Goal: Task Accomplishment & Management: Complete application form

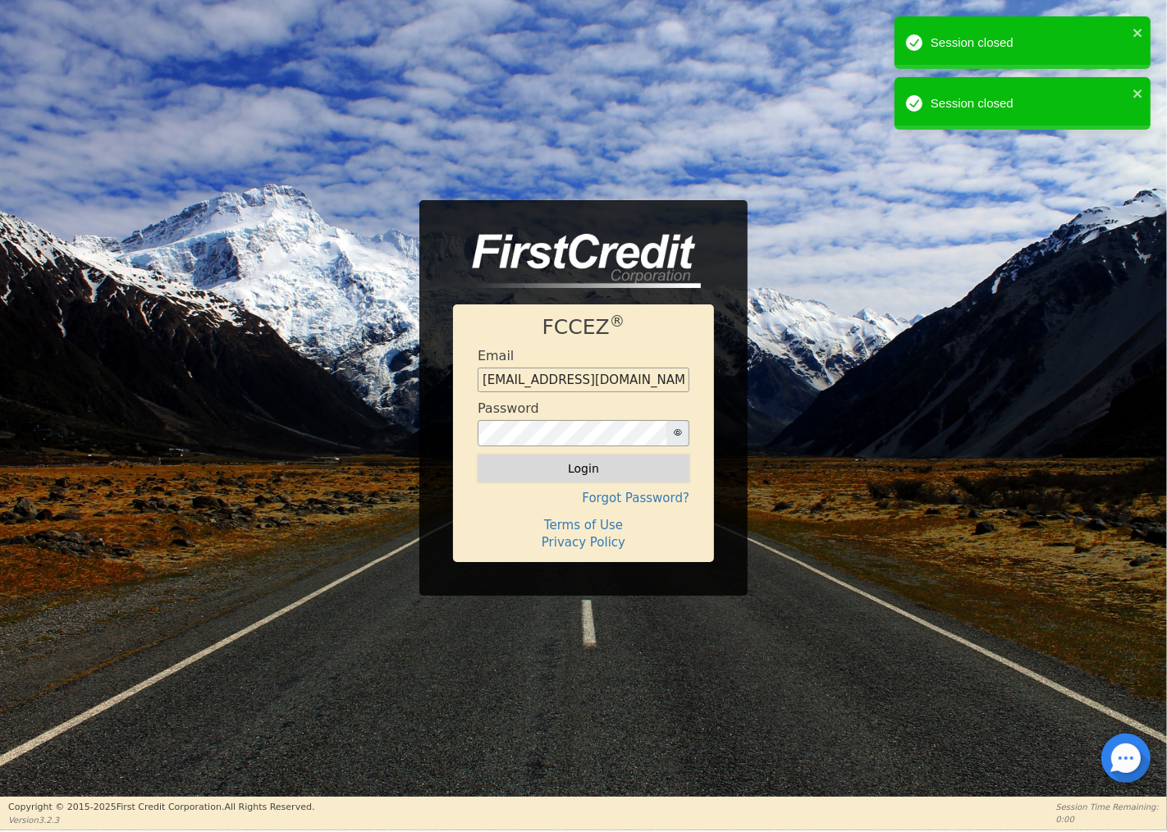
click at [602, 460] on button "Login" at bounding box center [584, 469] width 212 height 28
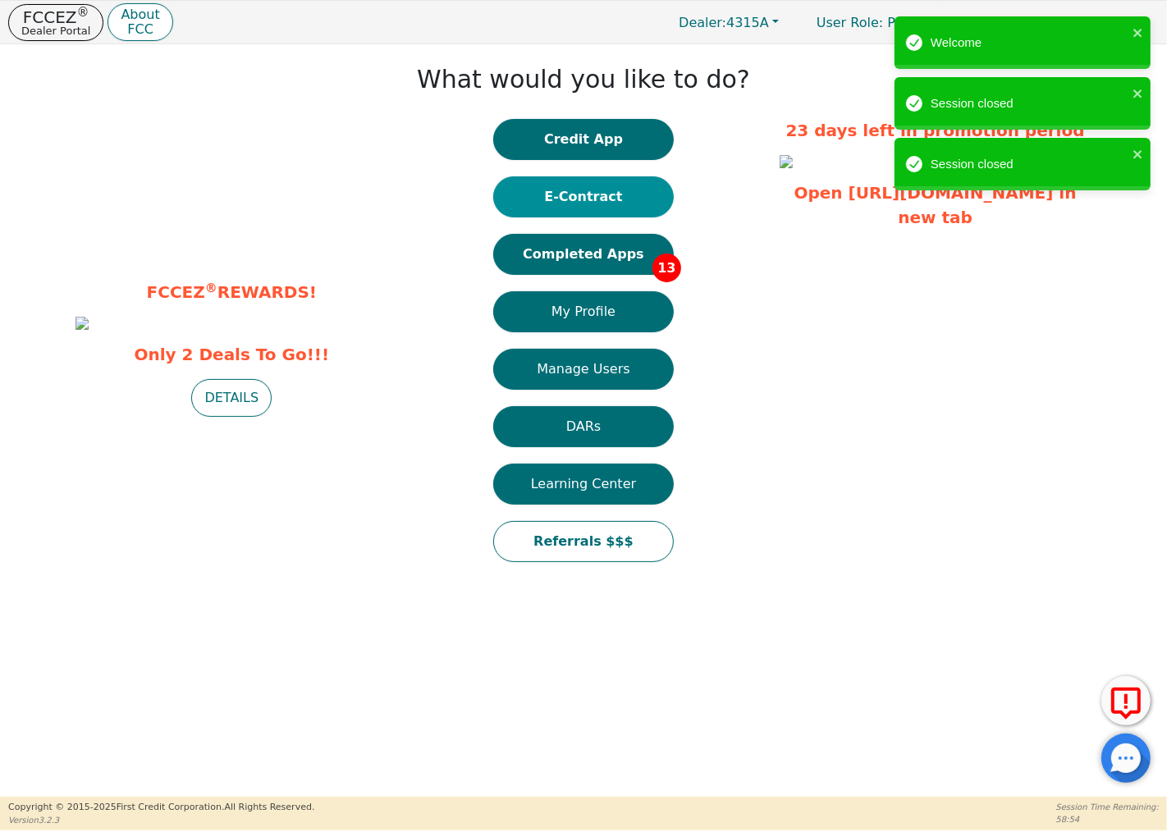
click at [594, 200] on button "E-Contract" at bounding box center [583, 196] width 181 height 41
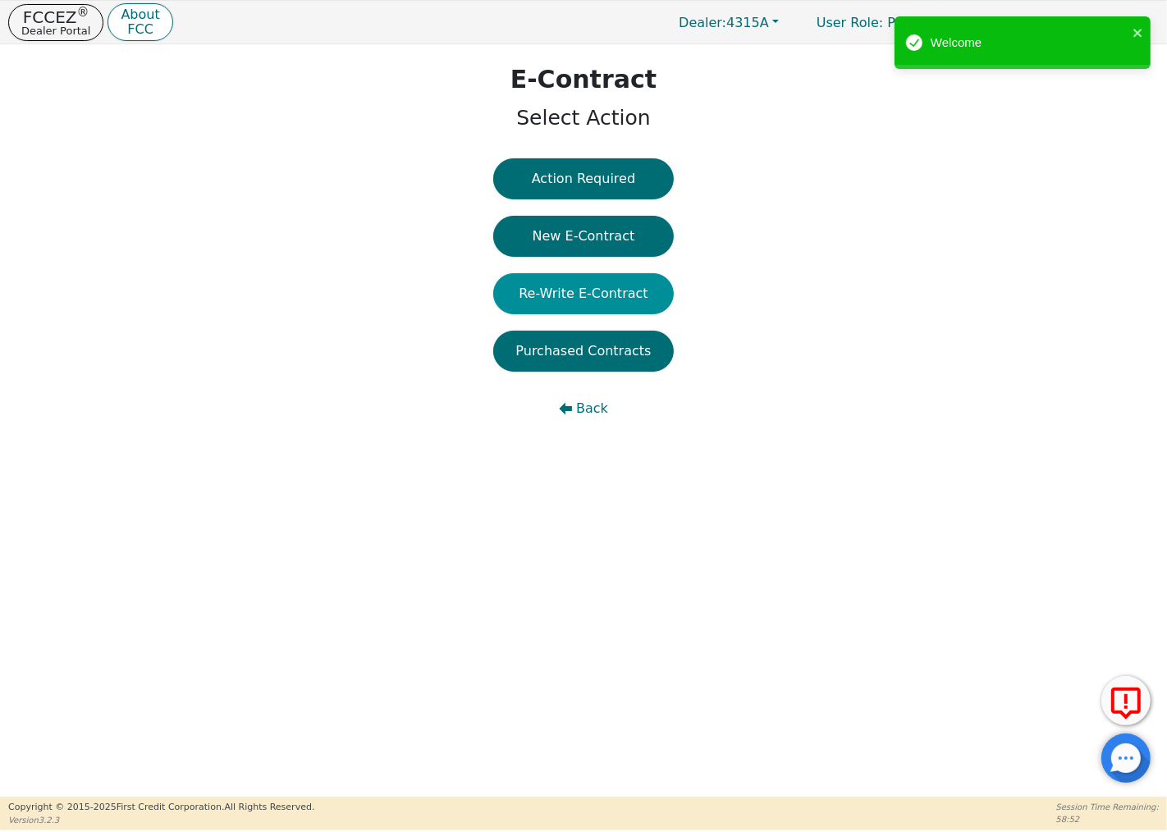
click at [589, 293] on button "Re-Write E-Contract" at bounding box center [583, 293] width 181 height 41
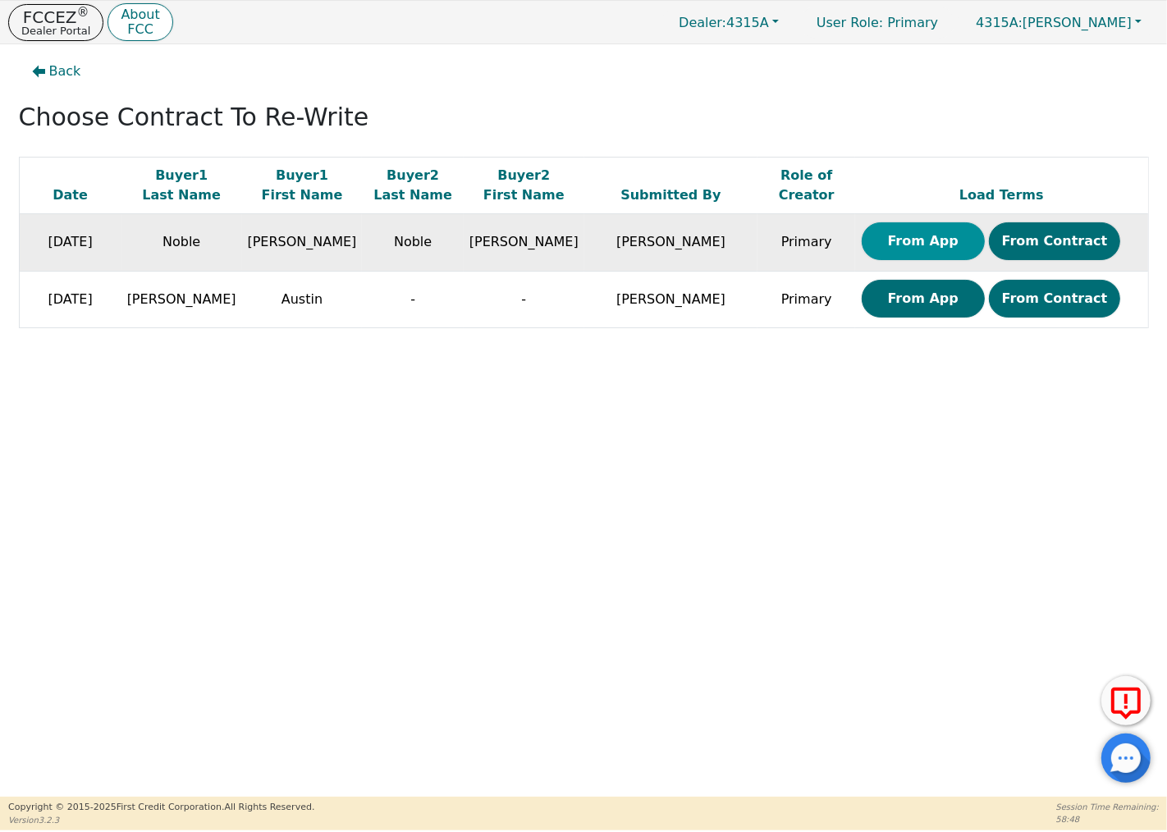
click at [913, 248] on button "From App" at bounding box center [923, 241] width 123 height 38
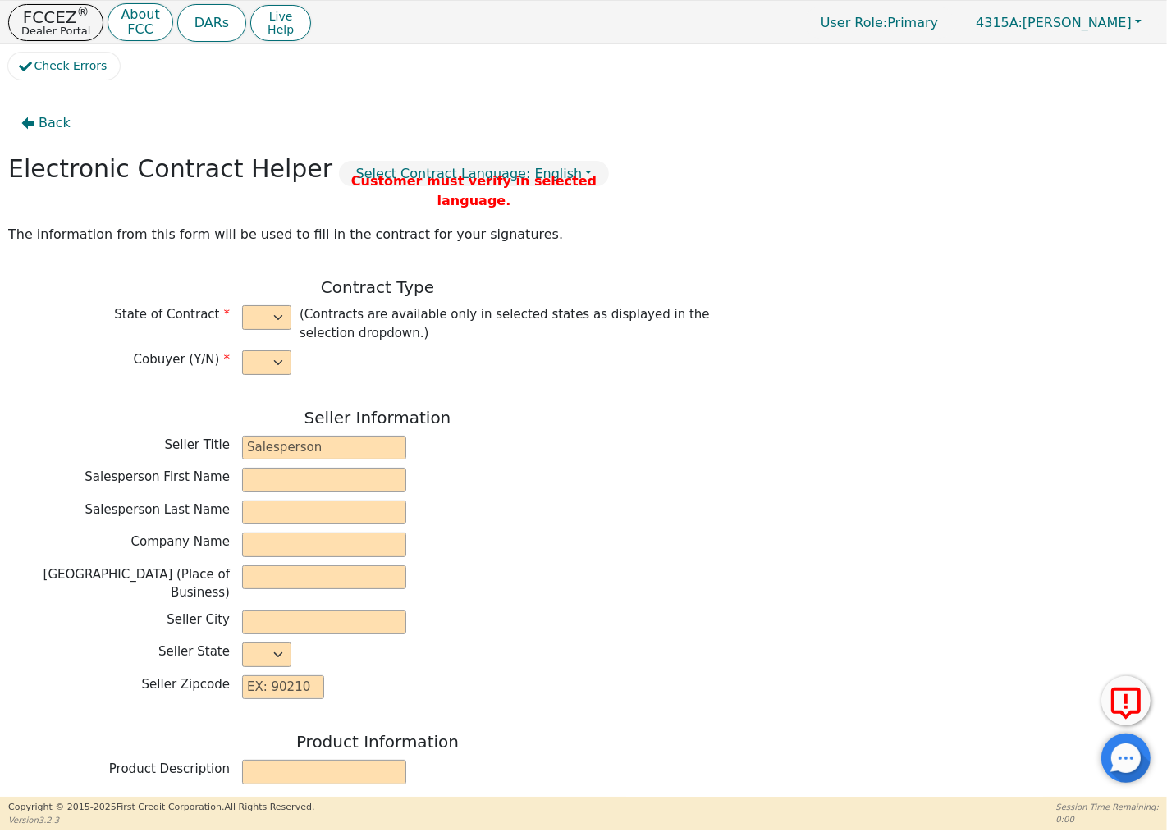
select select "y"
type input "Owner"
type input "[PERSON_NAME]"
type input "GREEN SOLUTIONS TPS INC"
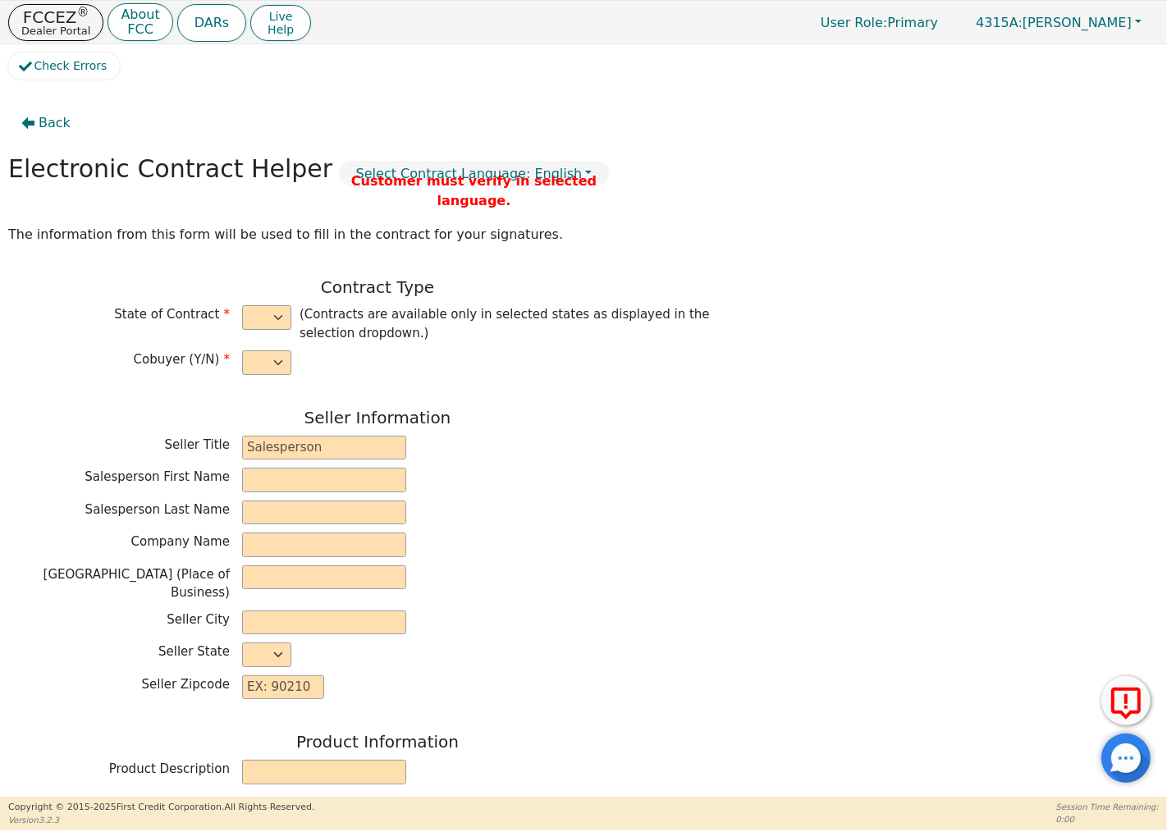
type input "[STREET_ADDRESS][PERSON_NAME]"
type input "COLUMBIA"
select select "SC"
type input "29212"
type input "[PERSON_NAME]"
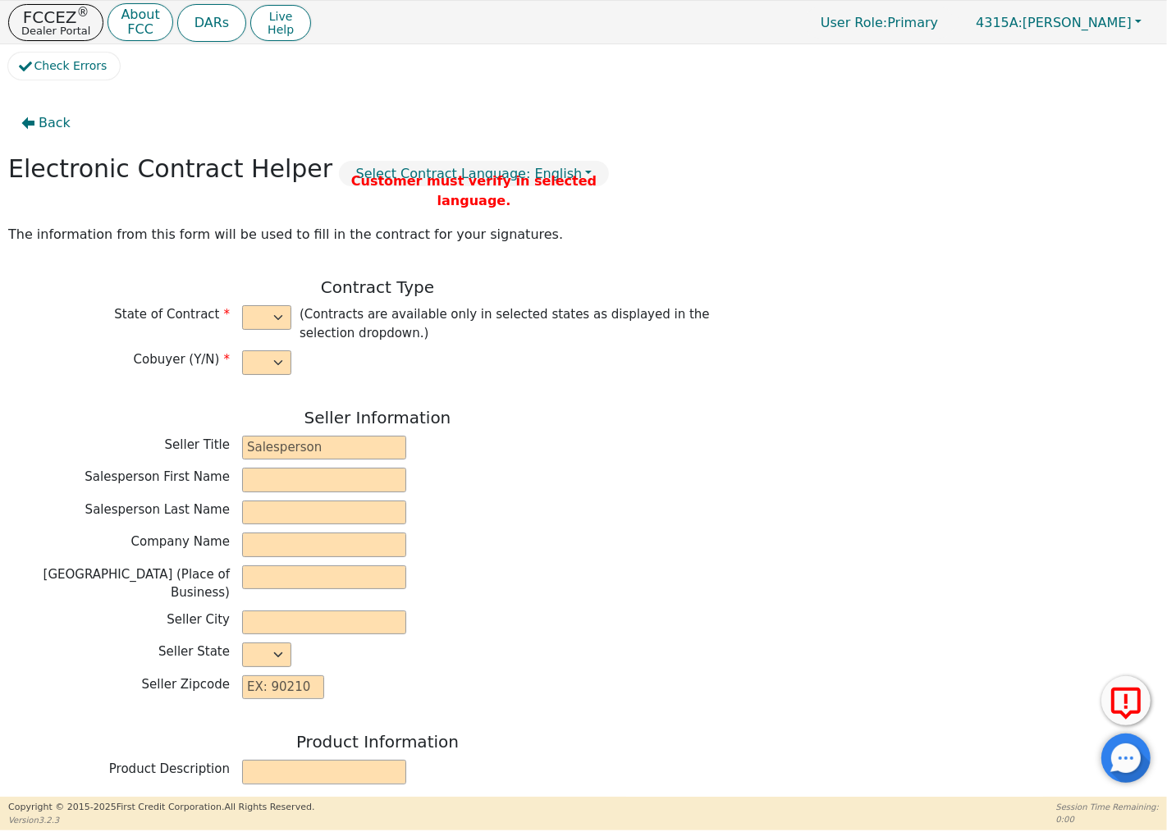
type input "Noble"
type input "[EMAIL_ADDRESS][DOMAIN_NAME]"
type input "[PERSON_NAME]"
type input "Noble"
type input "[EMAIL_ADDRESS][DOMAIN_NAME]"
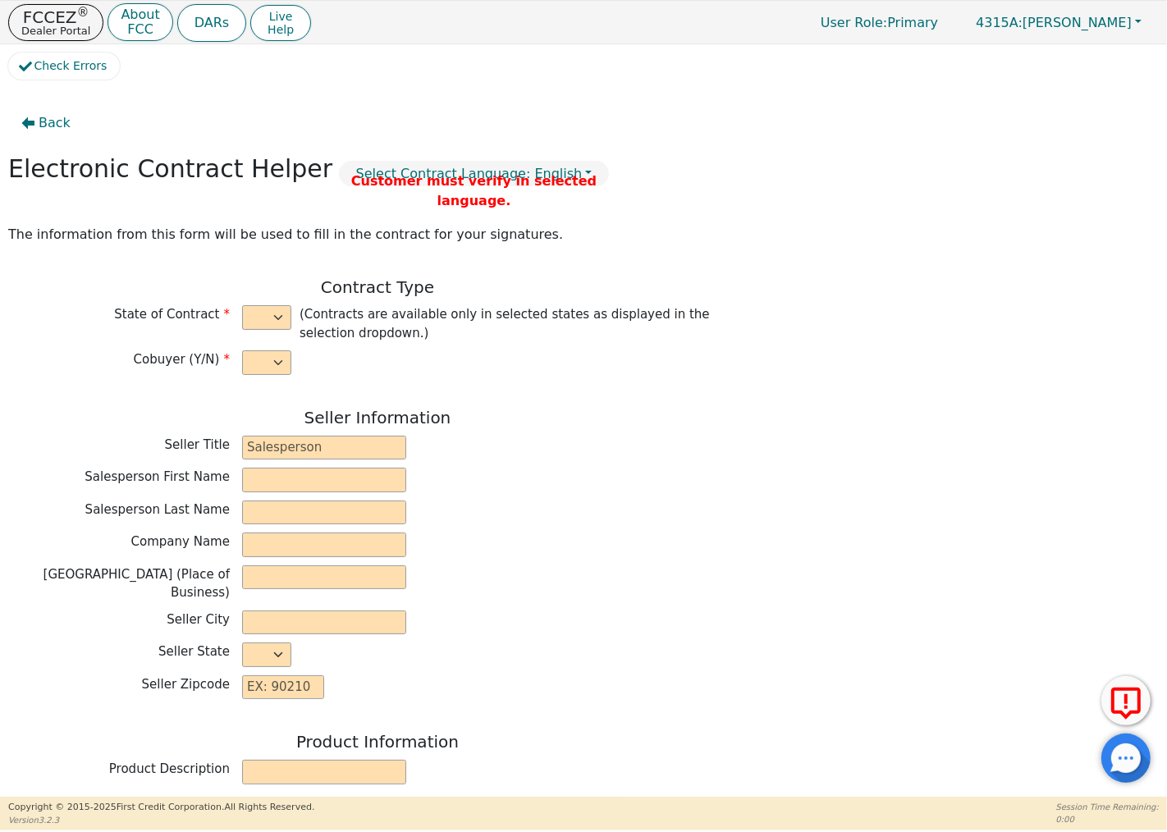
type input "[STREET_ADDRESS][PERSON_NAME]"
type input "Columbia"
select select "SC"
type input "29212"
type input "[DATE]"
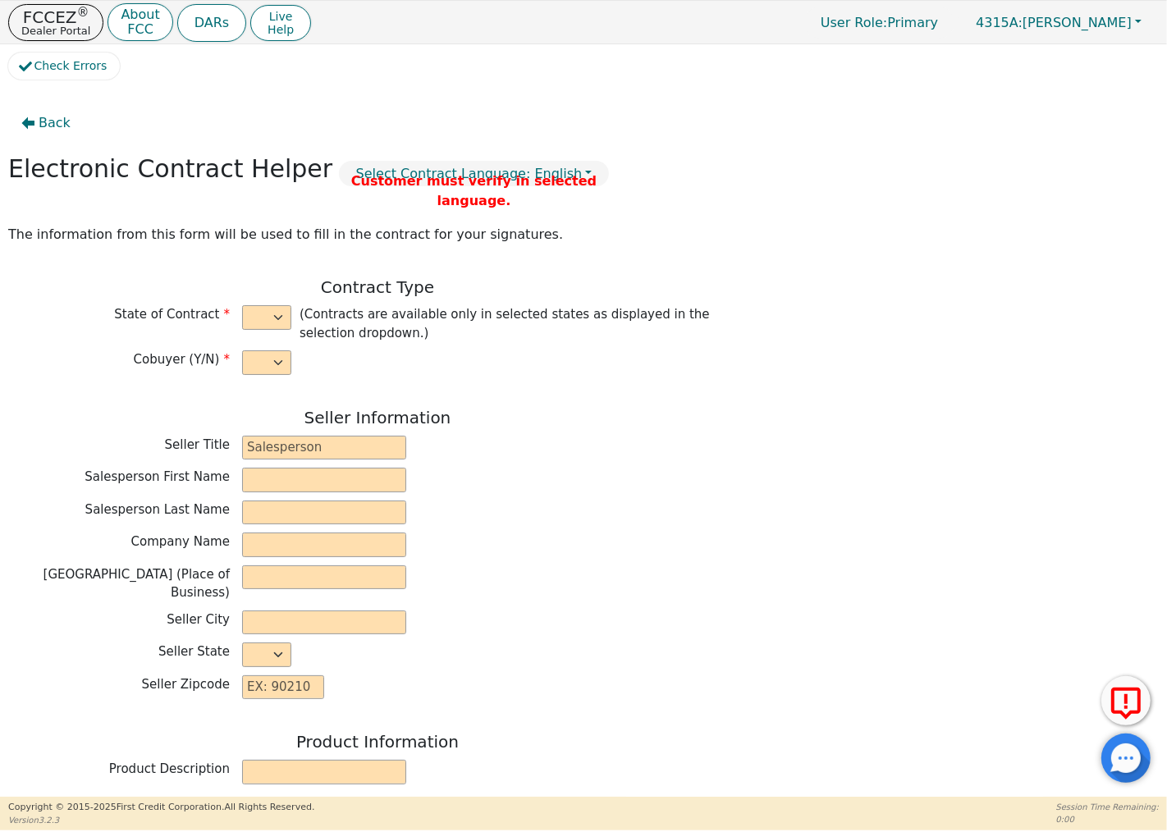
type input "7.00"
type input "[DATE]"
type input "48"
type input "0"
type input "9490.00"
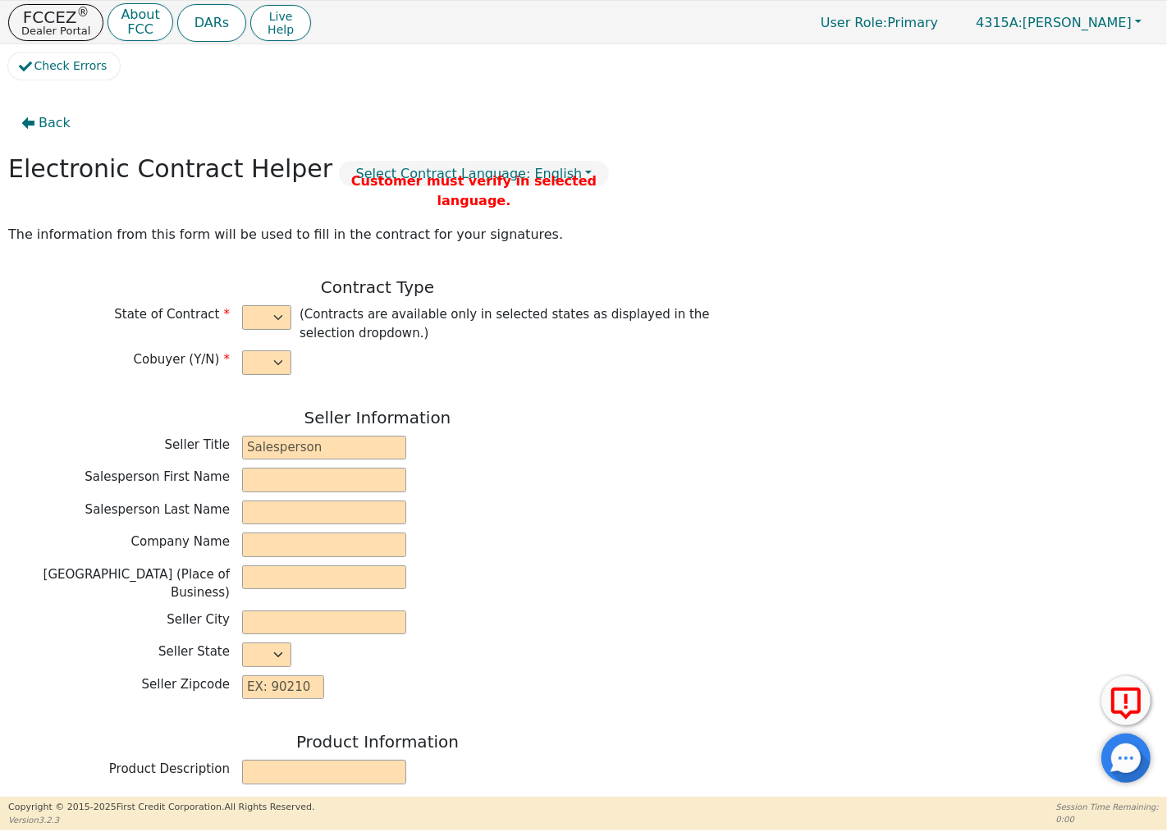
type input "0.00"
type input "9490.00"
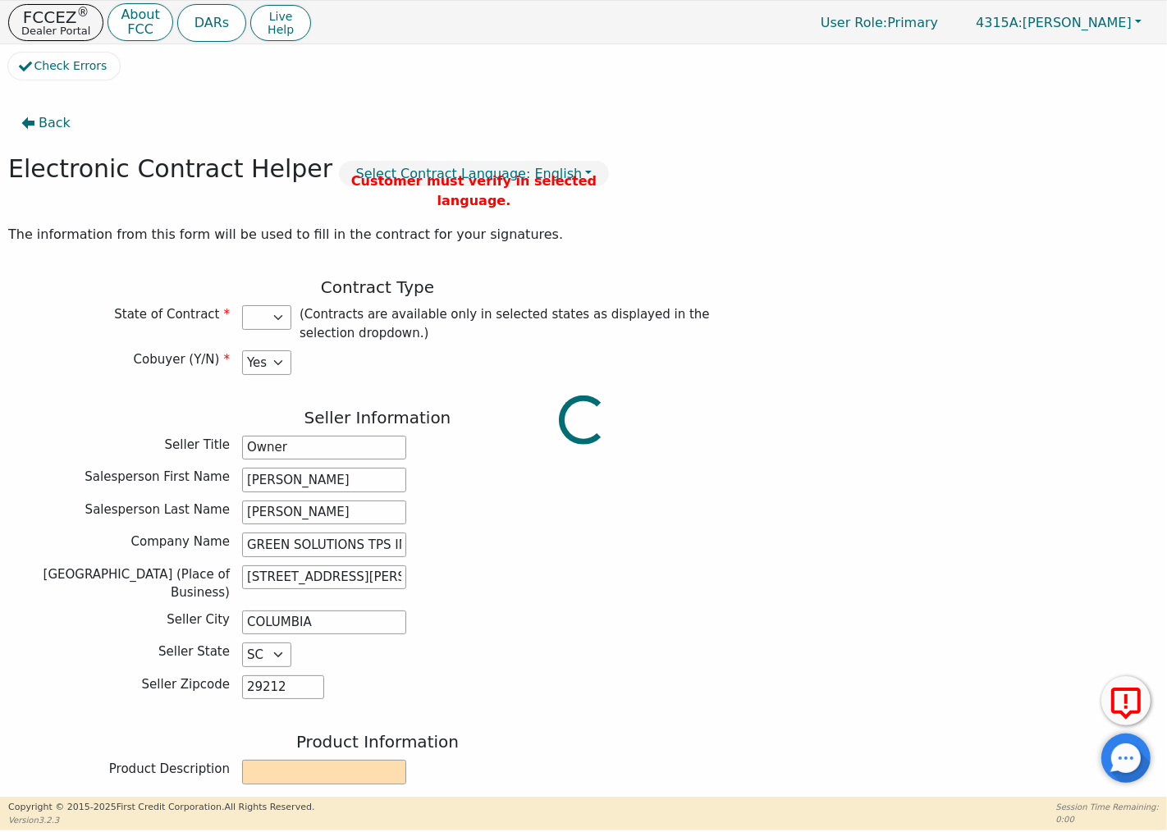
select select "SC"
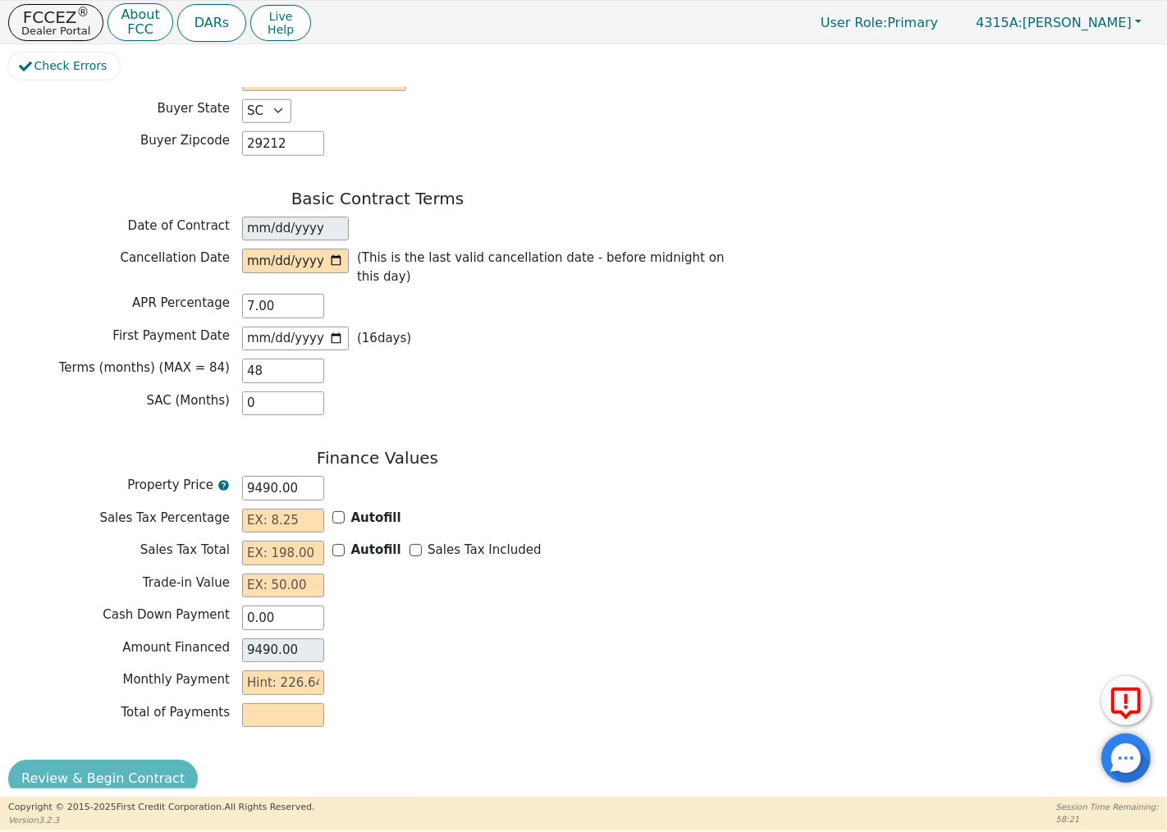
scroll to position [1199, 0]
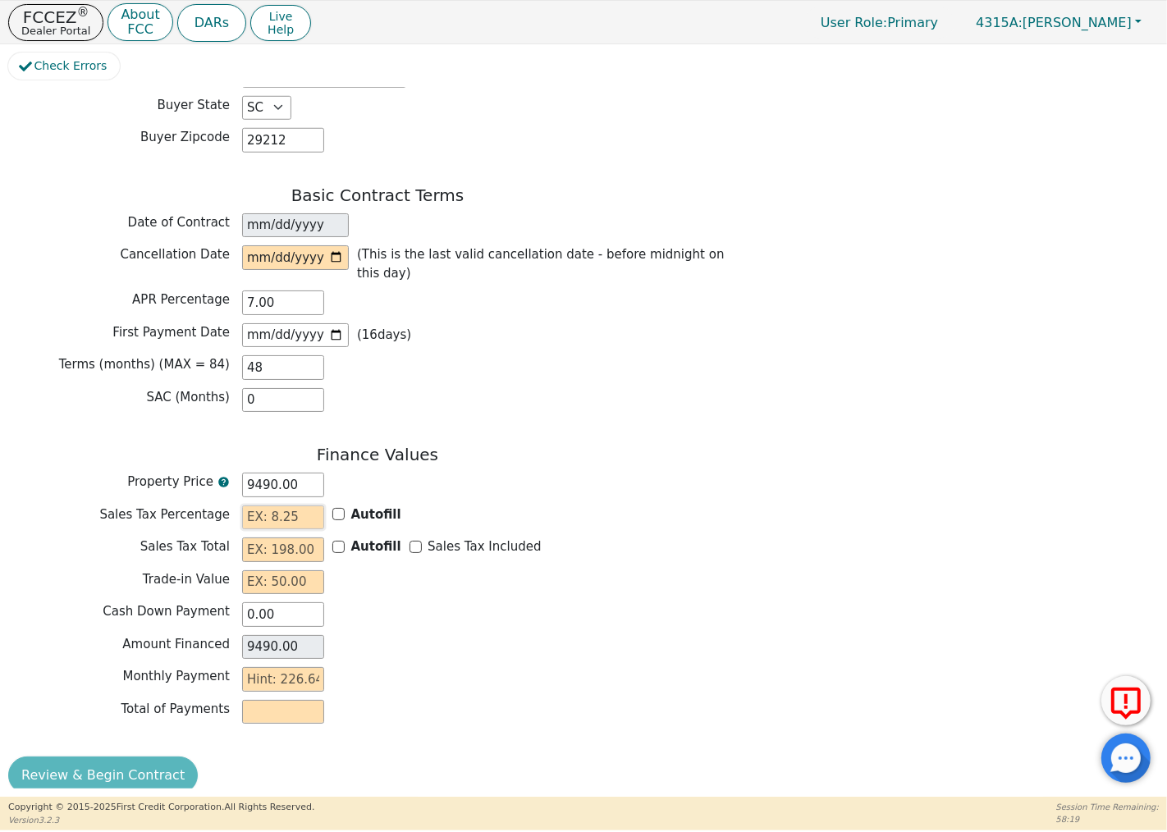
click at [301, 505] on input "text" at bounding box center [283, 517] width 82 height 25
type input "0.00"
click at [294, 667] on input "text" at bounding box center [283, 679] width 82 height 25
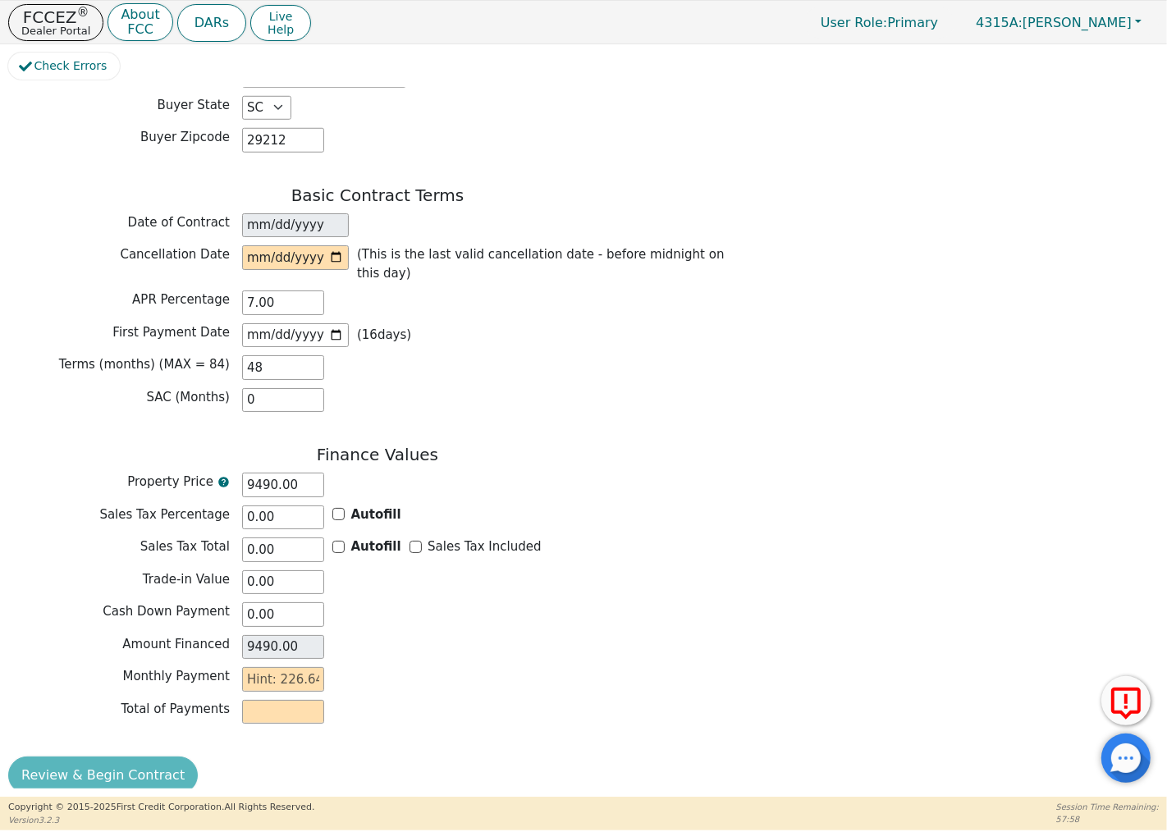
click at [382, 602] on div "Cash Down Payment 0.00" at bounding box center [377, 614] width 739 height 25
click at [274, 700] on input "text" at bounding box center [283, 712] width 82 height 25
click at [272, 667] on input "text" at bounding box center [283, 679] width 82 height 25
click at [255, 700] on input "text" at bounding box center [283, 712] width 82 height 25
click at [272, 700] on input "text" at bounding box center [283, 712] width 82 height 25
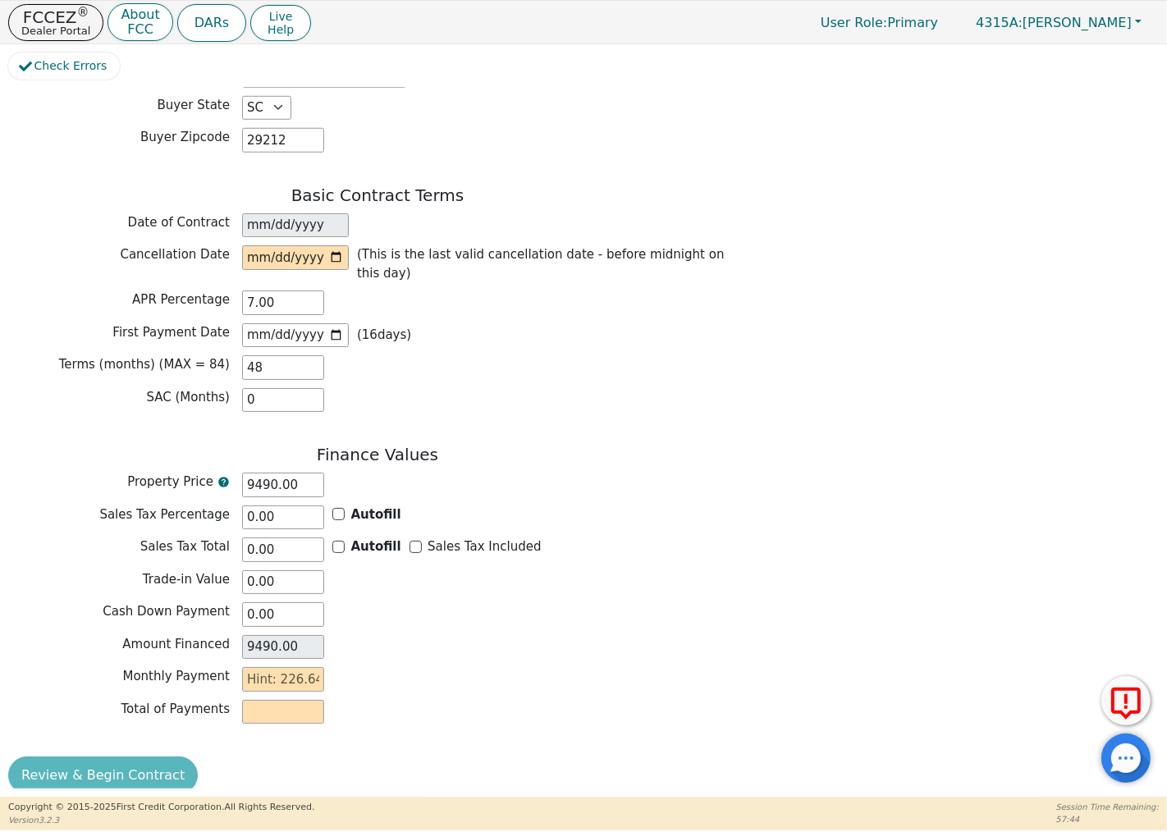
click at [296, 700] on input "text" at bounding box center [283, 712] width 82 height 25
click at [292, 670] on input "text" at bounding box center [283, 679] width 82 height 25
click at [257, 667] on input "text" at bounding box center [283, 679] width 82 height 25
click at [252, 700] on input "text" at bounding box center [283, 712] width 82 height 25
click at [253, 700] on input "text" at bounding box center [283, 712] width 82 height 25
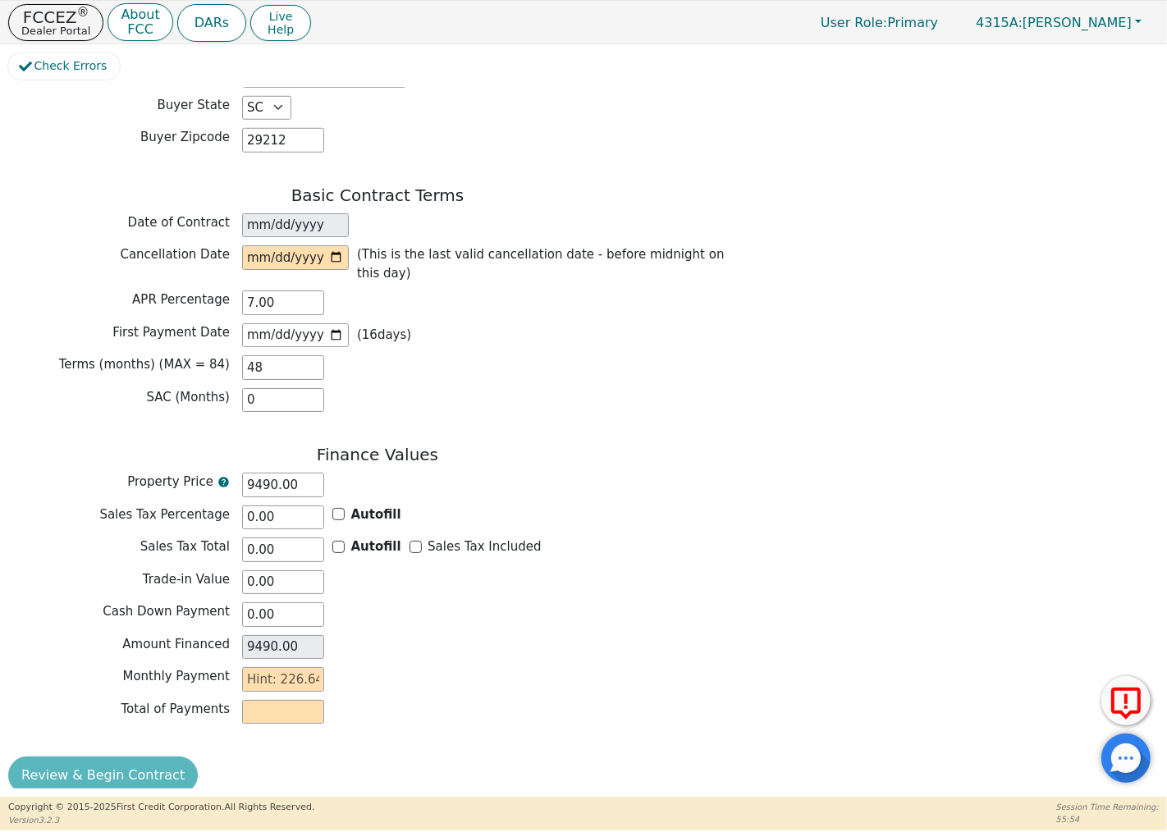
click at [268, 700] on input "text" at bounding box center [283, 712] width 82 height 25
drag, startPoint x: 273, startPoint y: 341, endPoint x: 222, endPoint y: 341, distance: 51.7
click at [222, 355] on div "Terms (months) (MAX = 84) 48" at bounding box center [377, 367] width 739 height 25
type input "8"
type input "0.00"
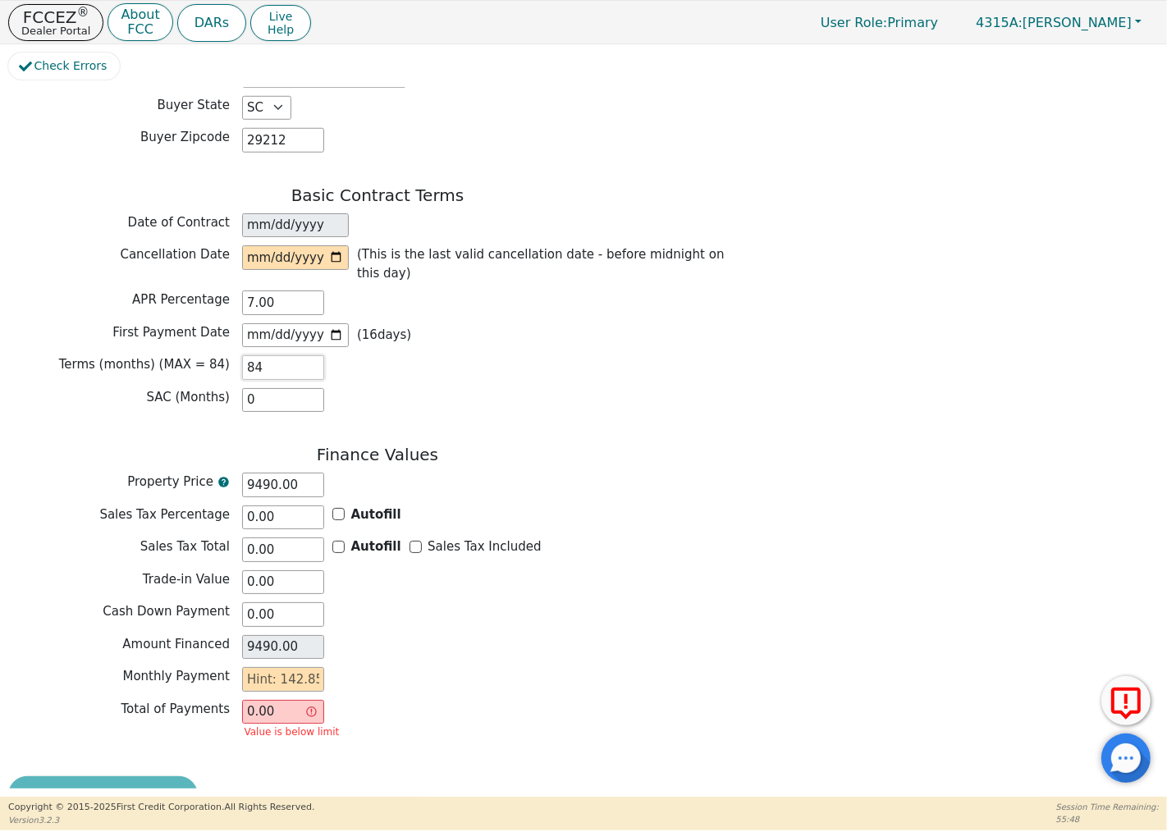
type input "84"
click at [289, 667] on input "text" at bounding box center [283, 679] width 82 height 25
click at [268, 635] on input "9490.00" at bounding box center [283, 647] width 82 height 25
click at [265, 635] on input "9490.00" at bounding box center [283, 647] width 82 height 25
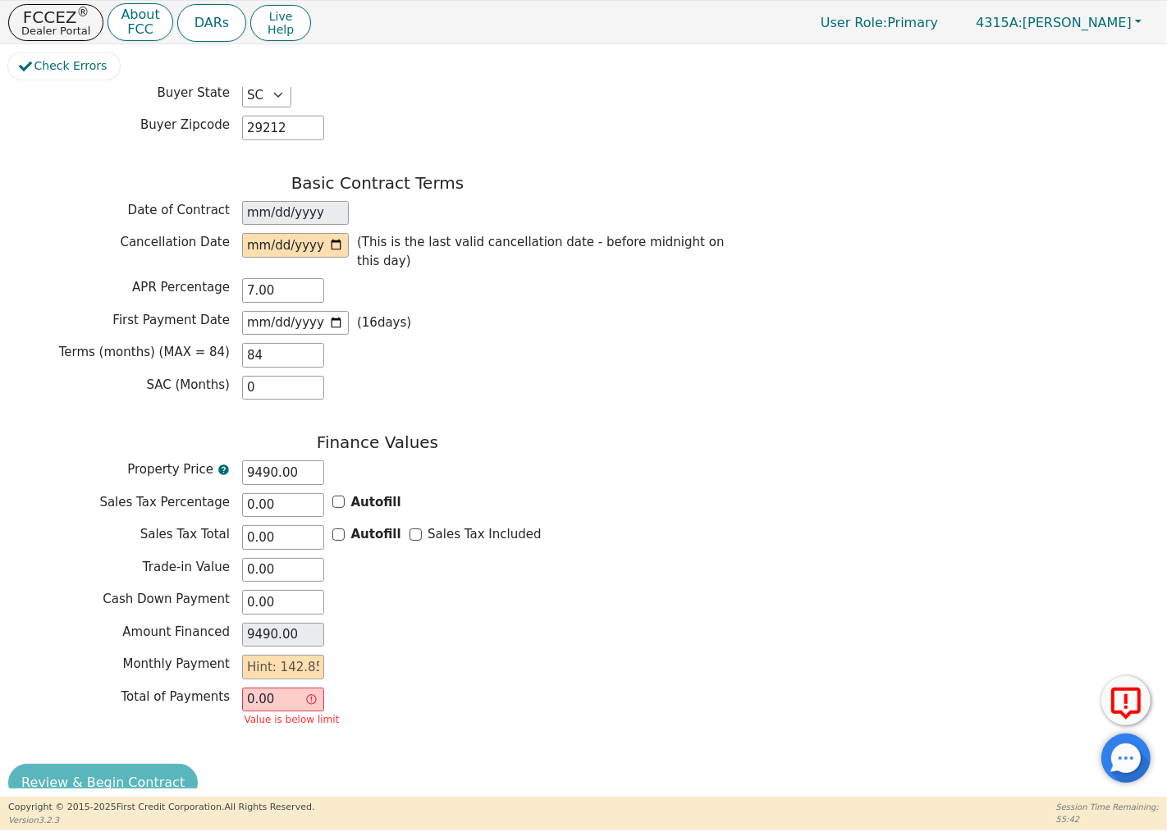
scroll to position [1219, 0]
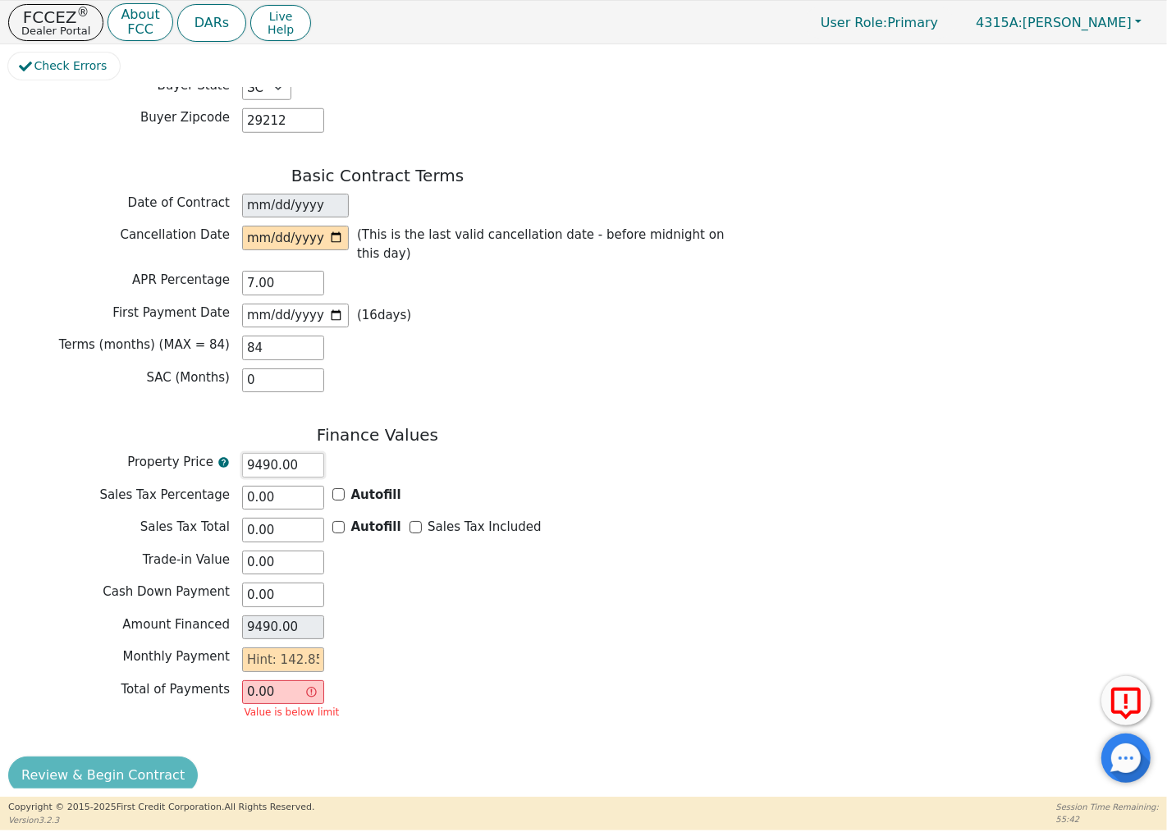
click at [258, 453] on input "9490.00" at bounding box center [283, 465] width 82 height 25
type input "940.00"
type input "90.00"
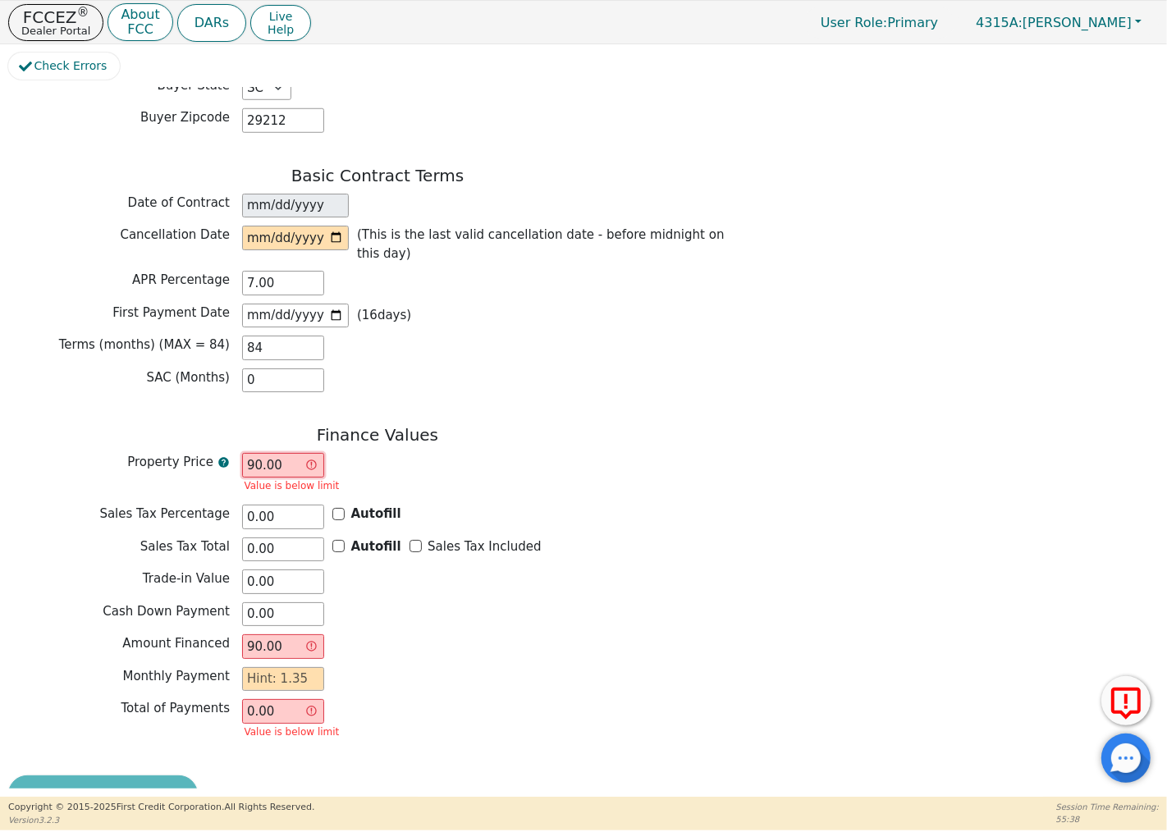
type input "900.00"
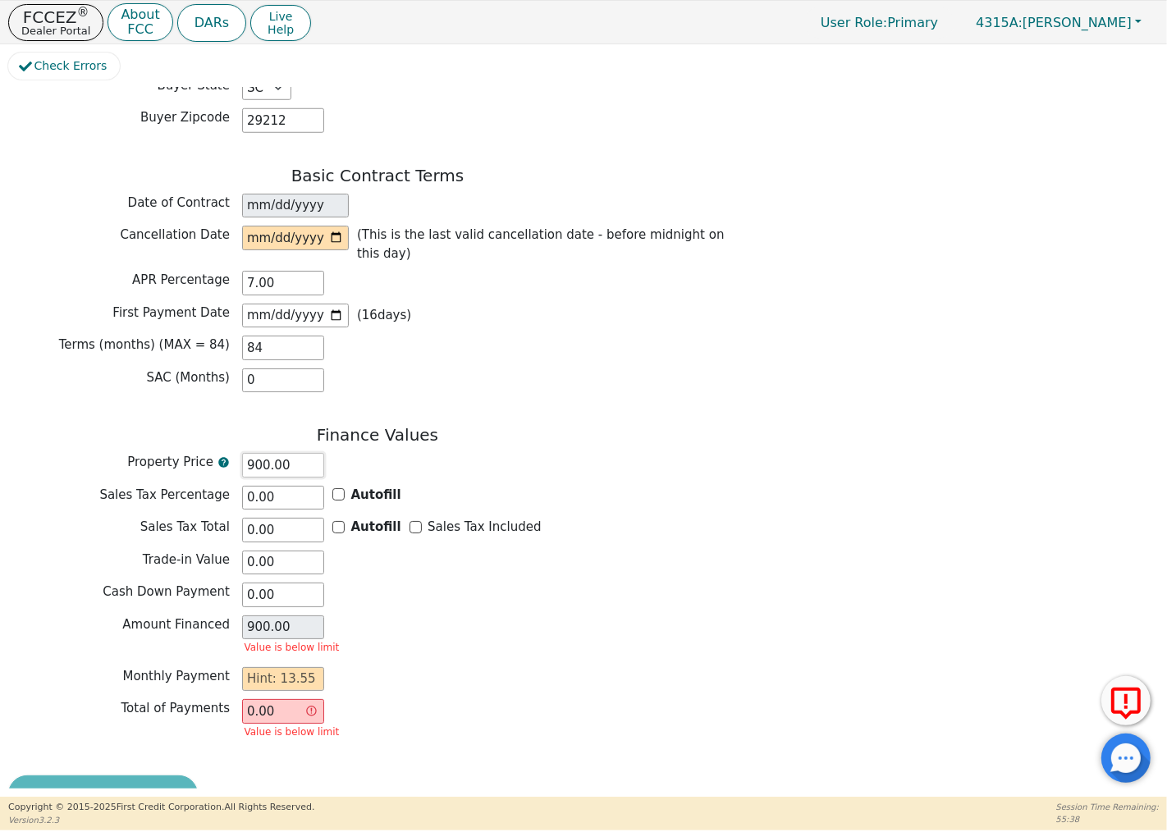
type input "9000.00"
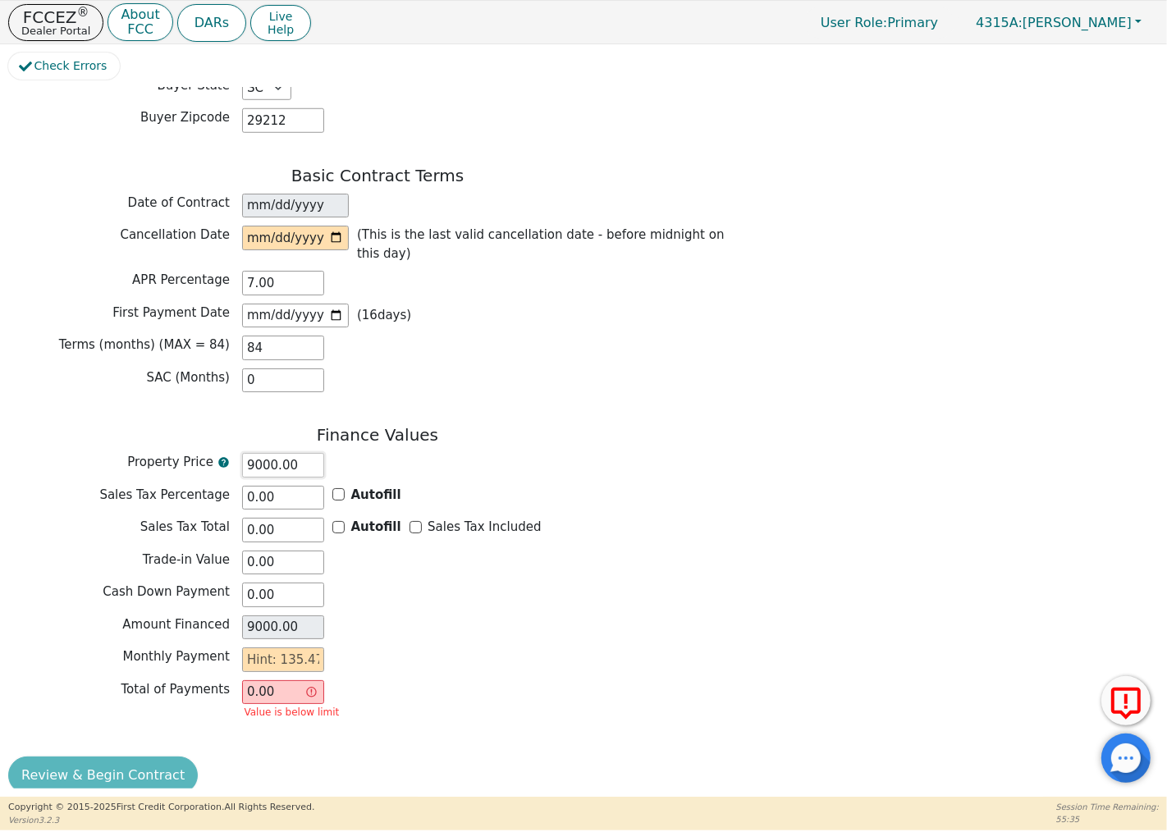
type input "9000.00"
click at [268, 647] on input "text" at bounding box center [283, 659] width 82 height 25
click at [345, 625] on div "Finance Values Property Price 9000.00 Sales Tax Percentage 0.00 Autofill Sales …" at bounding box center [377, 578] width 739 height 307
click at [274, 680] on input "0.00" at bounding box center [283, 692] width 82 height 25
click at [273, 647] on input "text" at bounding box center [283, 659] width 82 height 25
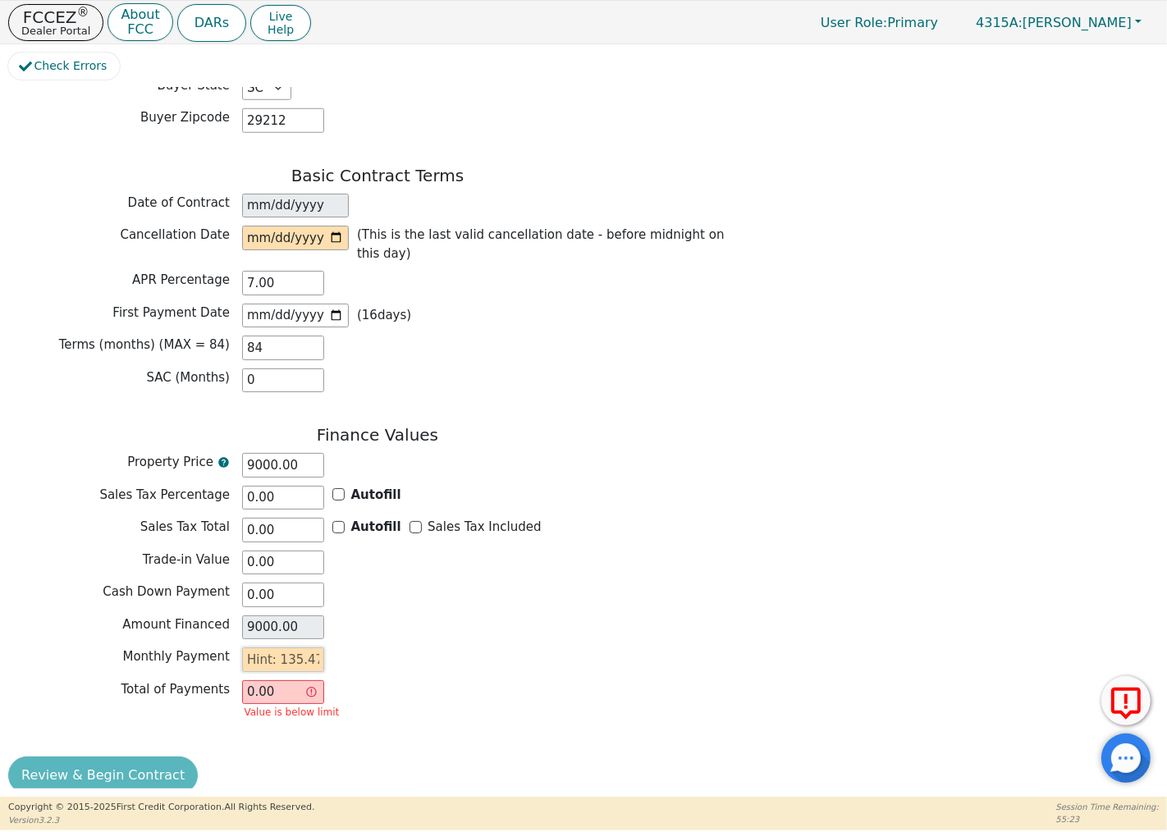
type input "1"
type input "84.00"
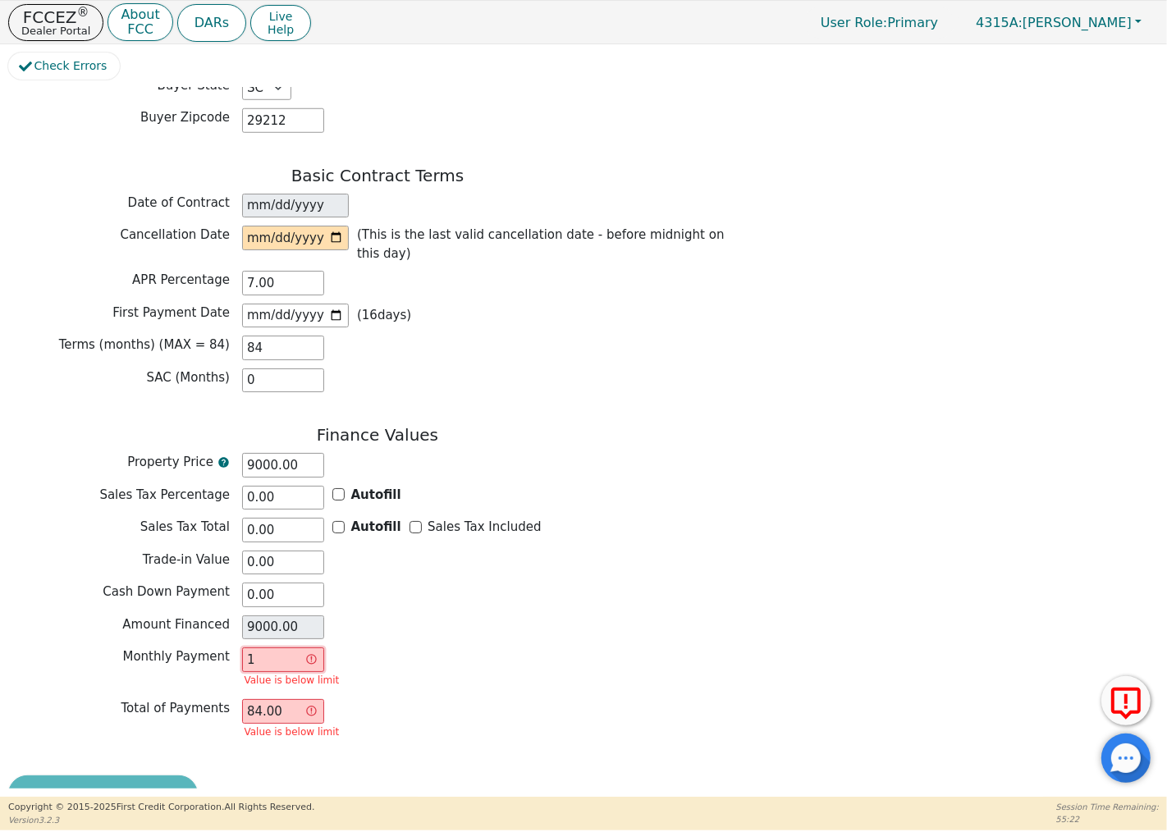
type input "14"
type input "1176.00"
type input "149"
type input "12516.00"
type input "149.36"
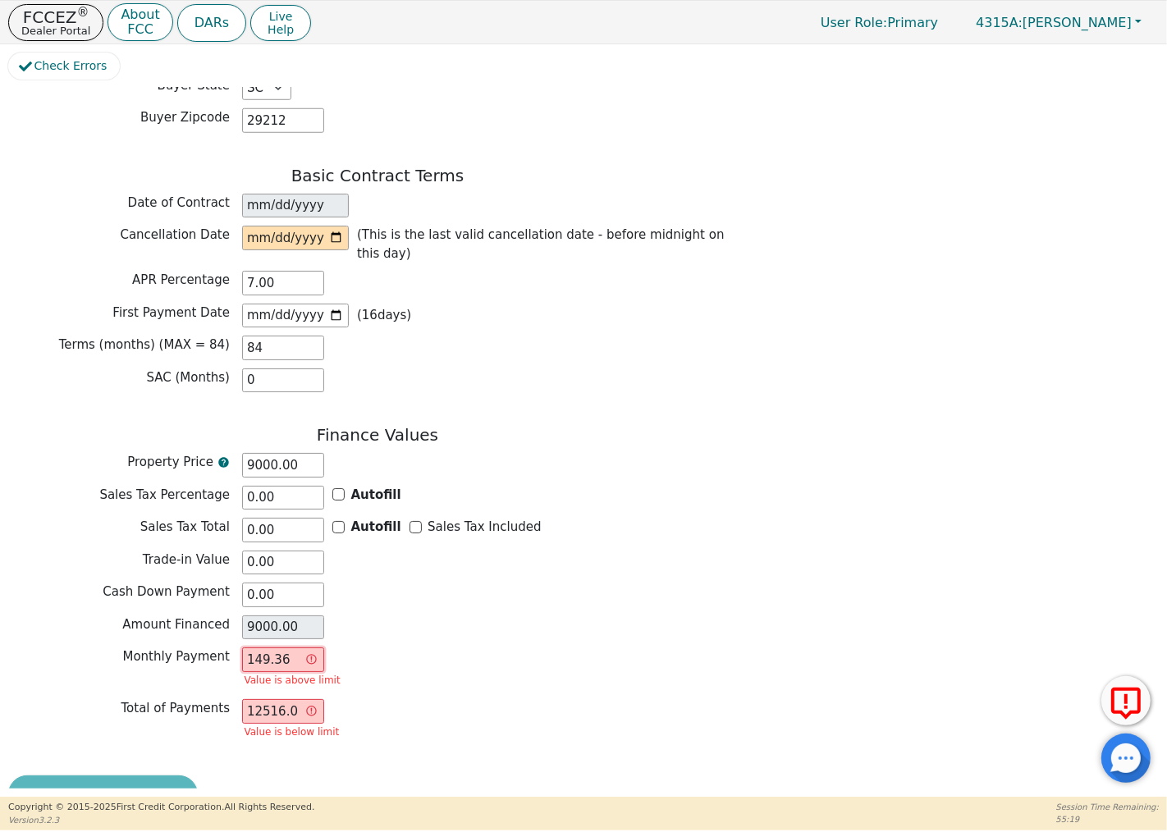
type input "12546.24"
click at [277, 699] on input "12546.24" at bounding box center [283, 711] width 82 height 25
click at [290, 647] on input "149.36" at bounding box center [283, 659] width 82 height 25
click at [293, 618] on input "9000.00" at bounding box center [283, 627] width 82 height 25
click at [296, 615] on input "9000.00" at bounding box center [283, 627] width 82 height 25
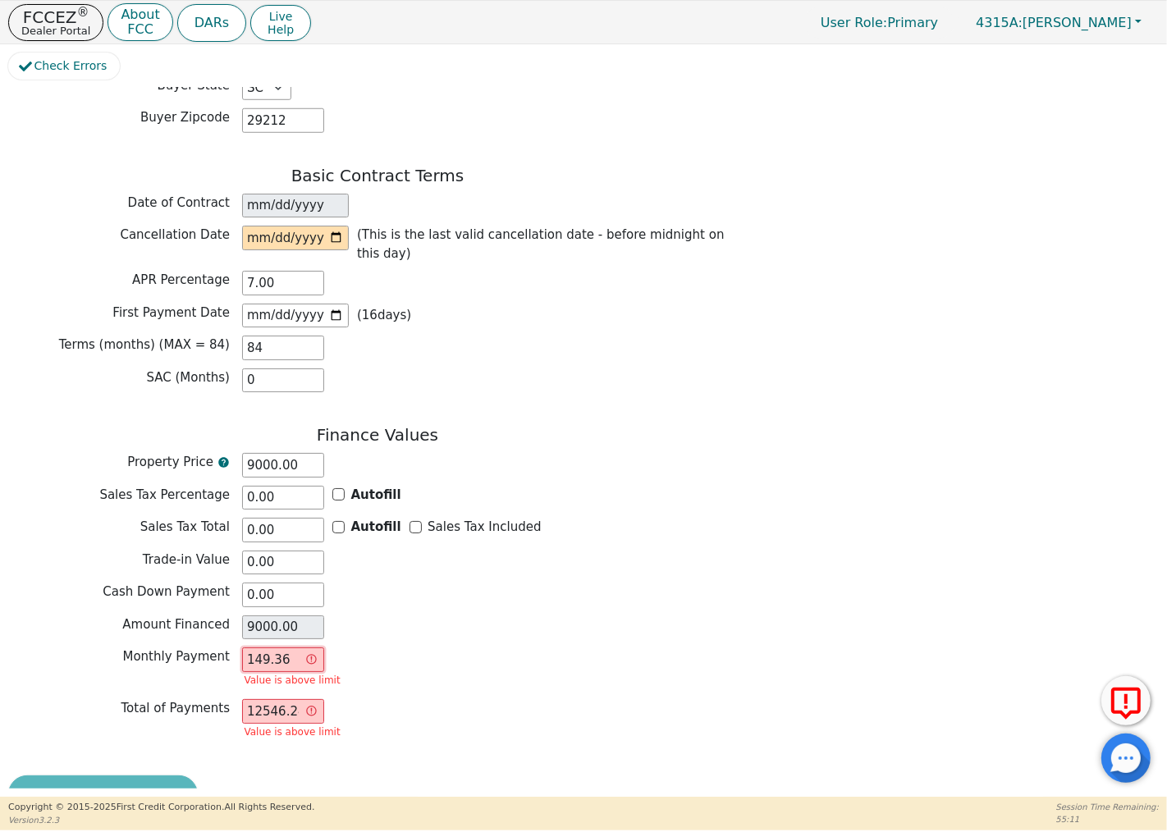
click at [289, 647] on input "149.36" at bounding box center [283, 659] width 82 height 25
click at [259, 647] on input "149.36" at bounding box center [283, 659] width 82 height 25
click at [283, 647] on input "149.36" at bounding box center [283, 659] width 82 height 25
type input "149.3"
type input "12541.20"
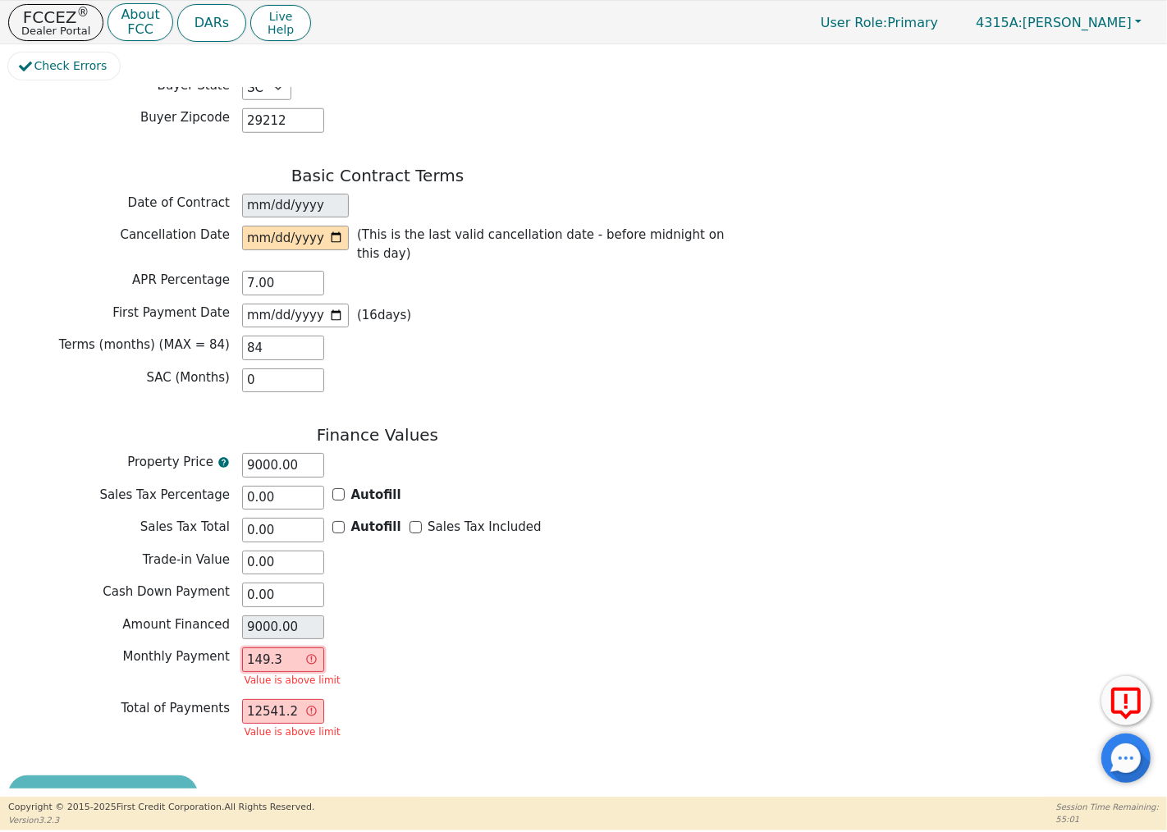
type input "149."
type input "12516.00"
type input "149.3"
type input "12541.20"
type input "149.36"
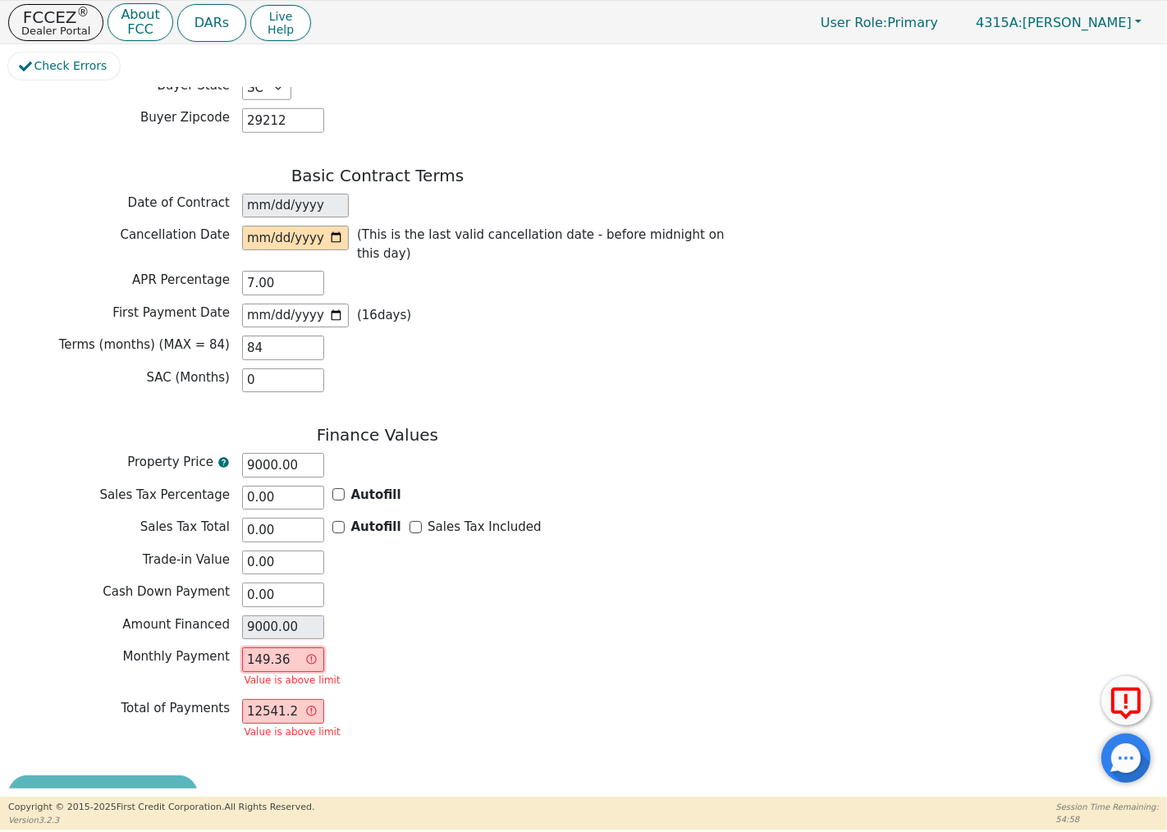
type input "12546.24"
click at [358, 647] on div "Monthly Payment 149.36 Value is above limit" at bounding box center [377, 668] width 739 height 43
click at [264, 699] on input "12546.24" at bounding box center [283, 711] width 82 height 25
click at [279, 699] on input "12546.24" at bounding box center [283, 711] width 82 height 25
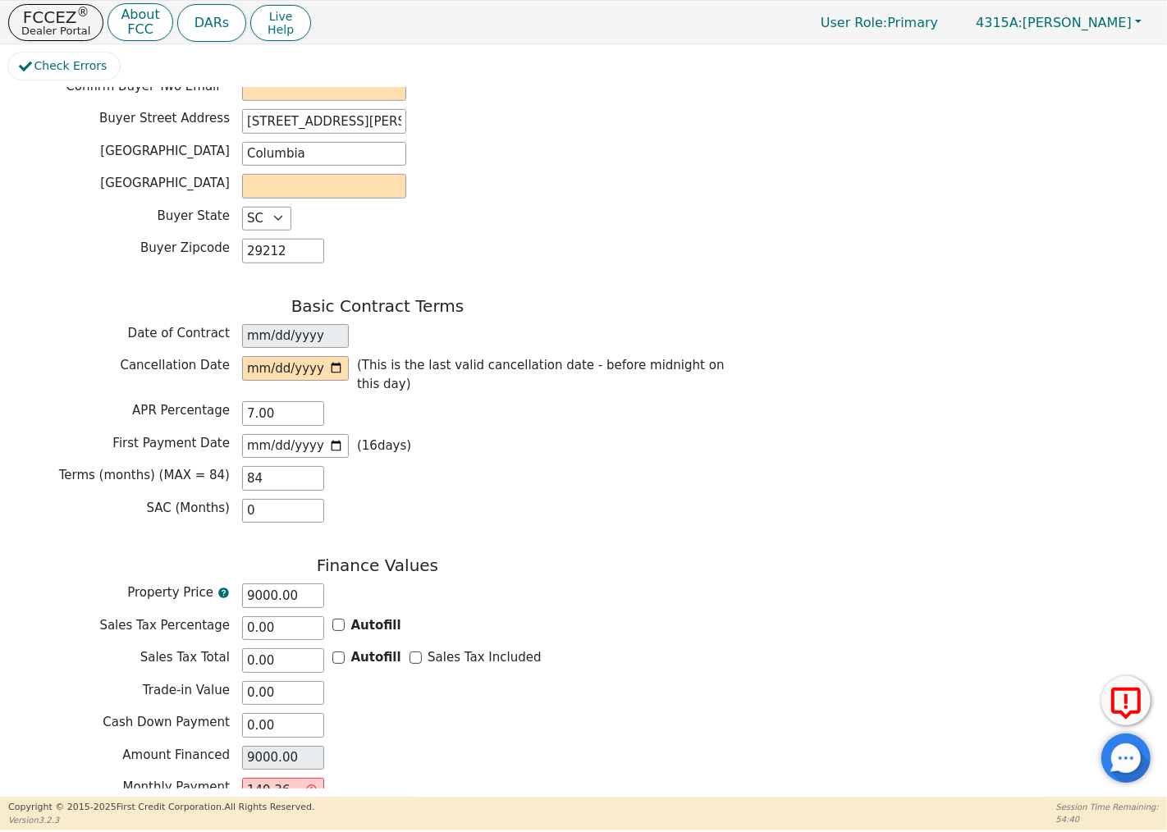
scroll to position [1237, 0]
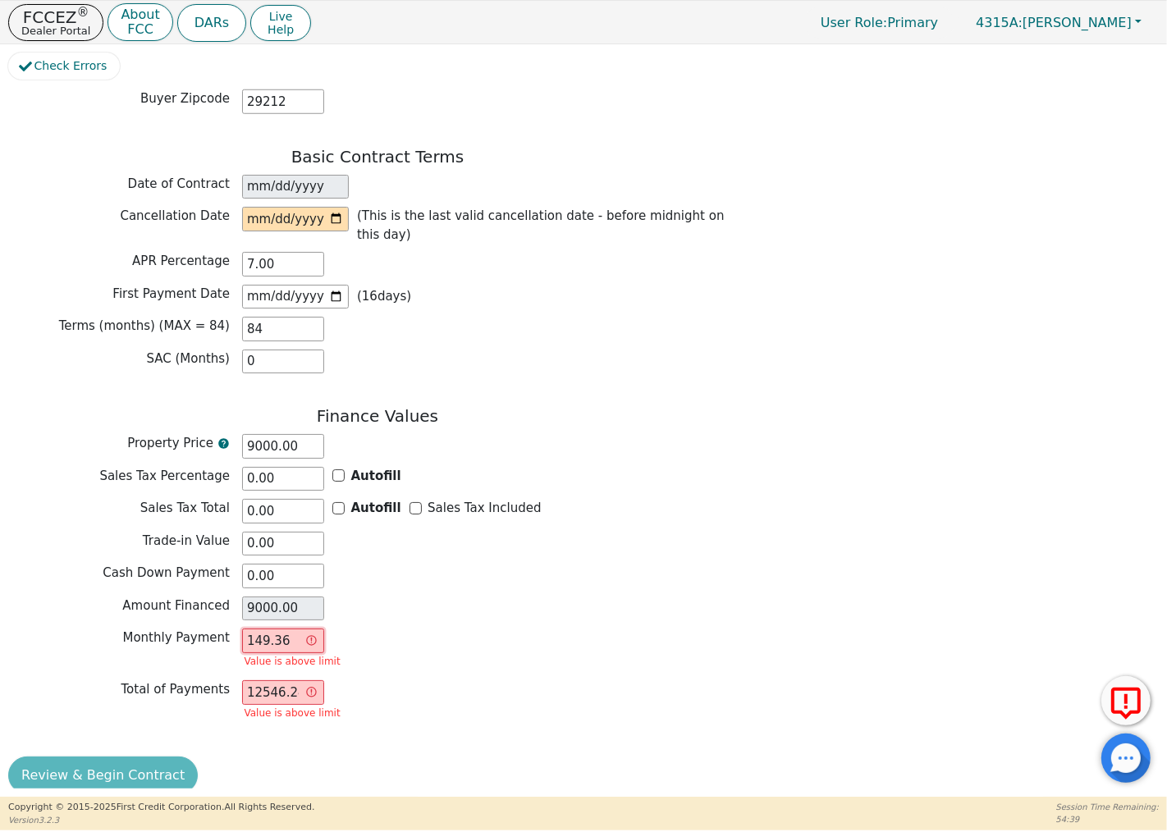
click at [283, 630] on input "149.36" at bounding box center [283, 641] width 82 height 25
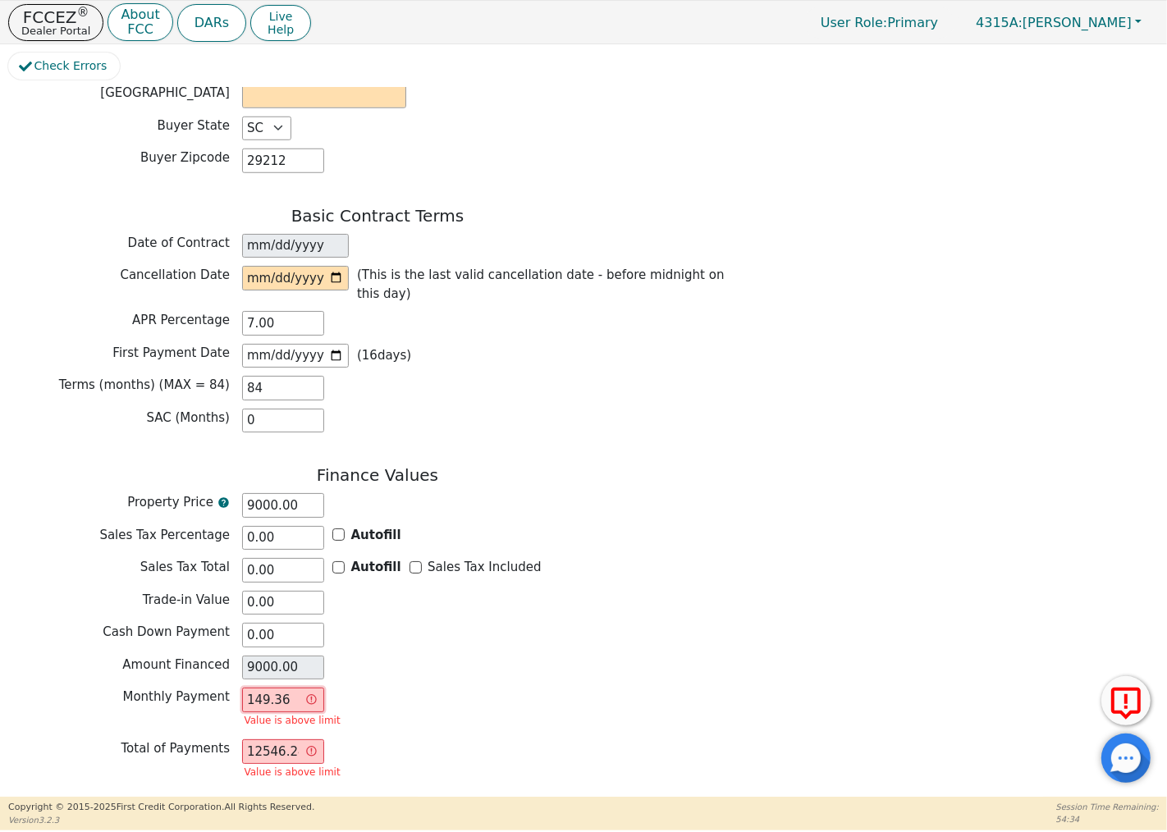
scroll to position [1146, 0]
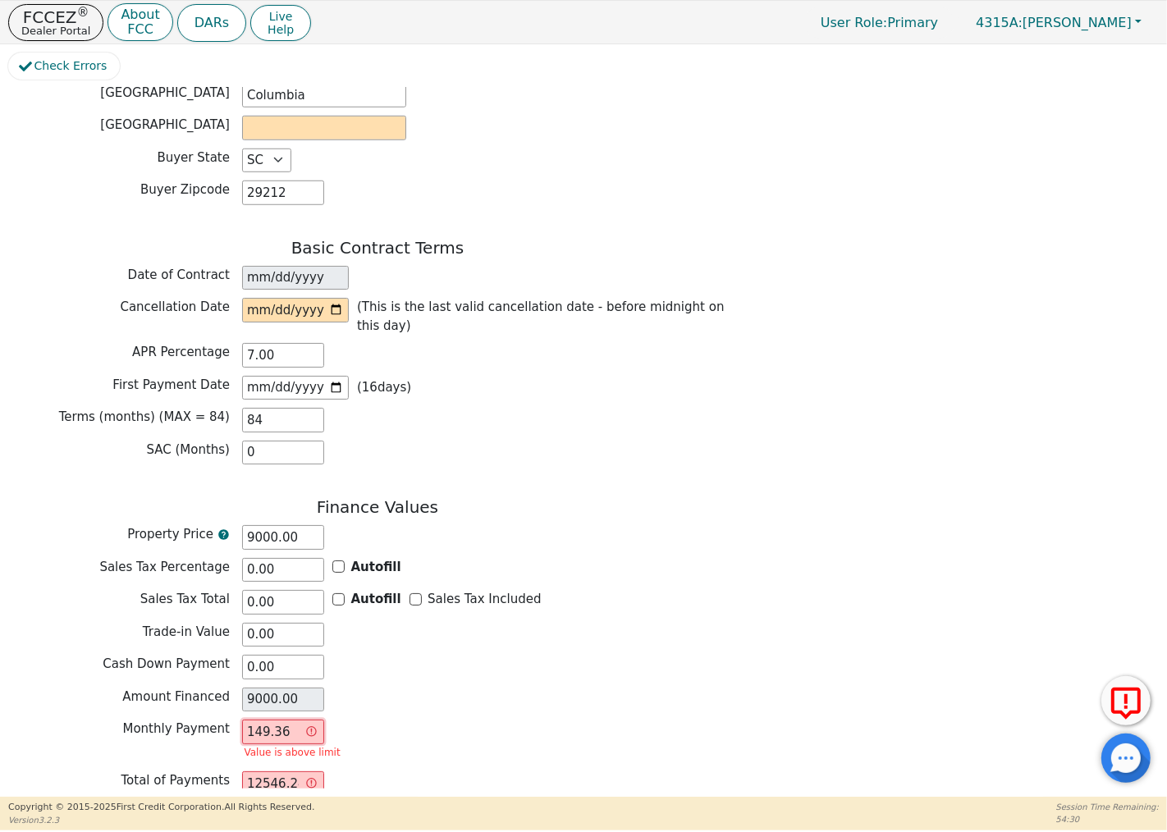
click at [283, 720] on input "149.36" at bounding box center [283, 732] width 82 height 25
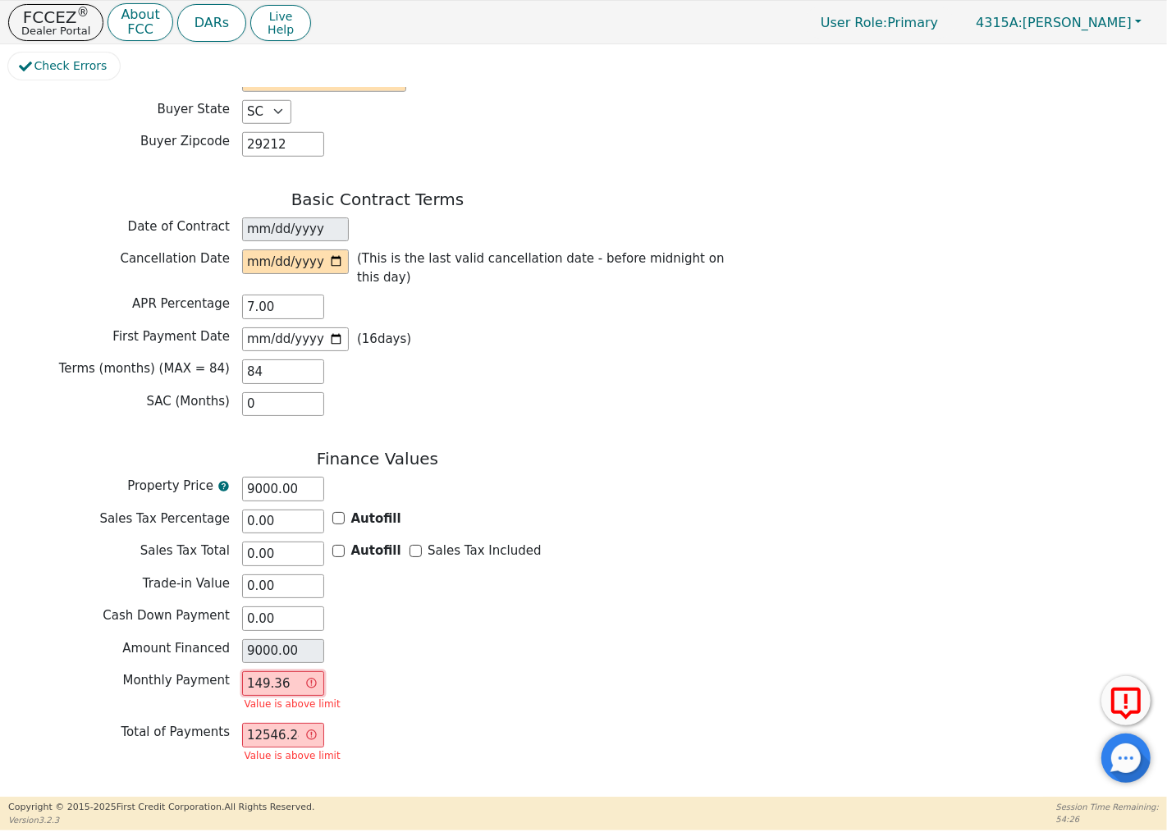
scroll to position [1237, 0]
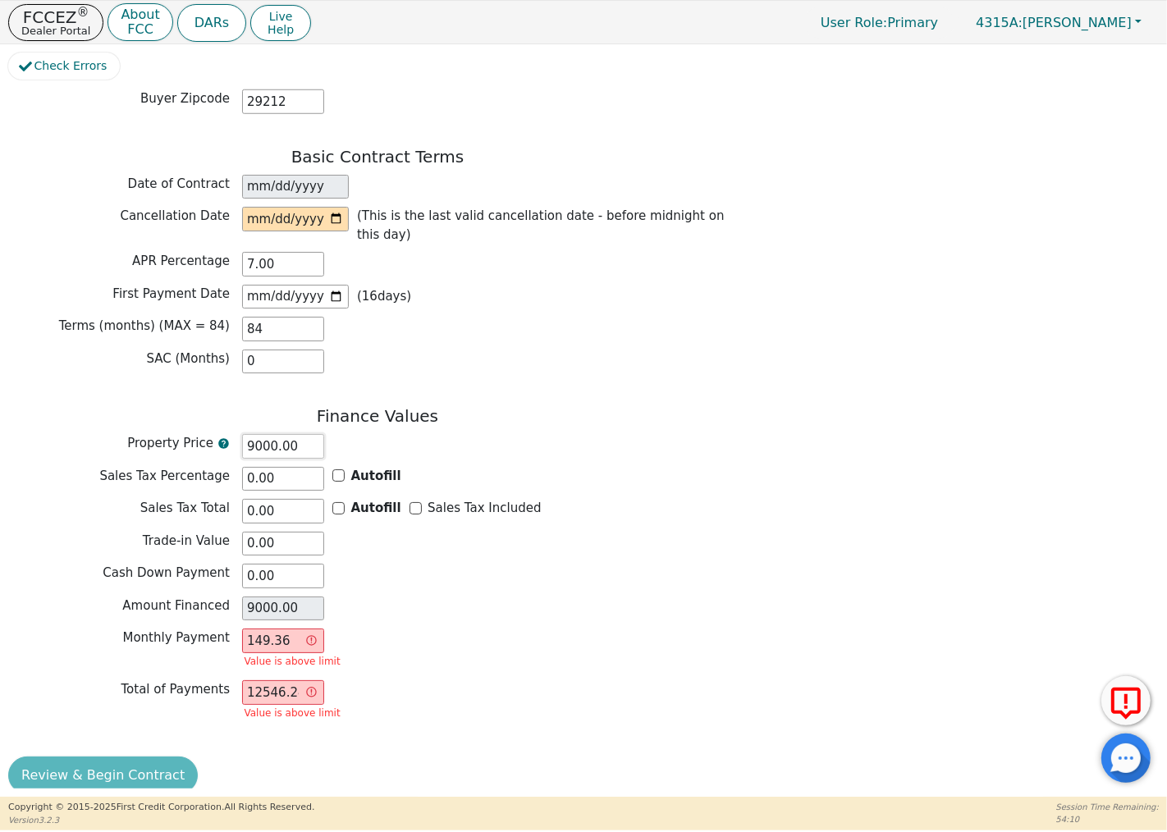
drag, startPoint x: 285, startPoint y: 429, endPoint x: 253, endPoint y: 427, distance: 32.1
click at [253, 434] on input "9000.00" at bounding box center [283, 446] width 82 height 25
type input "94"
type input "94.00"
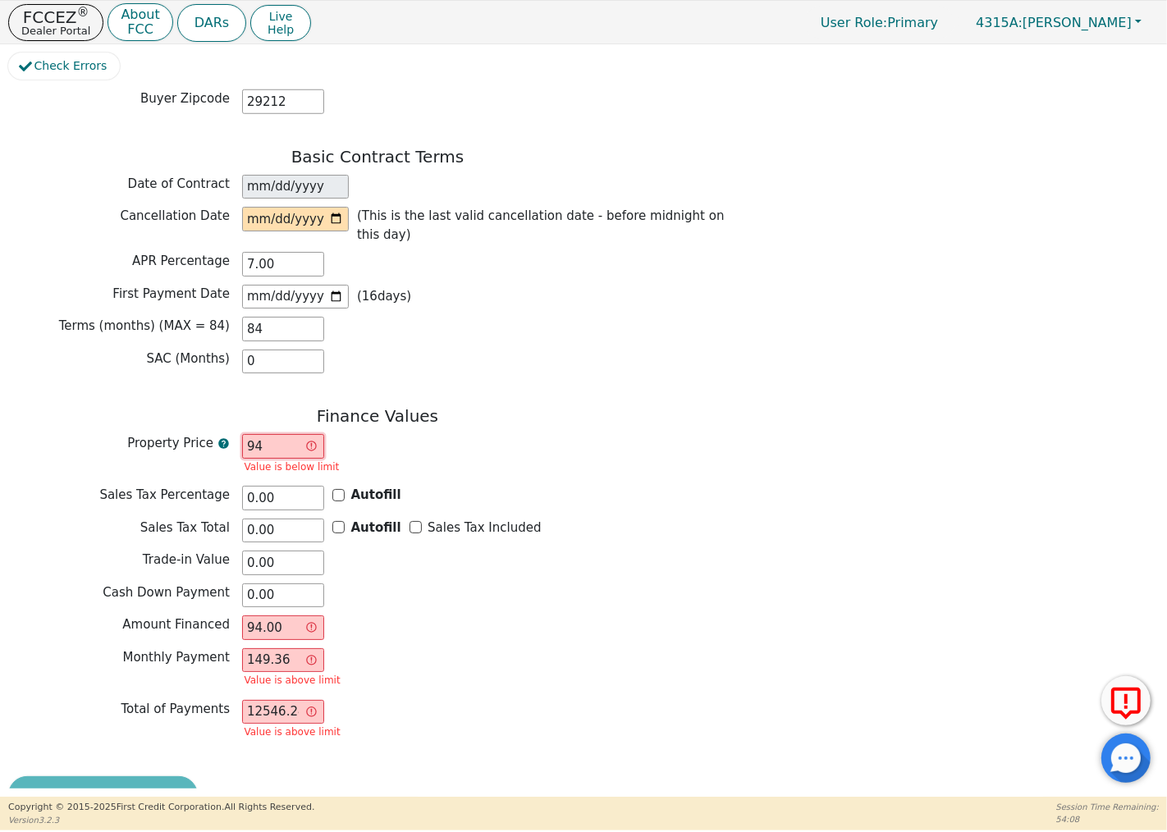
type input "949"
type input "949.00"
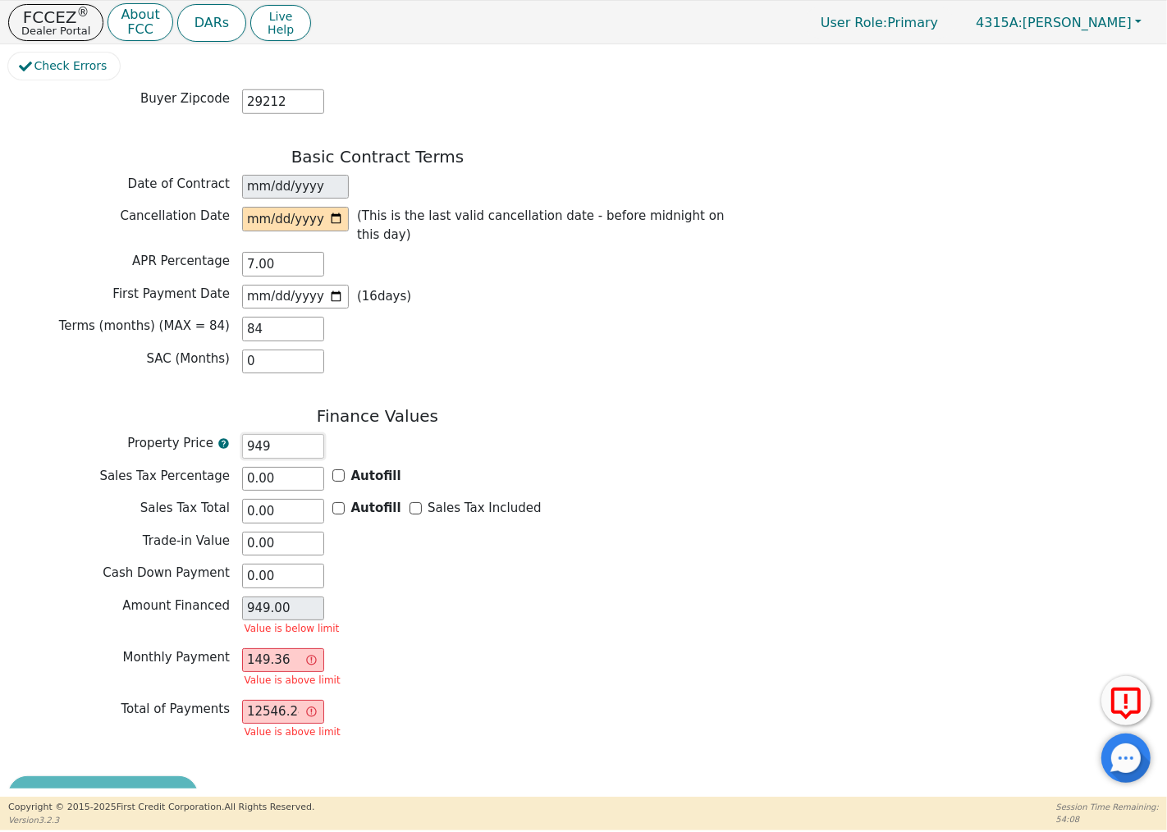
type input "9490"
type input "9490.00"
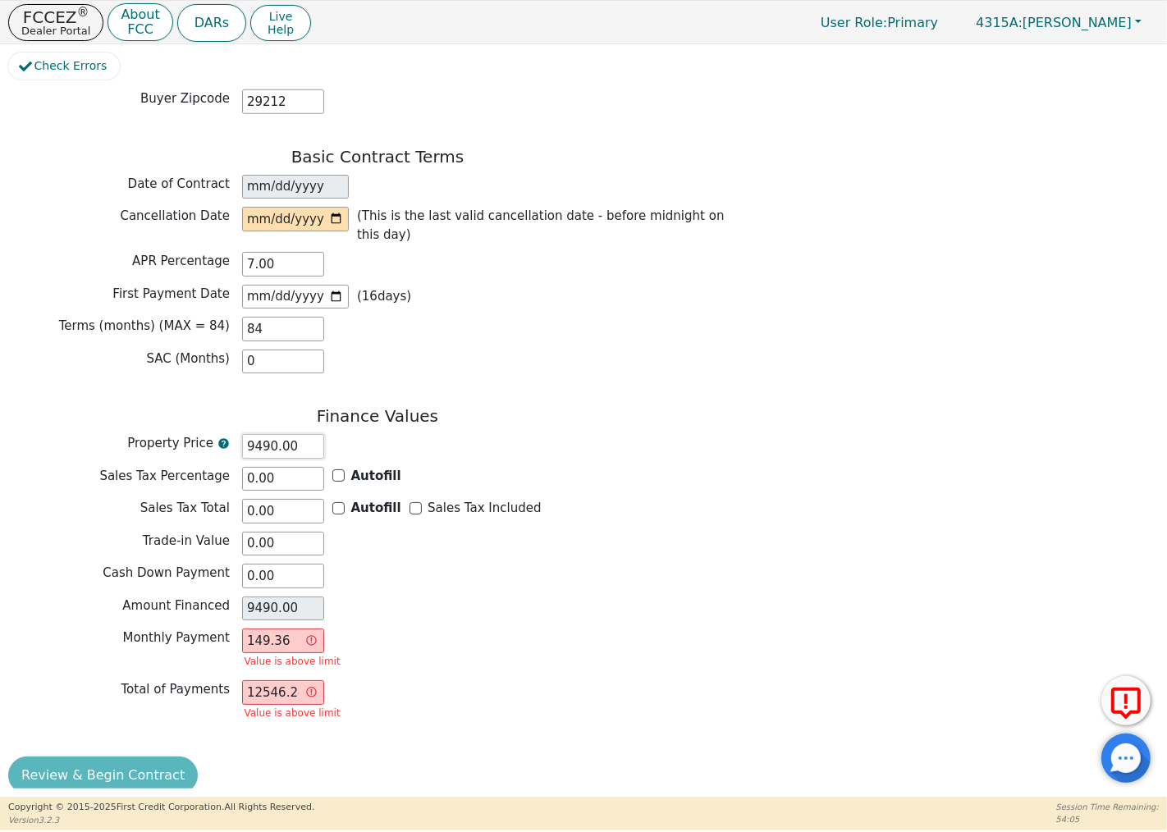
type input "9490.00"
click at [365, 576] on div "Finance Values Property Price 9490.00 Sales Tax Percentage 0.00 Autofill Sales …" at bounding box center [377, 569] width 739 height 326
click at [294, 629] on input "149.36" at bounding box center [283, 641] width 82 height 25
drag, startPoint x: 291, startPoint y: 620, endPoint x: 236, endPoint y: 627, distance: 56.2
click at [236, 629] on div "Monthly Payment 149.36 Value is above limit" at bounding box center [377, 650] width 739 height 43
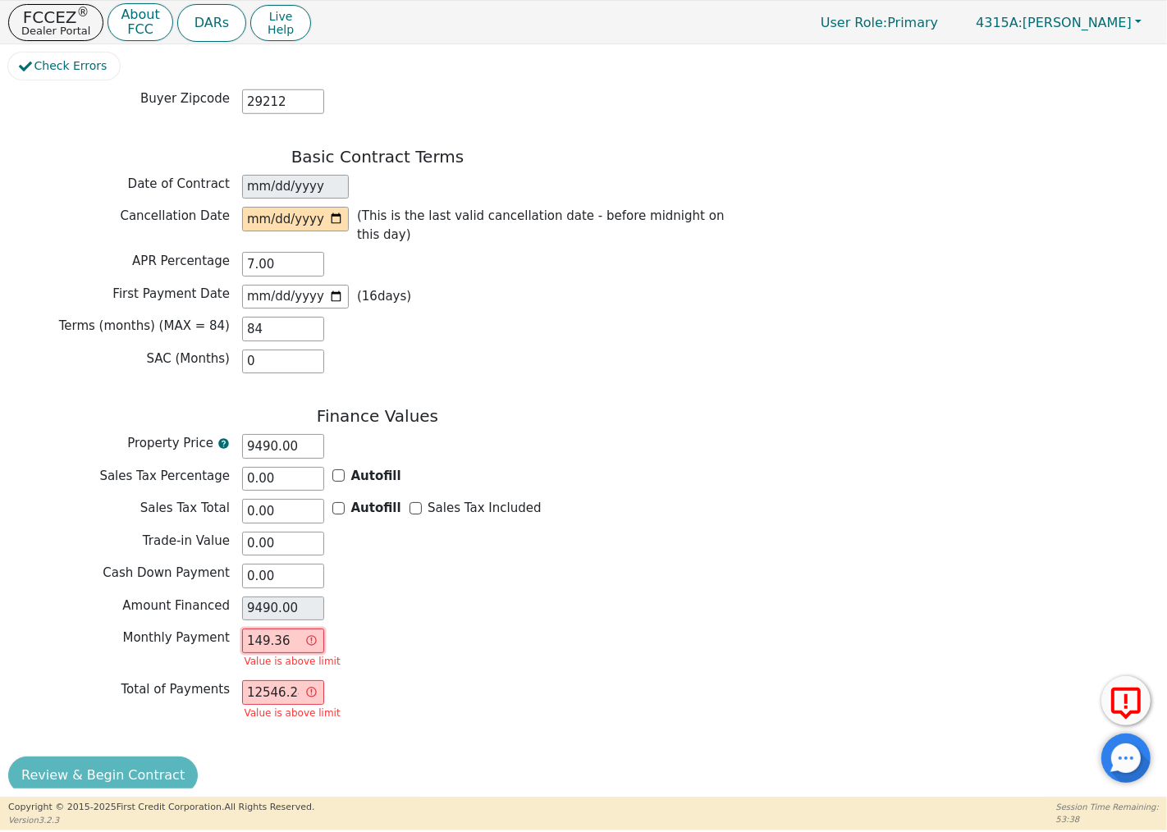
click at [290, 629] on input "149.36" at bounding box center [283, 641] width 82 height 25
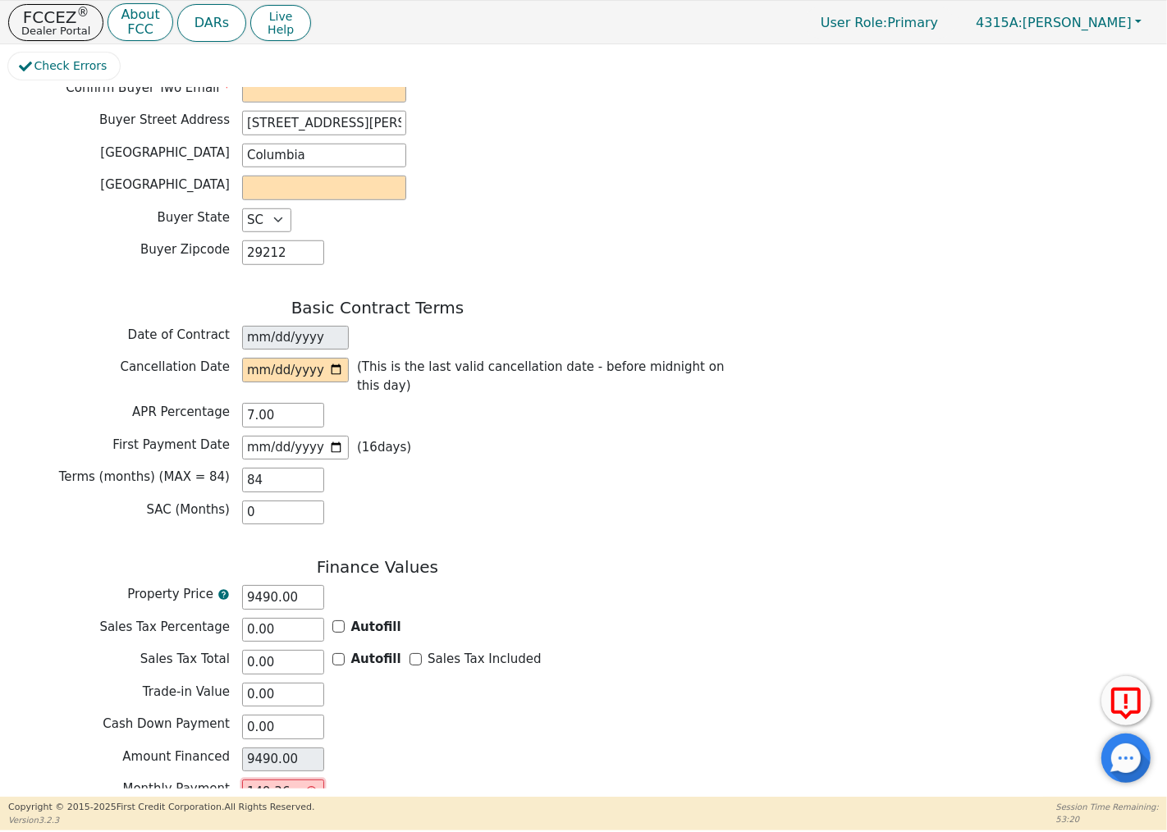
scroll to position [873, 0]
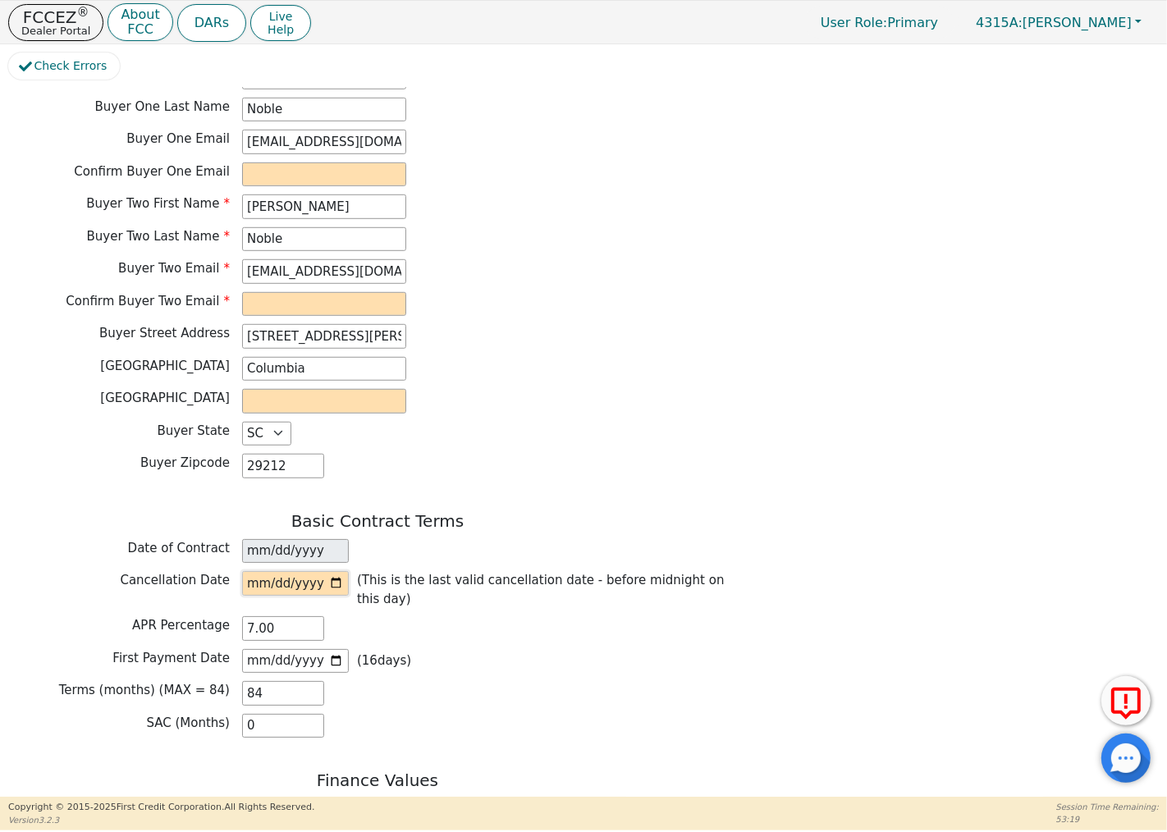
click at [334, 573] on input "date" at bounding box center [295, 583] width 107 height 25
click at [310, 545] on input "[DATE]" at bounding box center [295, 551] width 107 height 25
click at [336, 576] on input "date" at bounding box center [295, 583] width 107 height 25
click at [336, 575] on input "date" at bounding box center [295, 583] width 107 height 25
click at [497, 492] on div "Back Electronic Contract Helper Select Contract Language: English Customer must…" at bounding box center [377, 195] width 739 height 1928
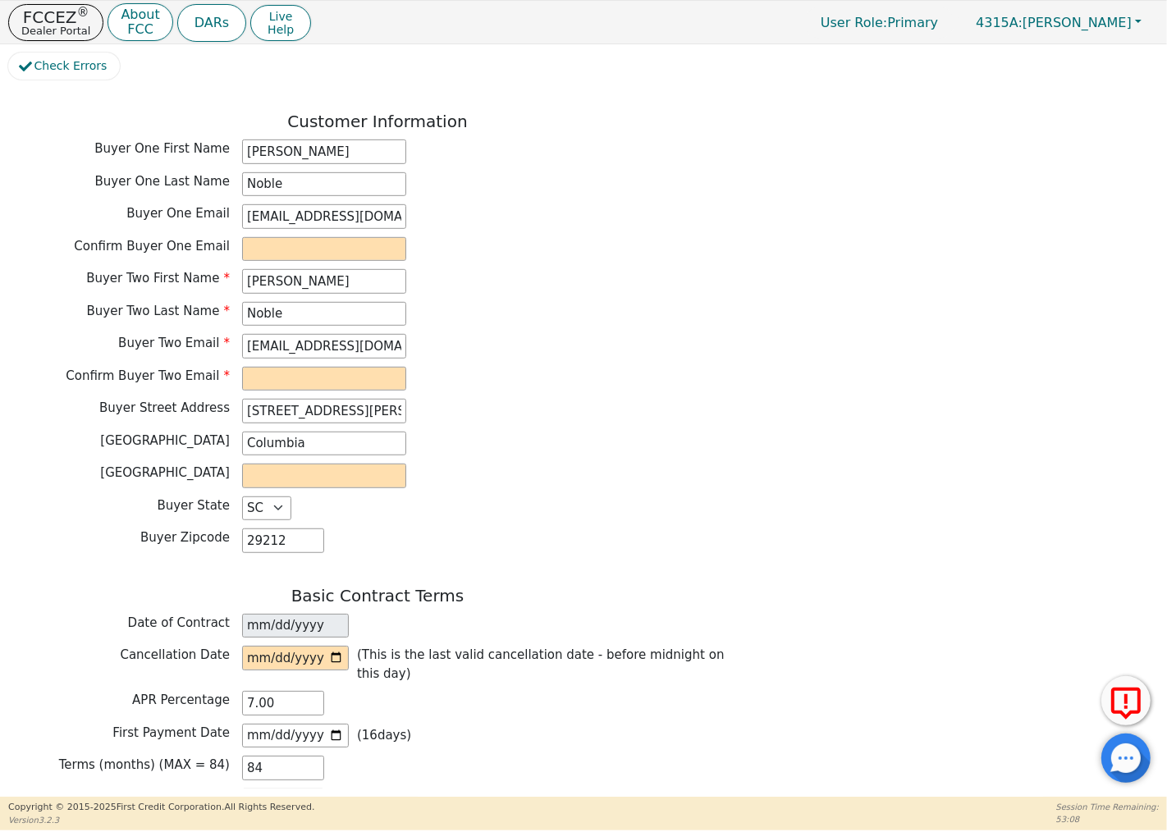
scroll to position [691, 0]
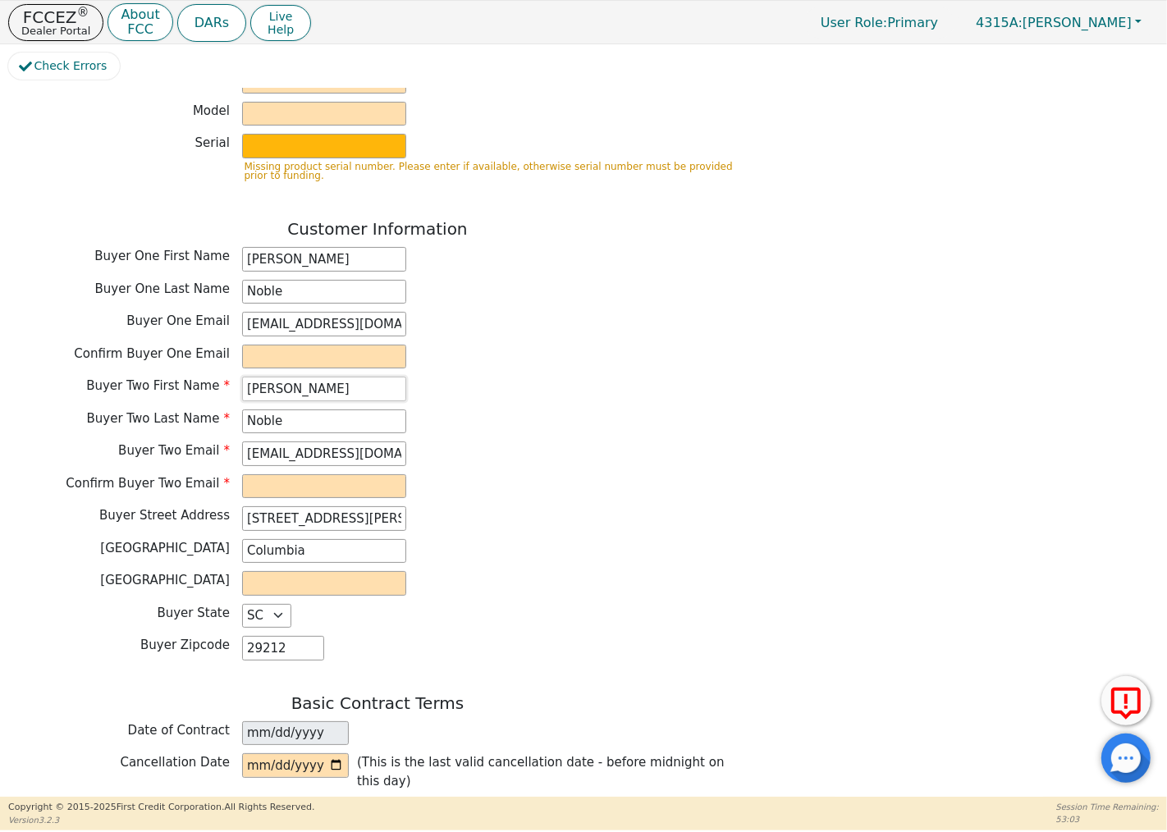
drag, startPoint x: 308, startPoint y: 382, endPoint x: 176, endPoint y: 383, distance: 132.1
click at [174, 381] on div "Buyer Two First Name [PERSON_NAME]" at bounding box center [377, 389] width 739 height 25
drag, startPoint x: 294, startPoint y: 408, endPoint x: 228, endPoint y: 410, distance: 65.7
click at [228, 410] on div "Buyer Two Last Name [PERSON_NAME]" at bounding box center [377, 421] width 739 height 25
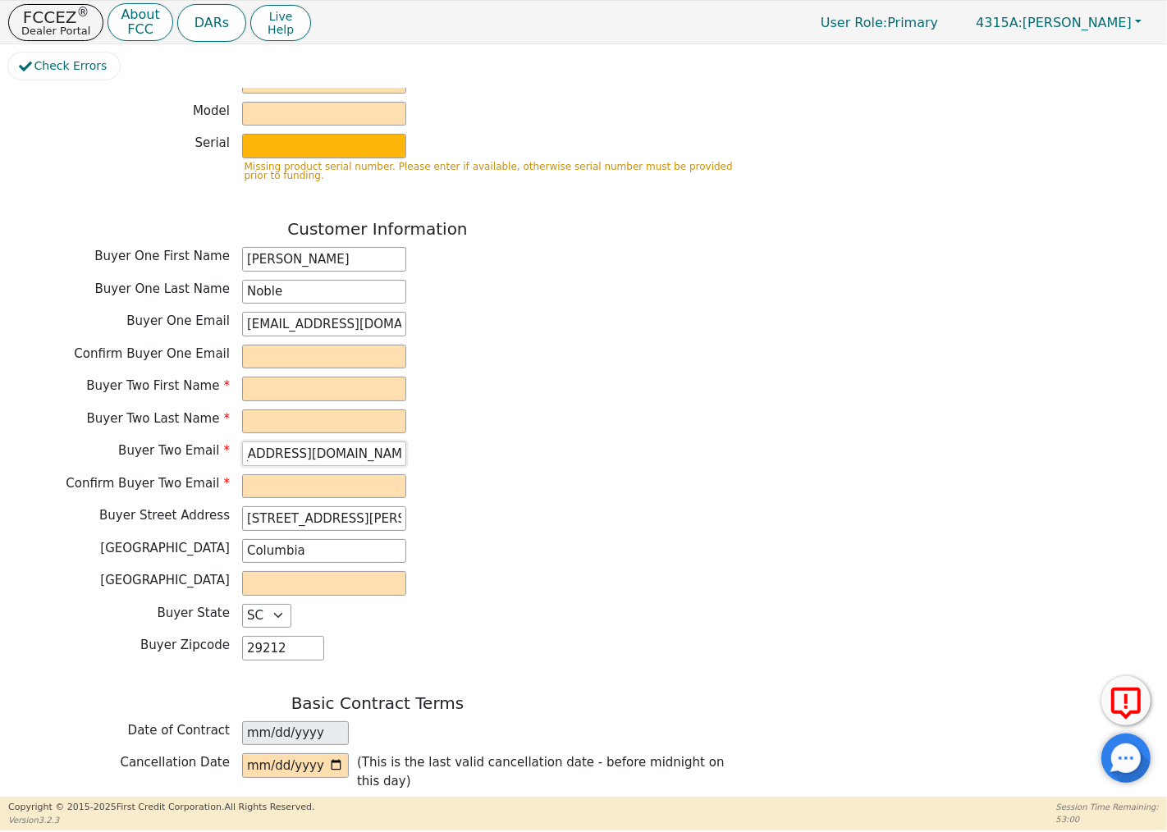
drag, startPoint x: 258, startPoint y: 441, endPoint x: 405, endPoint y: 443, distance: 146.1
click at [405, 443] on input "[EMAIL_ADDRESS][DOMAIN_NAME]" at bounding box center [324, 453] width 164 height 25
type input "D"
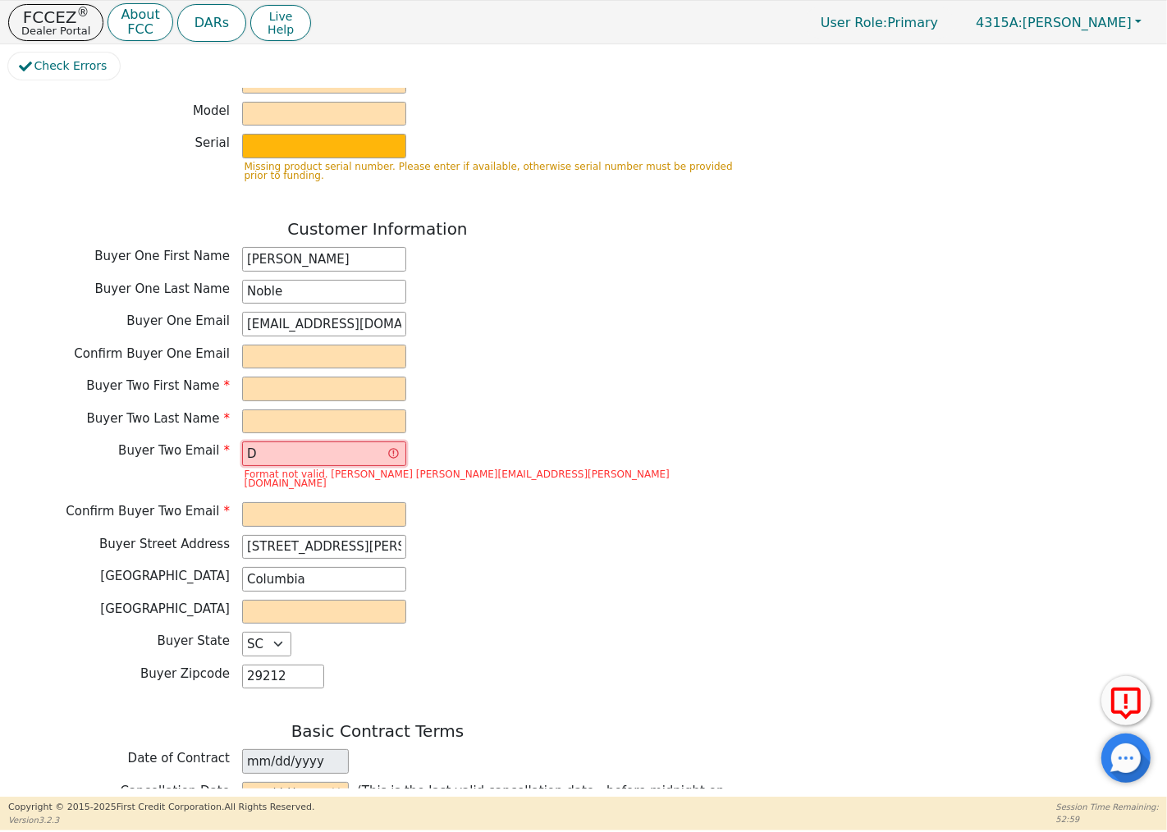
scroll to position [0, 0]
drag, startPoint x: 310, startPoint y: 444, endPoint x: 254, endPoint y: 464, distance: 59.2
click at [231, 445] on div "Buyer Two Email D Format not valid. [PERSON_NAME] [PERSON_NAME][EMAIL_ADDRESS][…" at bounding box center [377, 467] width 739 height 53
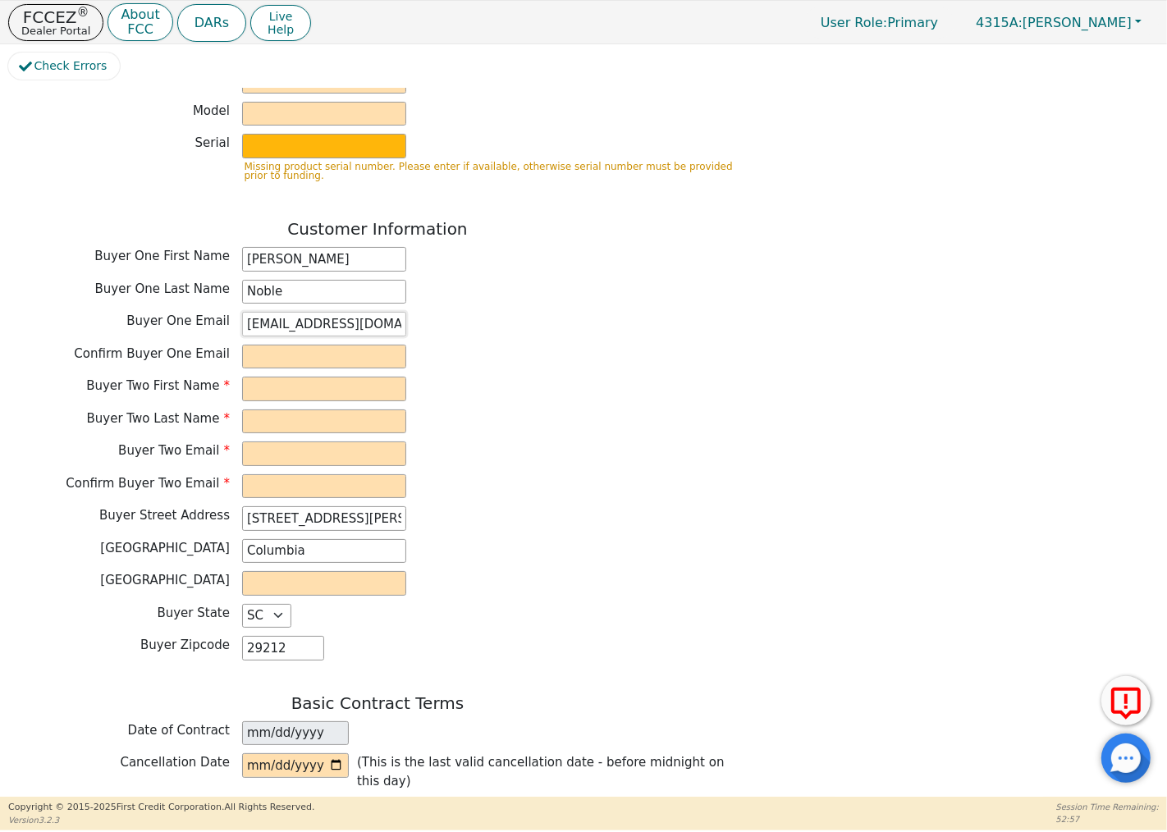
click at [340, 315] on input "[EMAIL_ADDRESS][DOMAIN_NAME]" at bounding box center [324, 324] width 164 height 25
drag, startPoint x: 340, startPoint y: 315, endPoint x: 307, endPoint y: 354, distance: 50.6
click at [307, 354] on input "email" at bounding box center [324, 357] width 164 height 25
click at [273, 351] on input "email" at bounding box center [324, 357] width 164 height 25
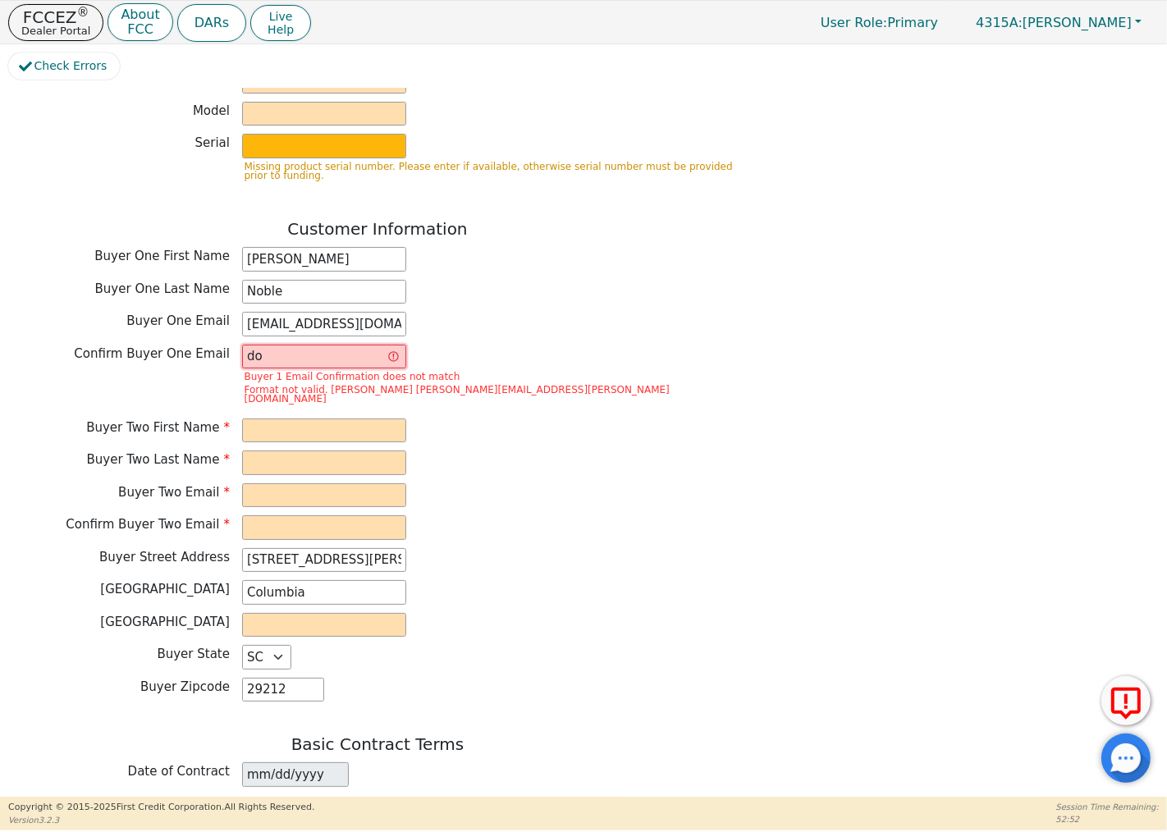
type input "[EMAIL_ADDRESS][DOMAIN_NAME]"
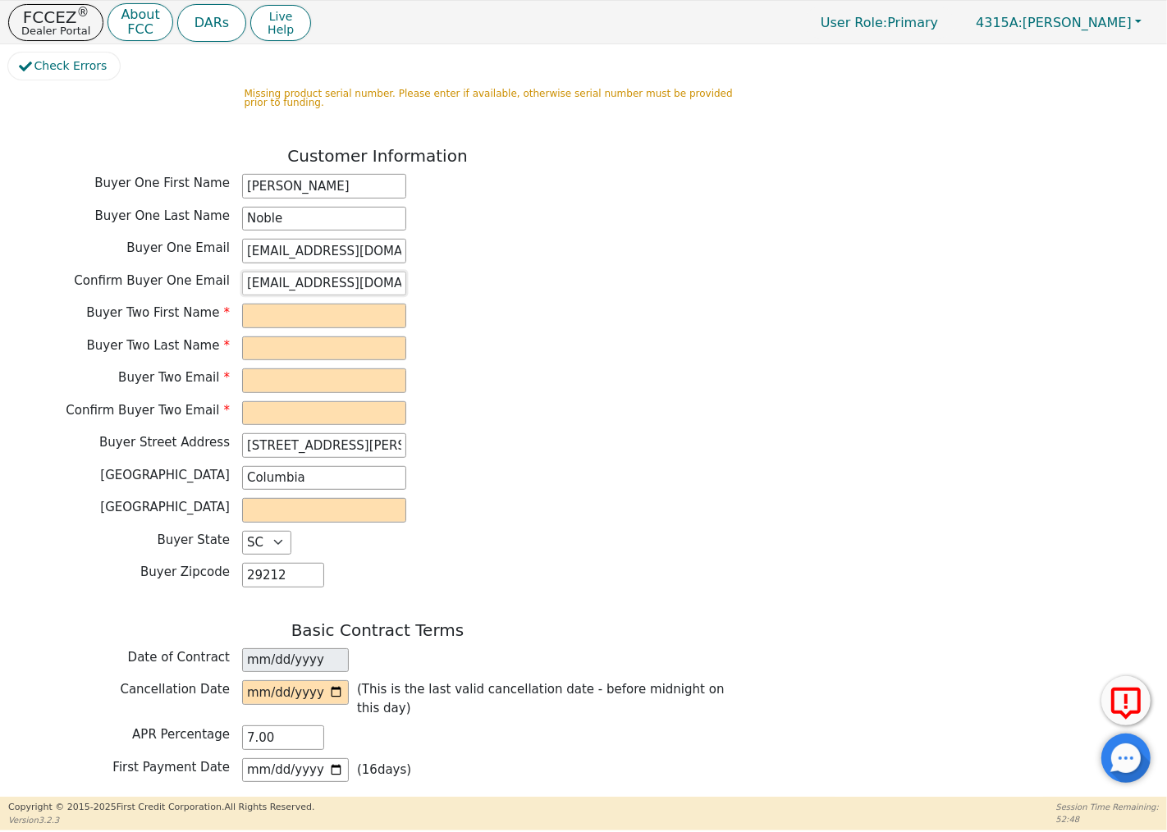
scroll to position [873, 0]
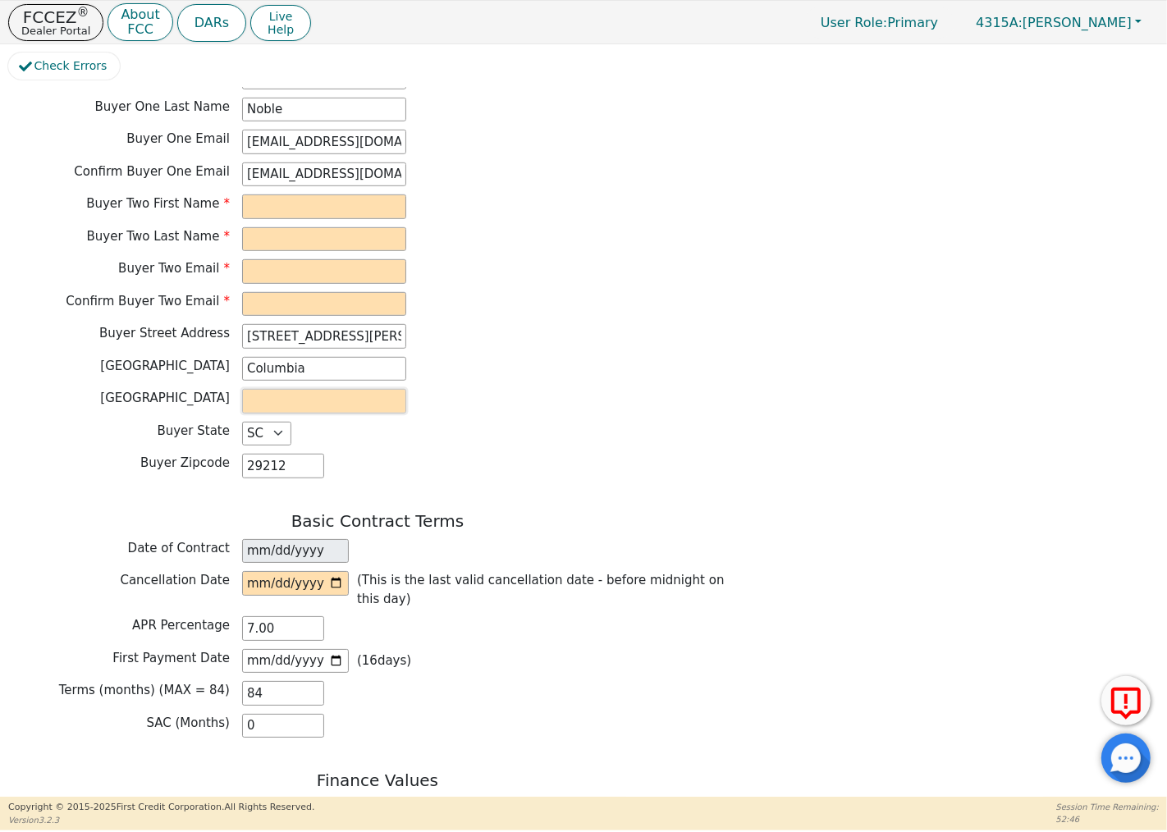
click at [307, 389] on input "text" at bounding box center [324, 401] width 164 height 25
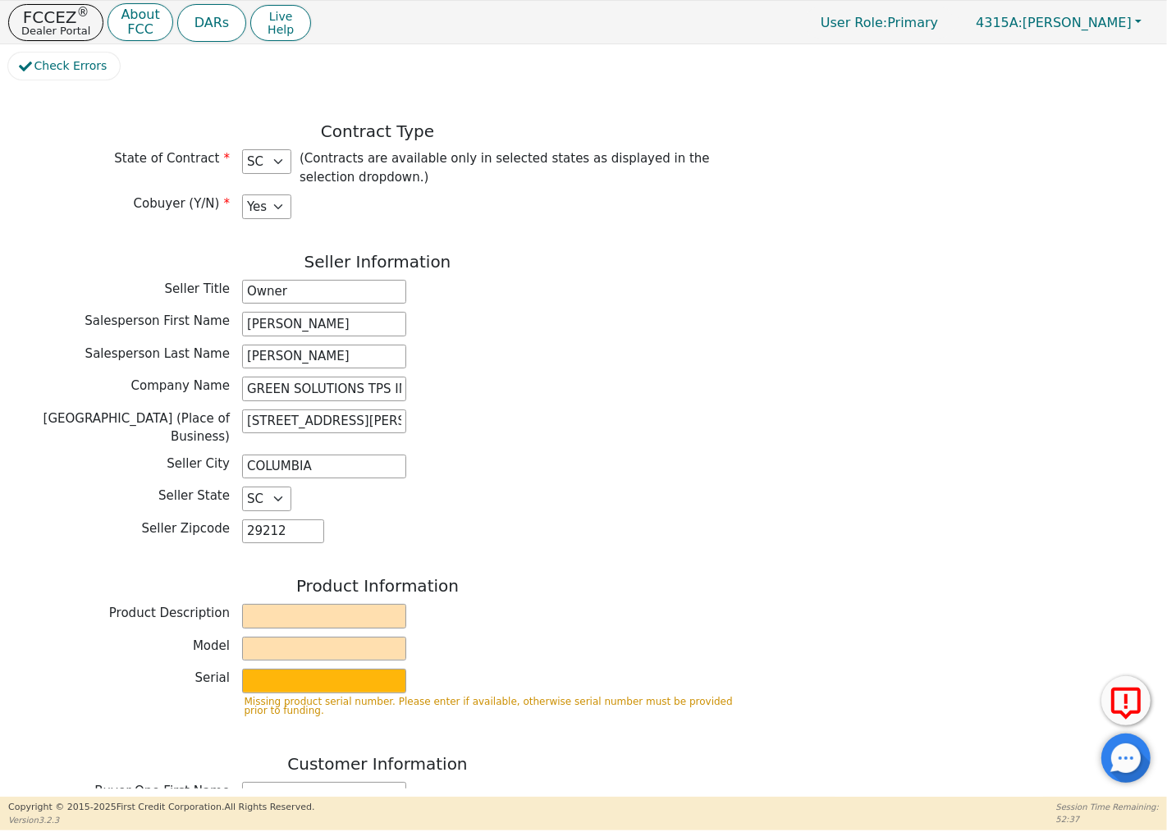
scroll to position [144, 0]
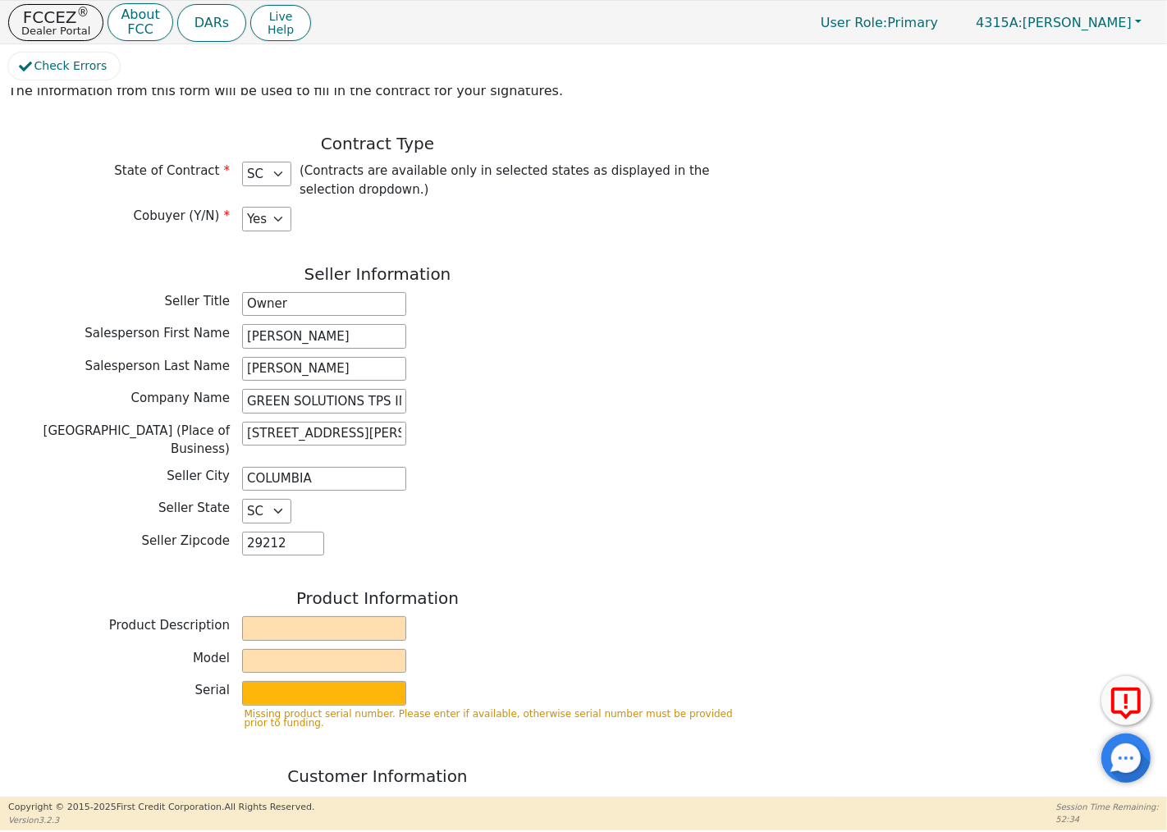
type input "Richland"
click at [276, 214] on select "Yes No" at bounding box center [266, 219] width 49 height 25
select select "n"
click at [242, 207] on select "Yes No" at bounding box center [266, 219] width 49 height 25
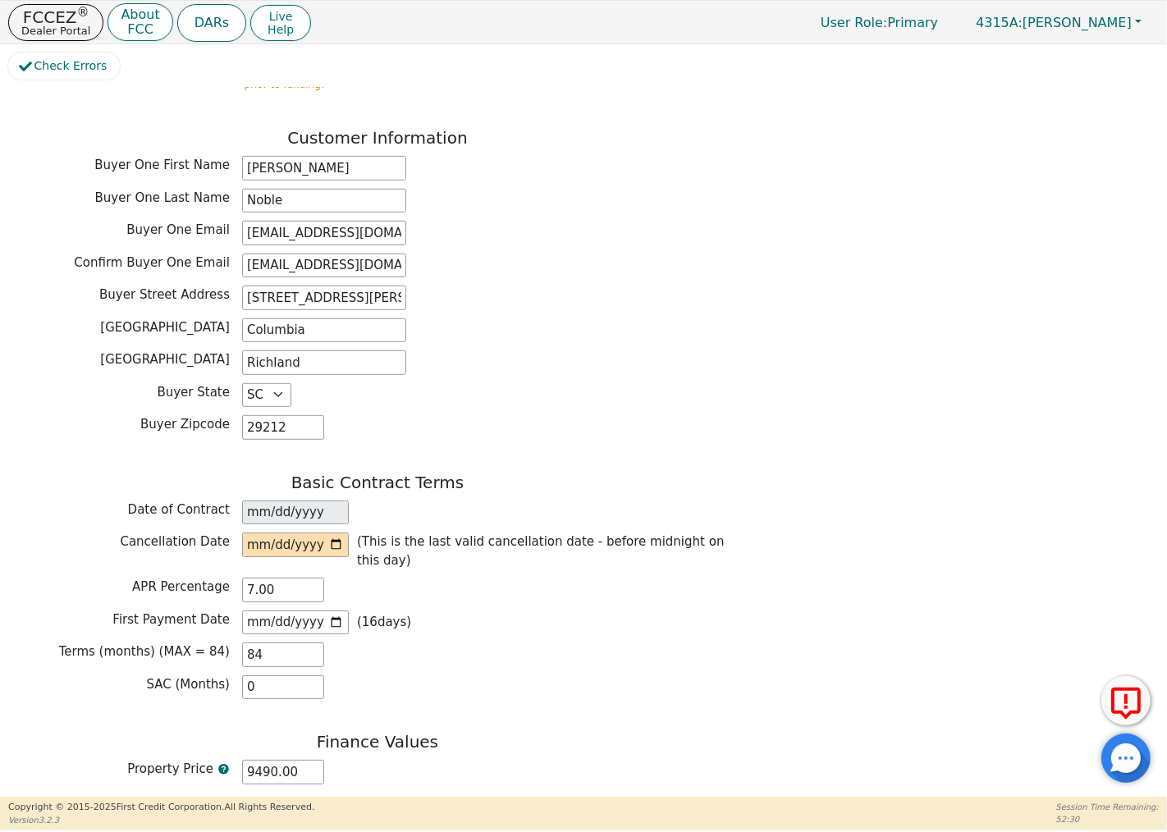
scroll to position [600, 0]
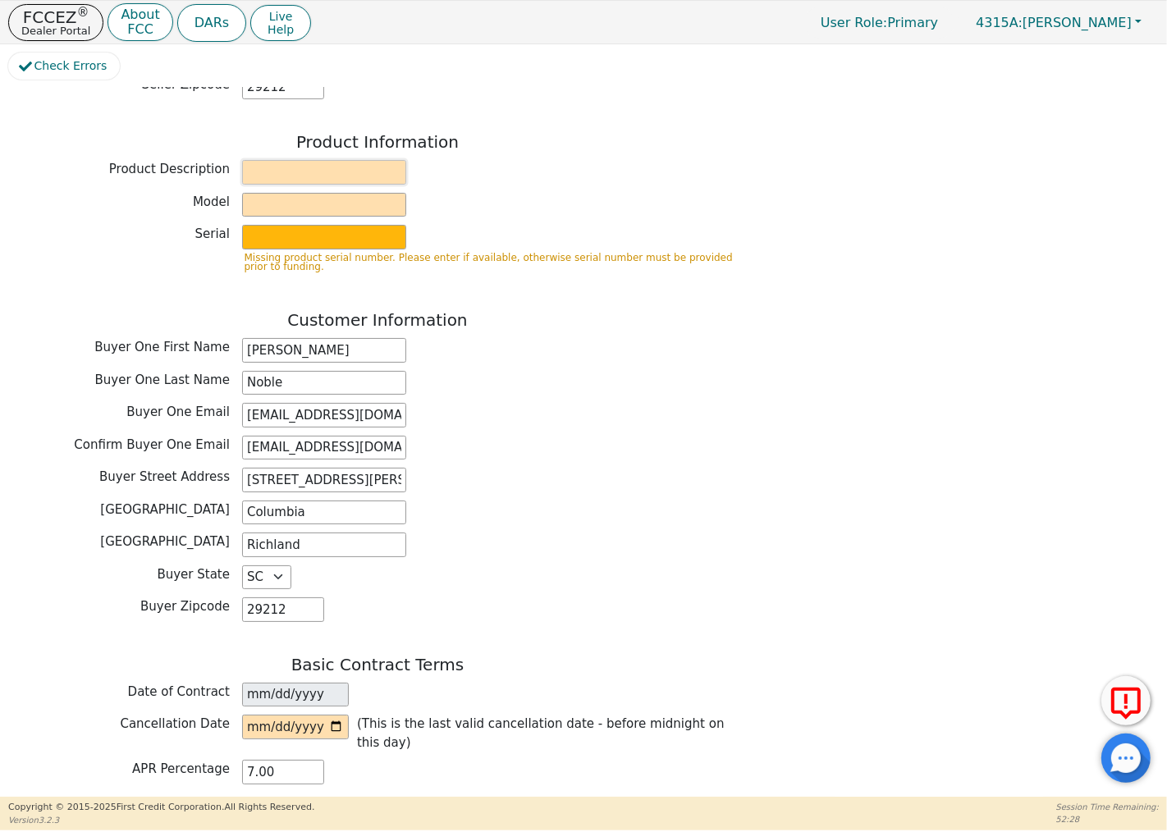
click at [336, 170] on input "text" at bounding box center [324, 172] width 164 height 25
click at [183, 279] on div "Back Electronic Contract Helper Select Contract Language: English Customer must…" at bounding box center [377, 403] width 739 height 1798
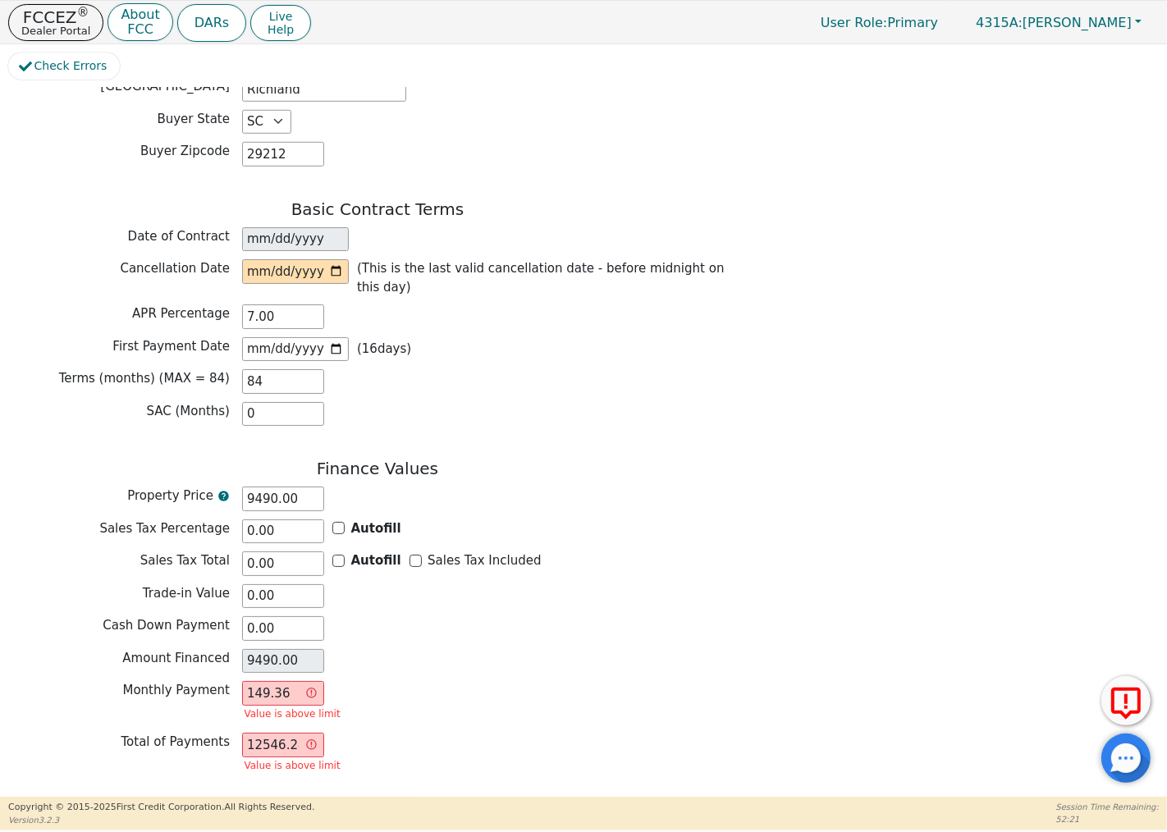
scroll to position [1108, 0]
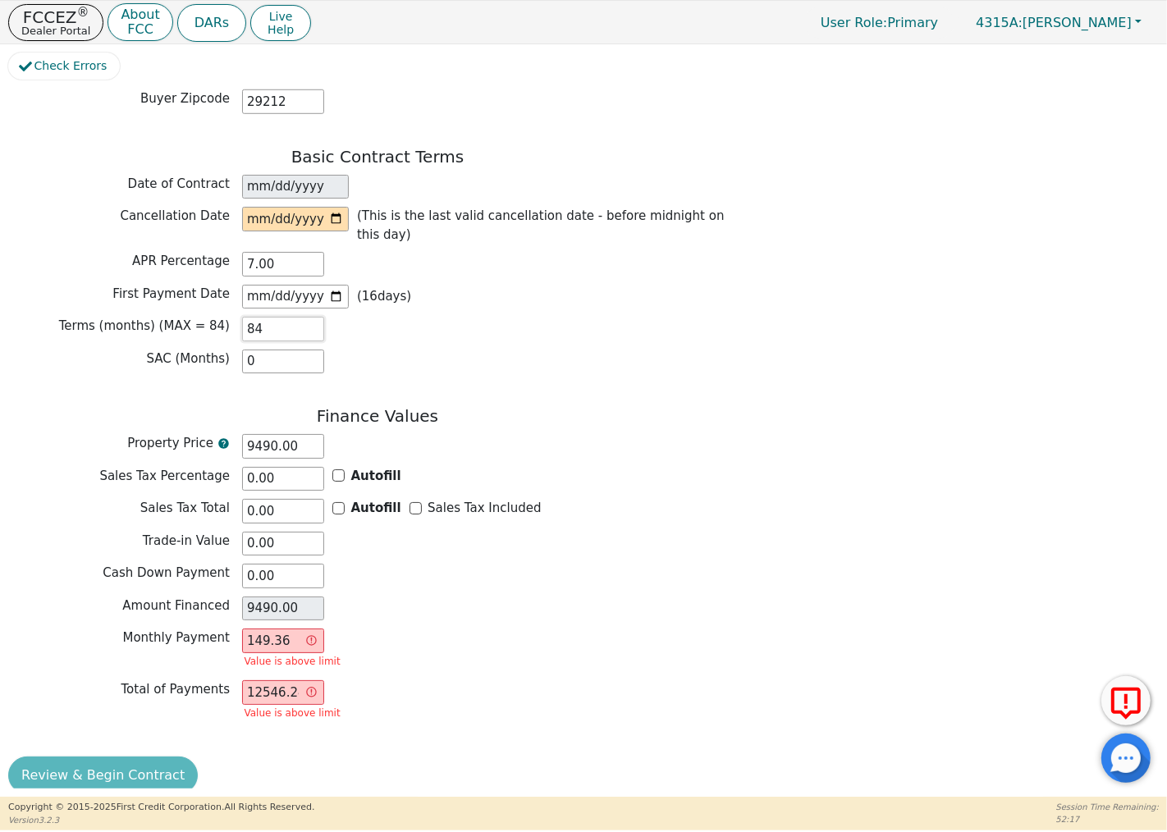
drag, startPoint x: 277, startPoint y: 313, endPoint x: 244, endPoint y: 310, distance: 32.9
click at [244, 317] on input "84" at bounding box center [283, 329] width 82 height 25
click at [394, 326] on div "Basic Contract Terms Date of Contract [DATE] Cancellation Date (This is the las…" at bounding box center [377, 265] width 739 height 236
click at [286, 629] on input "149.36" at bounding box center [283, 641] width 82 height 25
type input "149.3"
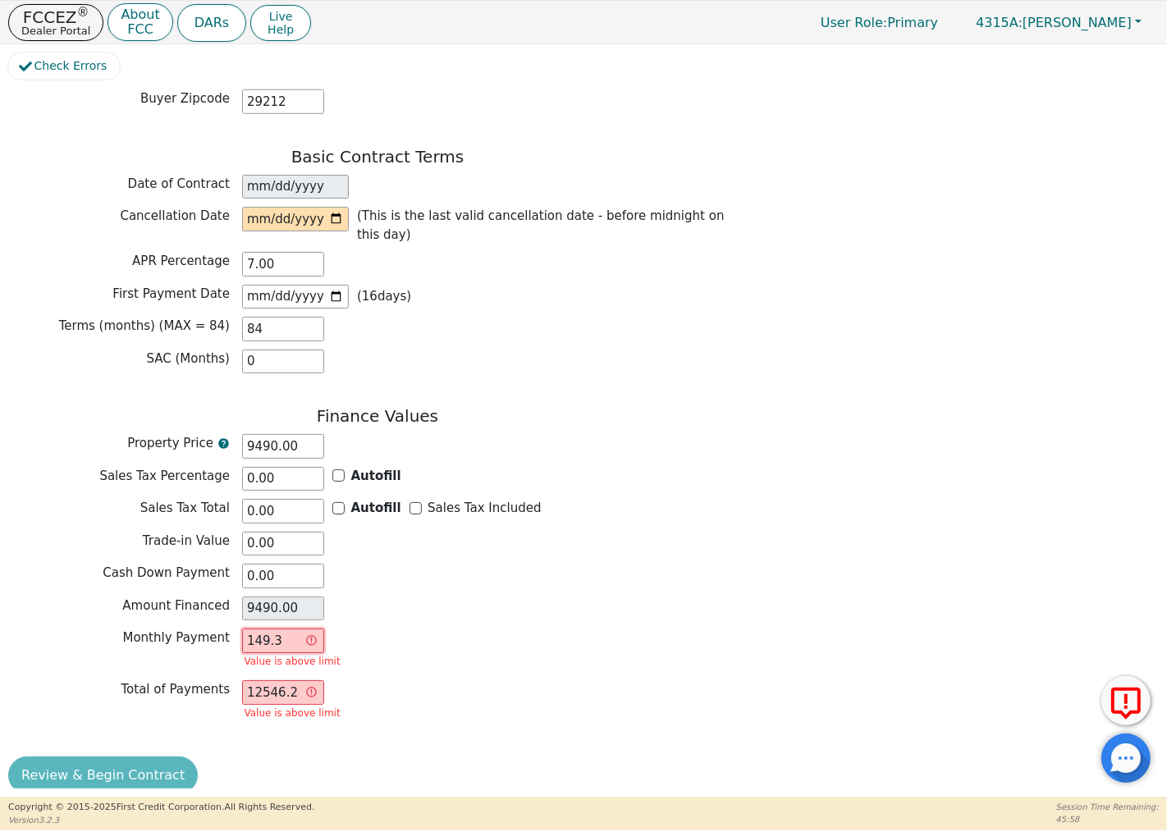
type input "12541.20"
type input "149."
type input "12516.00"
type input "14"
type input "1176.00"
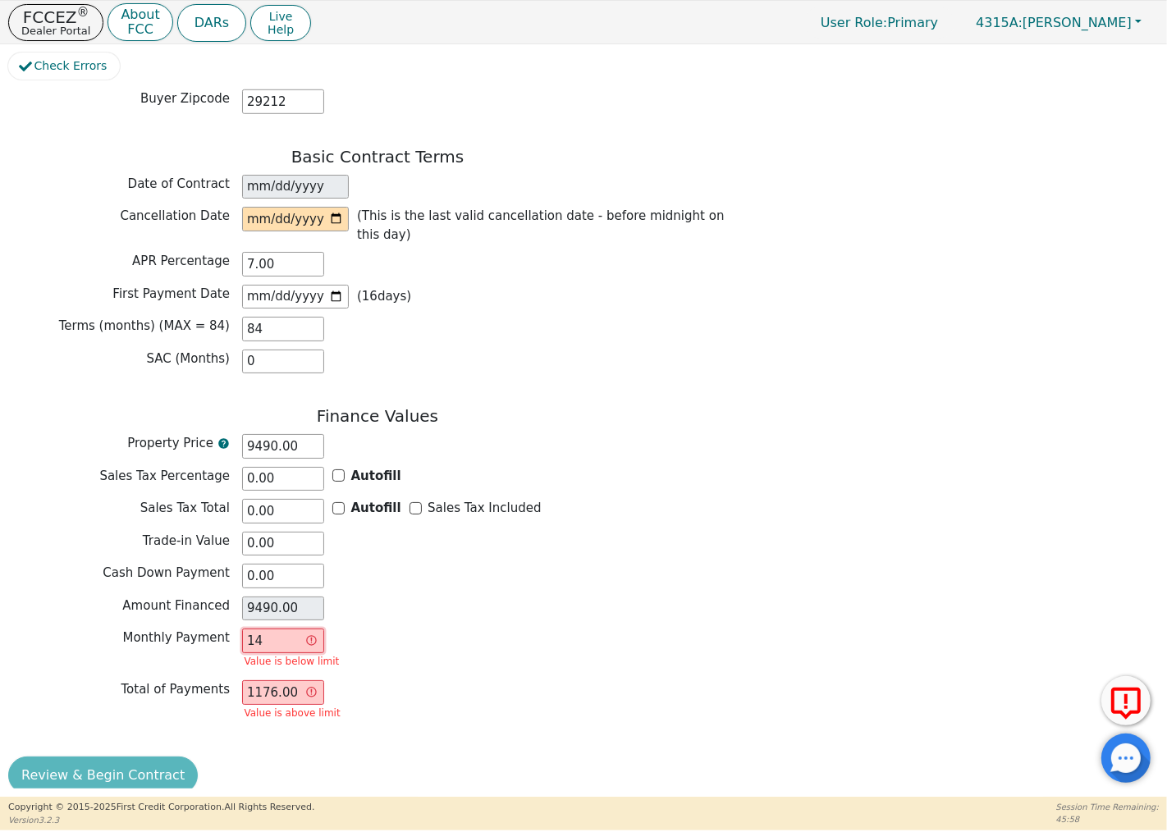
type input "1"
type input "84.00"
type input "0.00"
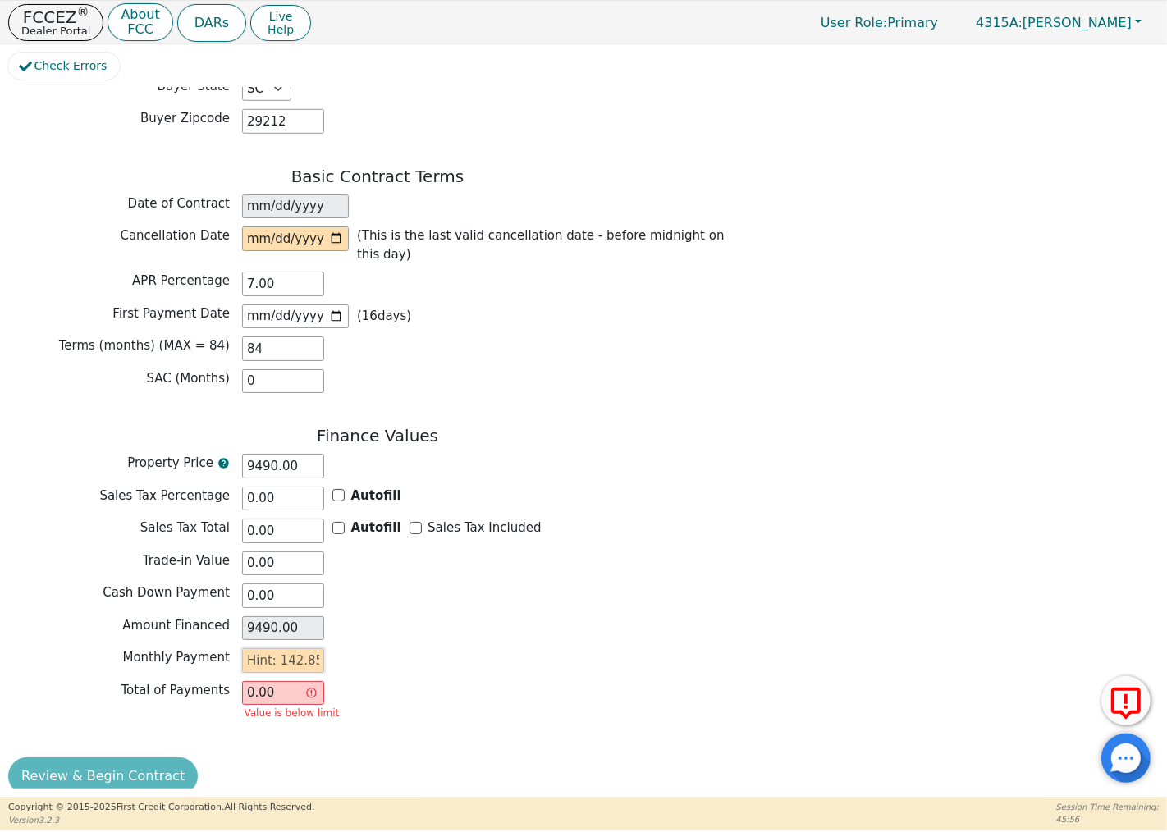
type input "1"
type input "84.00"
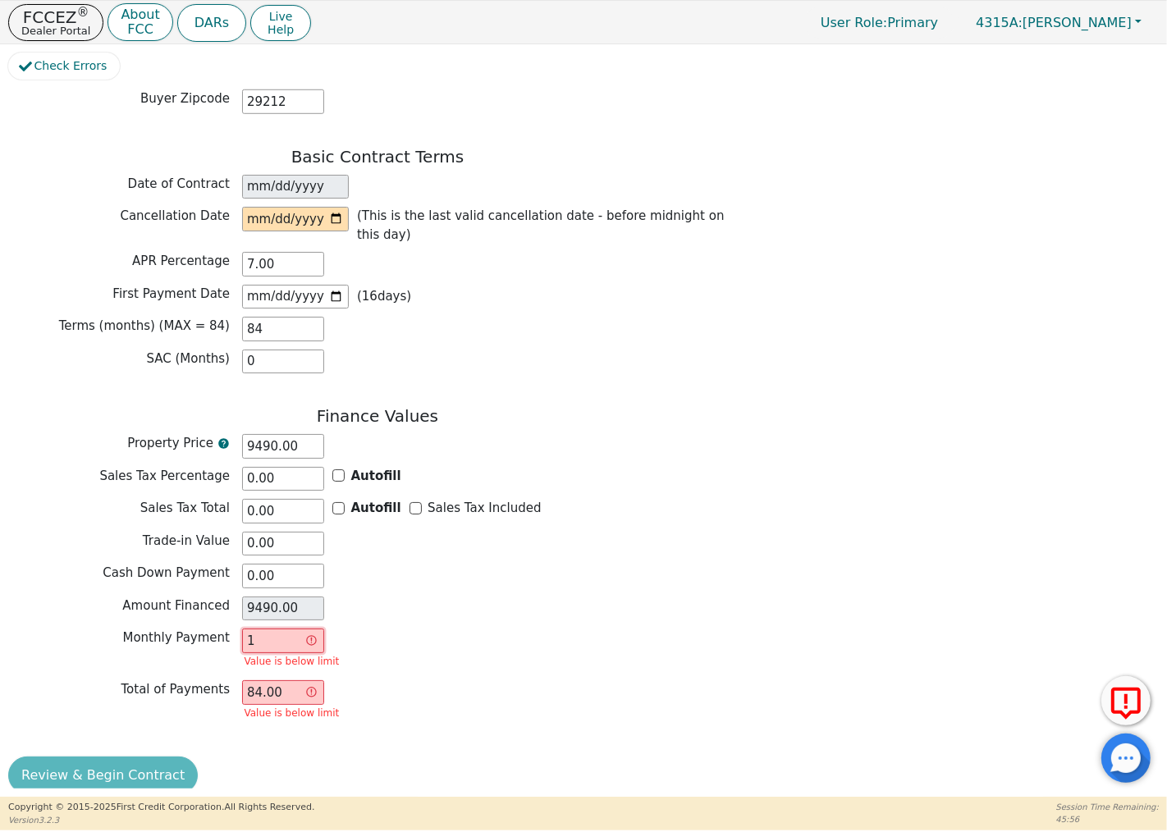
type input "17"
type input "1428.00"
type input "175"
type input "14700.00"
type input "175.00"
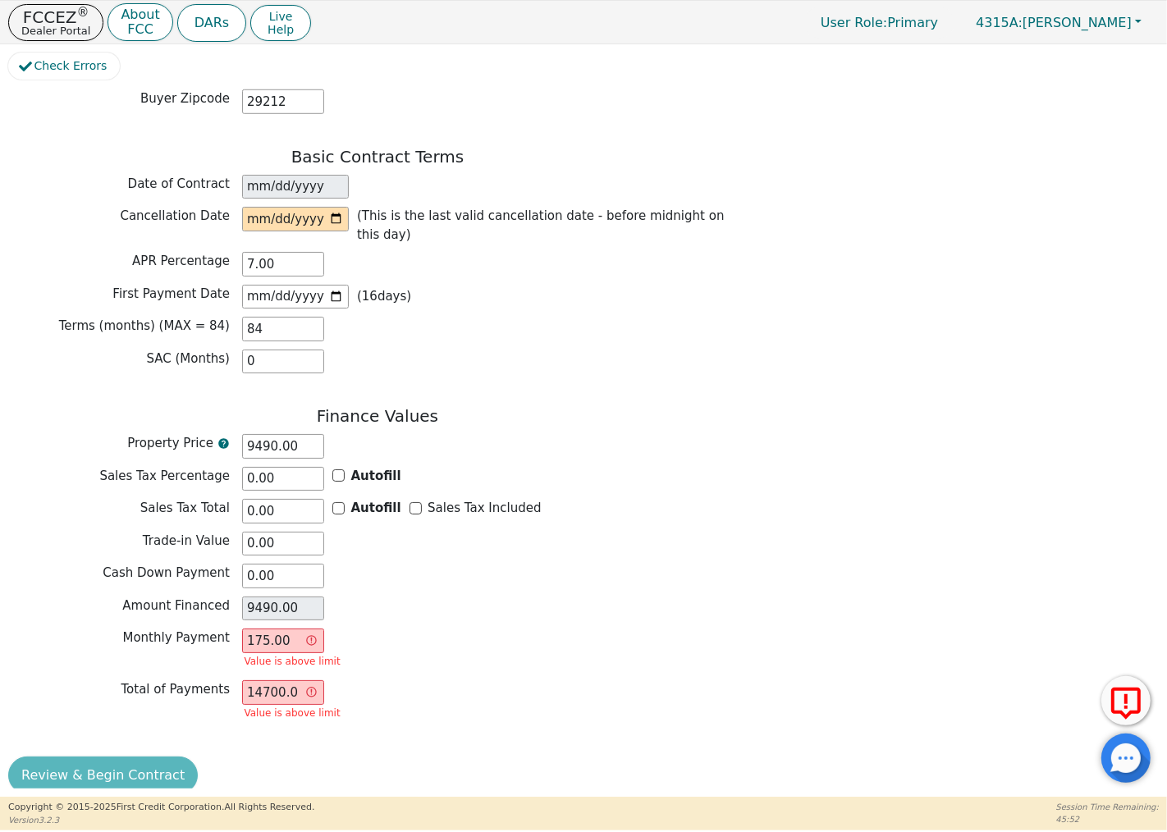
click at [394, 630] on div "Monthly Payment 175.00 Value is above limit" at bounding box center [377, 650] width 739 height 43
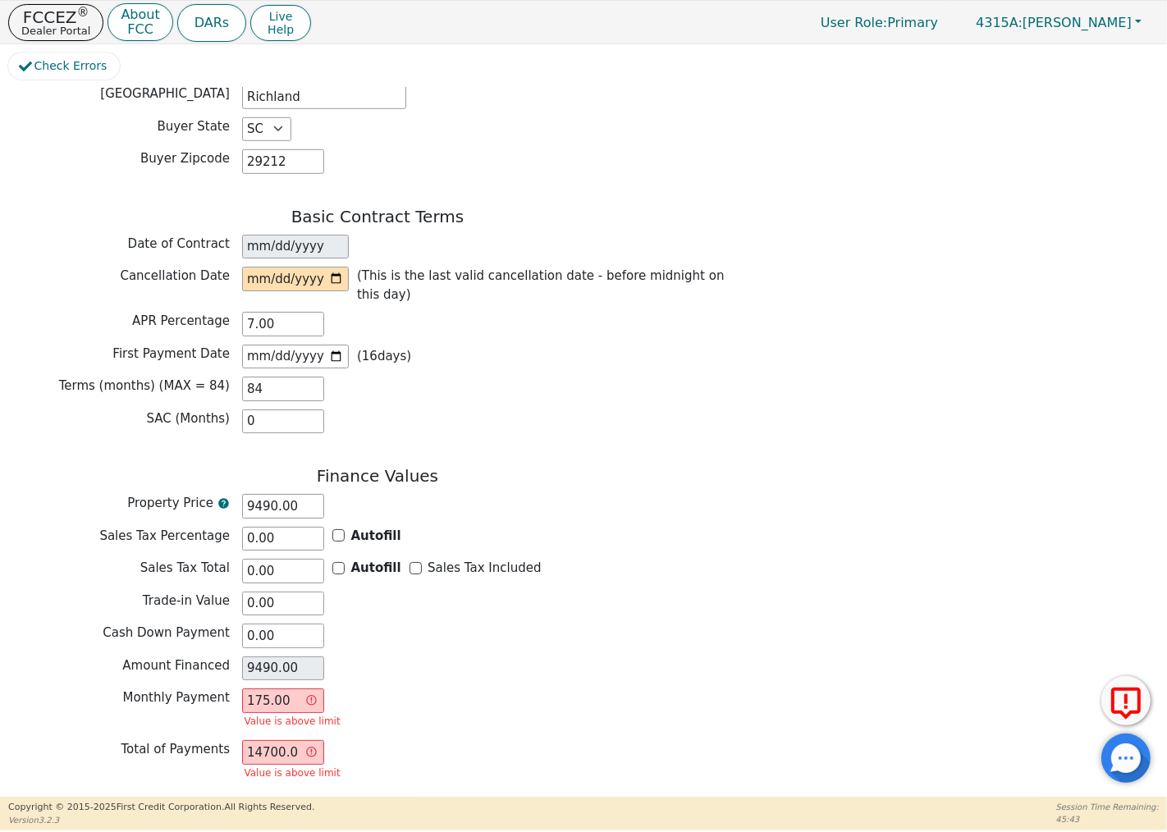
scroll to position [1016, 0]
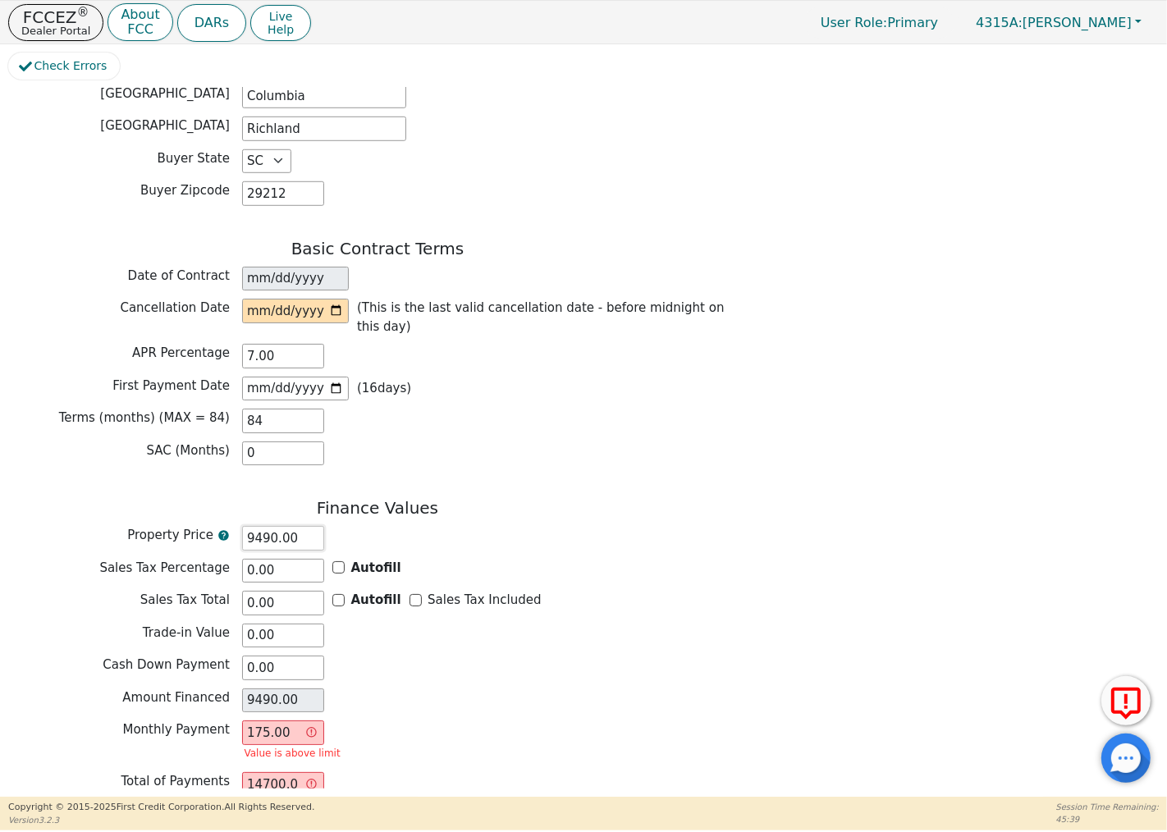
click at [266, 526] on input "9490.00" at bounding box center [283, 538] width 82 height 25
type input "940.00"
type input "90.00"
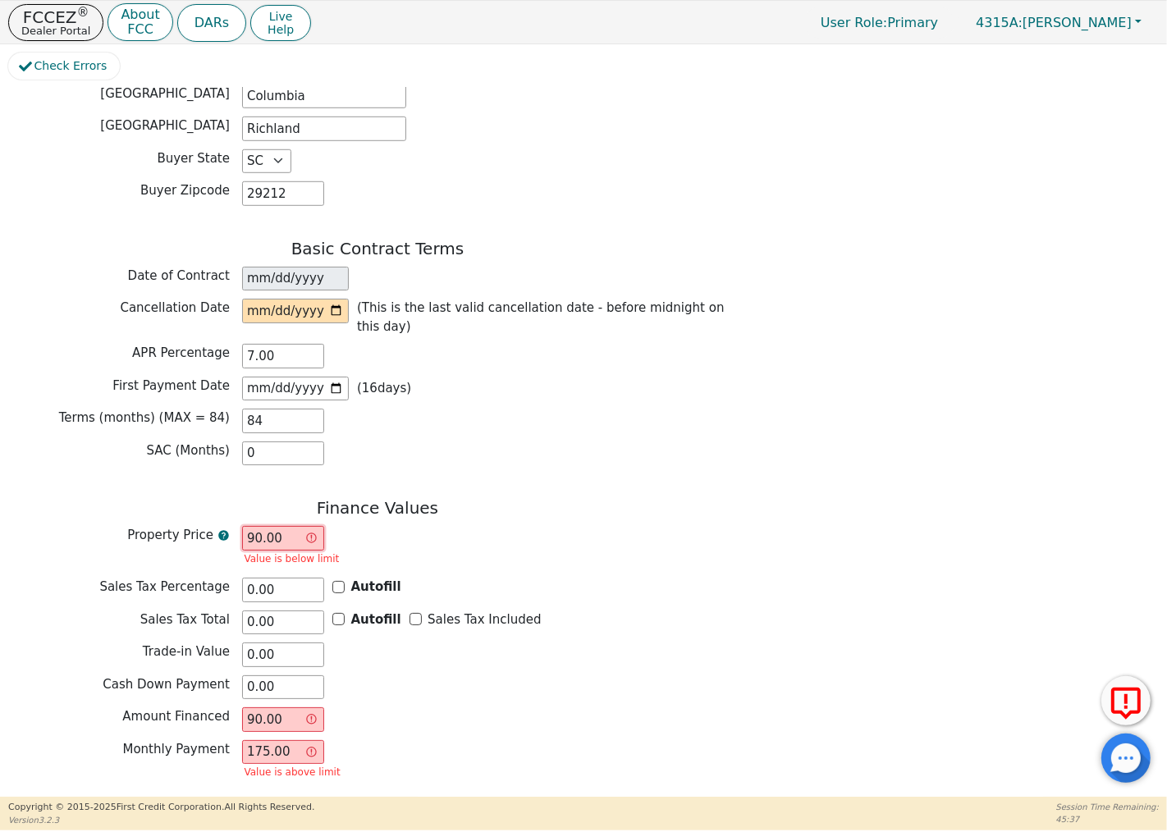
type input "900.00"
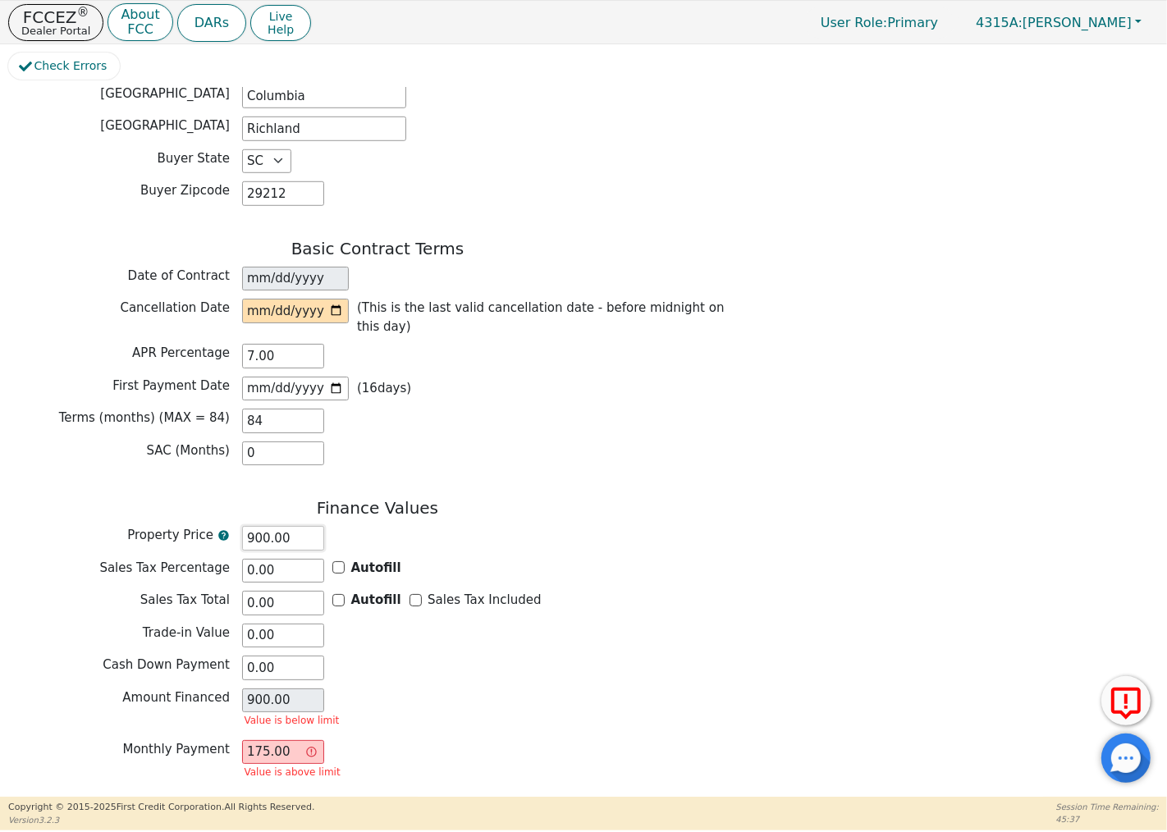
type input "9000.00"
click at [597, 740] on div "Monthly Payment 175.00 Value is above limit" at bounding box center [377, 741] width 739 height 43
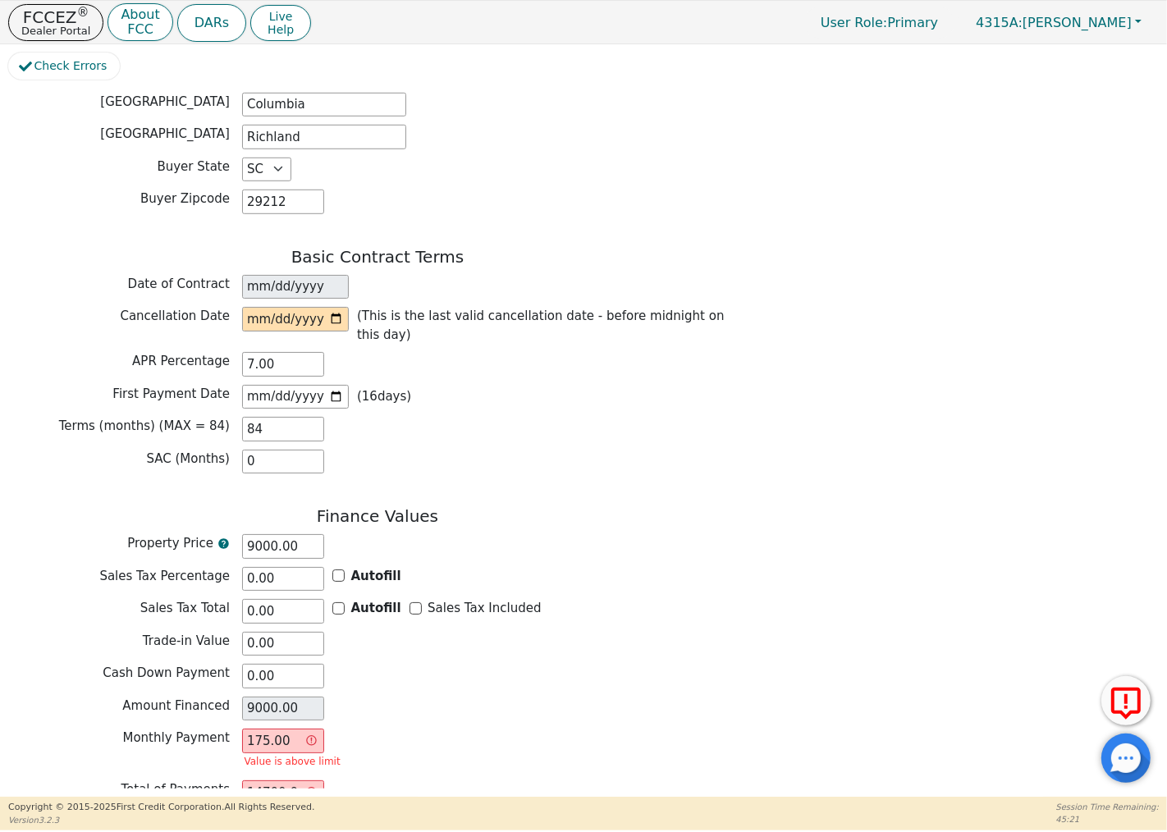
scroll to position [1108, 0]
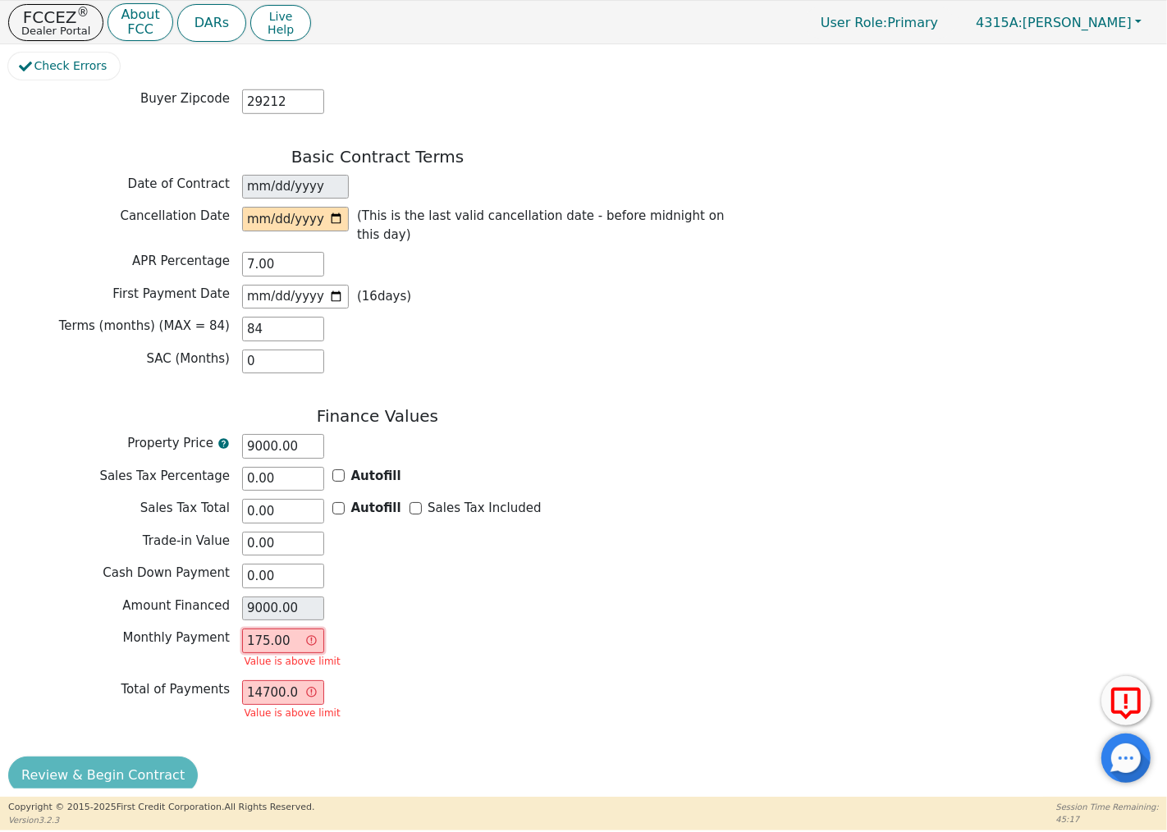
click at [283, 629] on input "175.00" at bounding box center [283, 641] width 82 height 25
type input "17"
type input "1428.00"
type input "1"
type input "84.00"
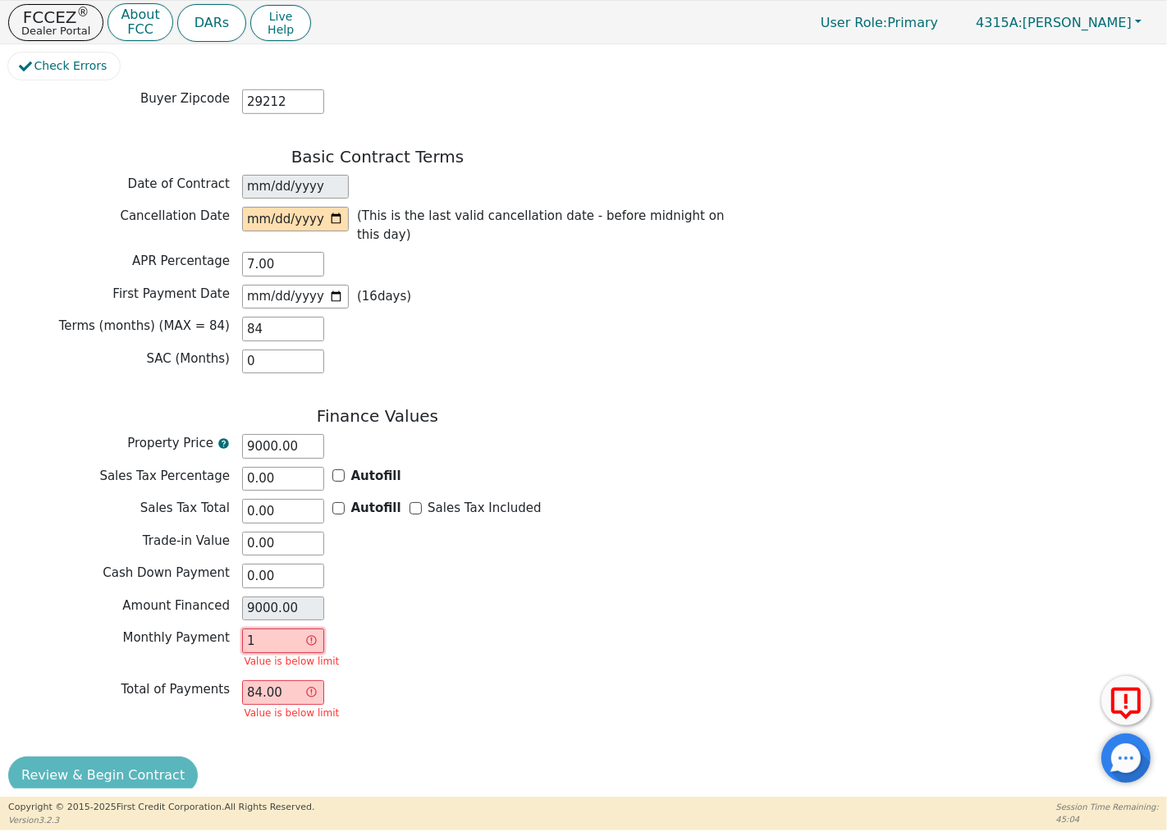
type input "14"
type input "1176.00"
type input "149"
type input "12516.00"
type input "149.36"
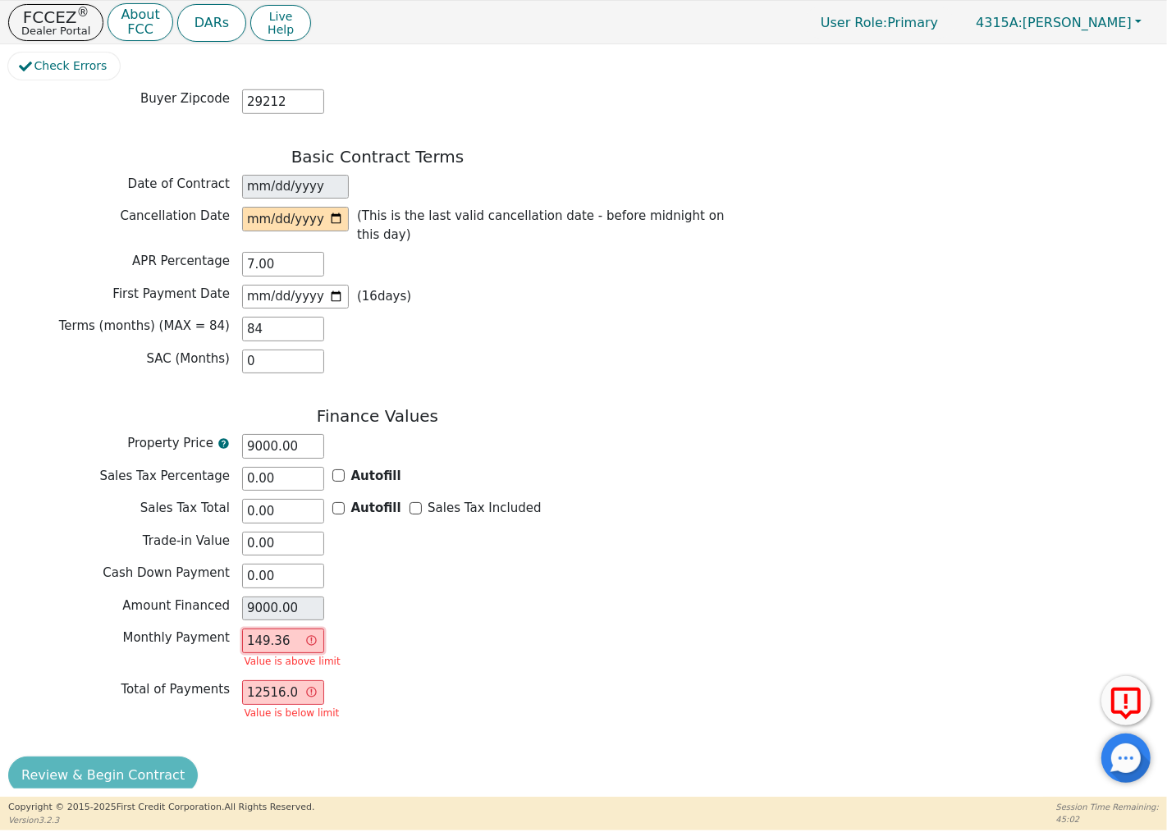
type input "12546.24"
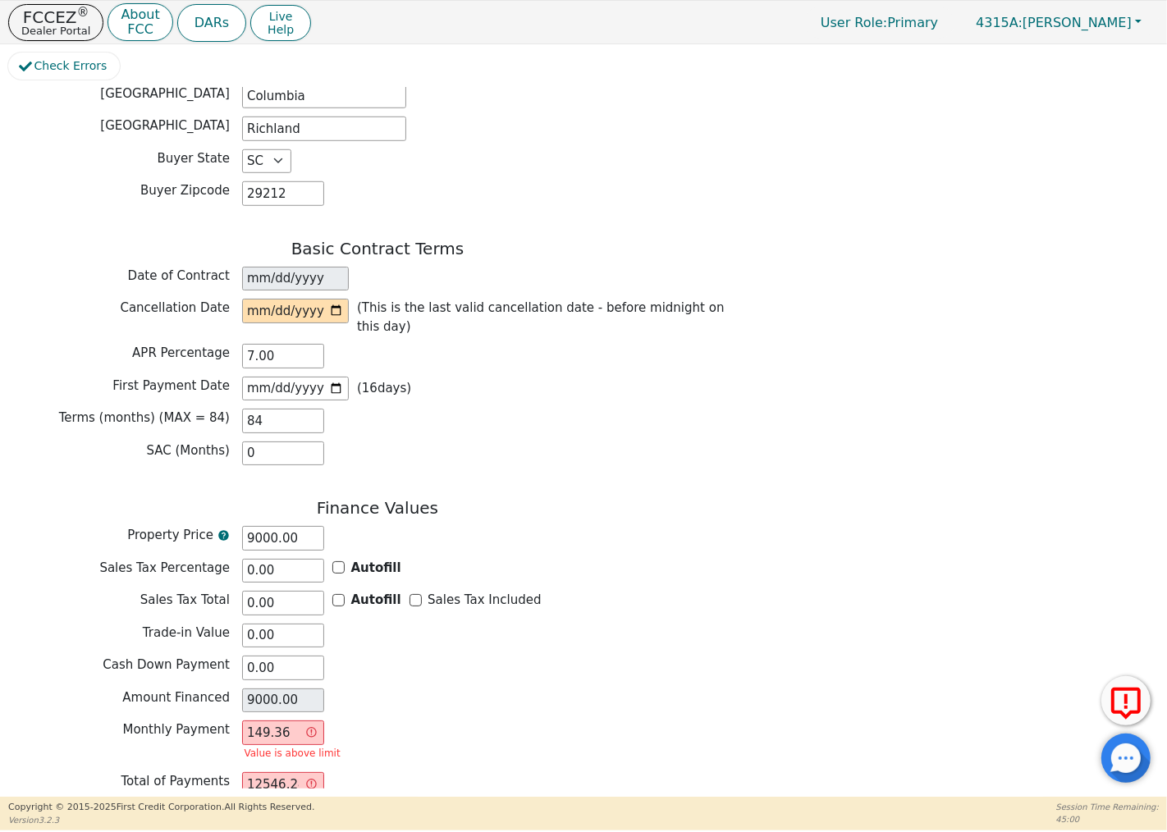
click at [368, 688] on div "Amount Financed 9000.00" at bounding box center [377, 700] width 739 height 25
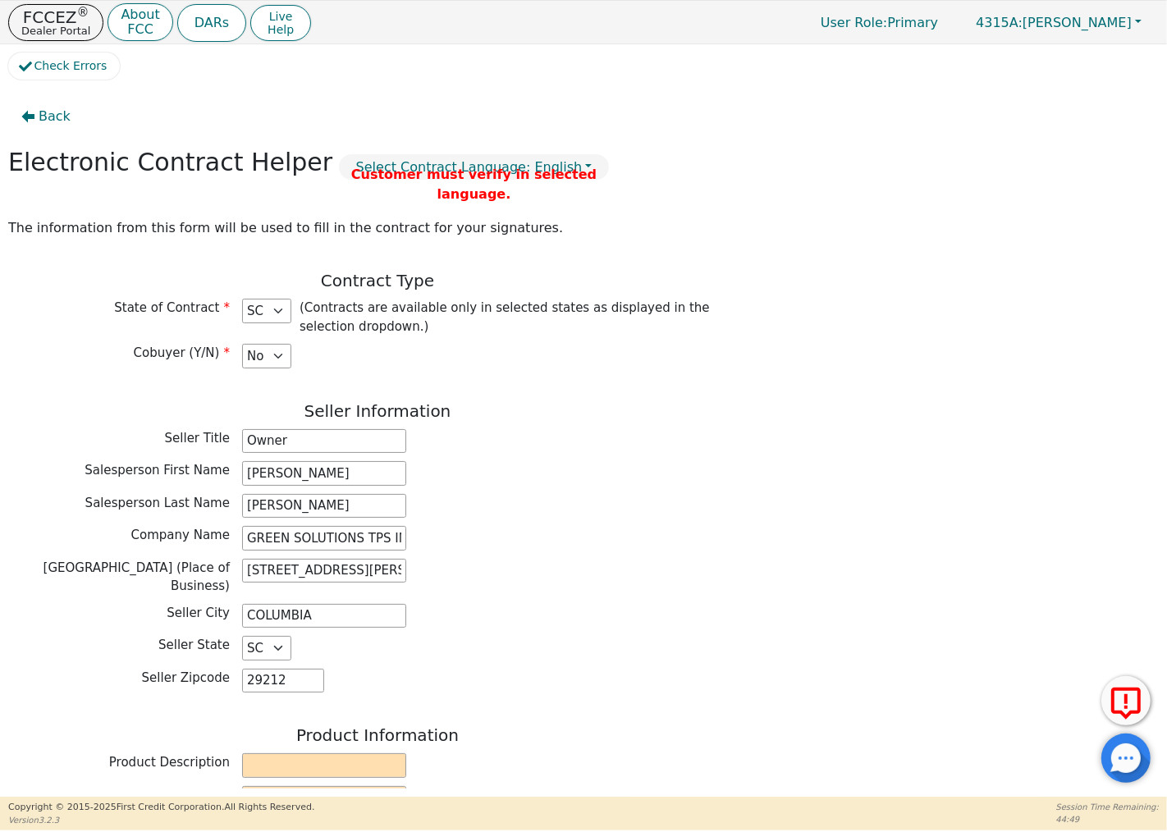
scroll to position [0, 0]
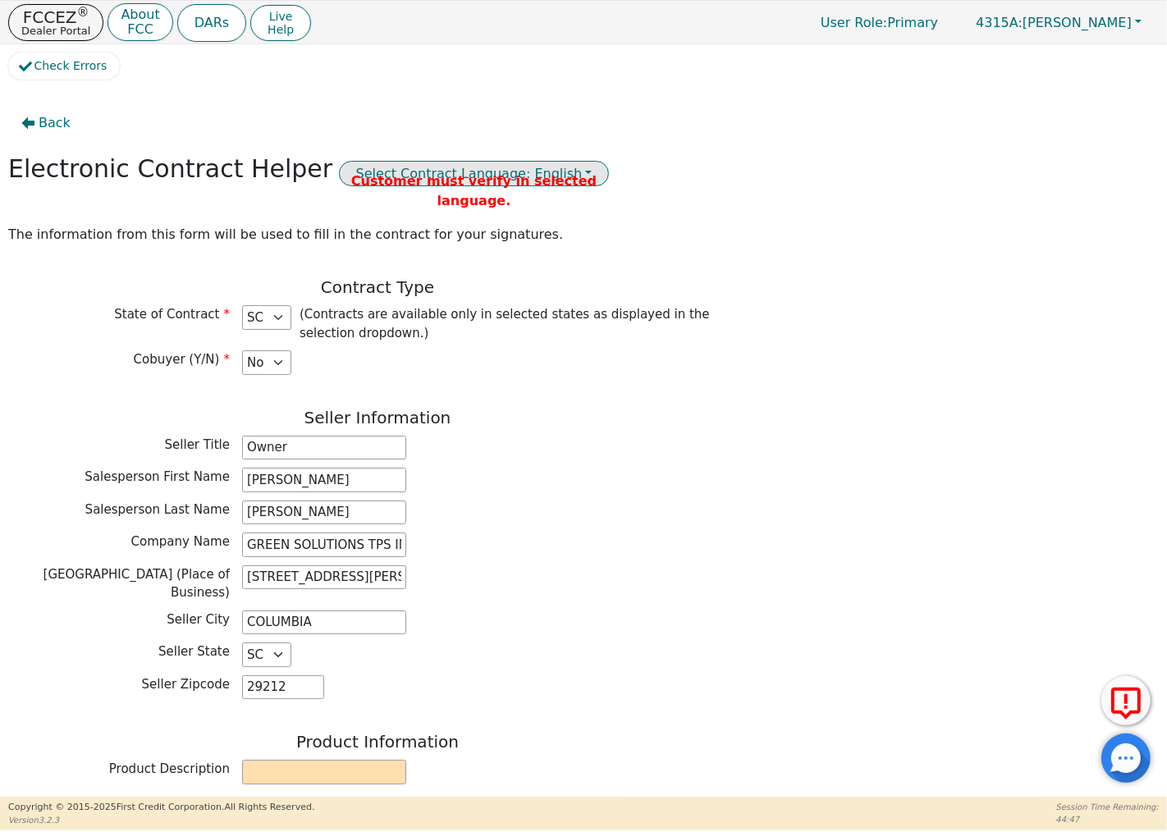
click at [473, 162] on button "Select Contract Language: English" at bounding box center [474, 173] width 271 height 25
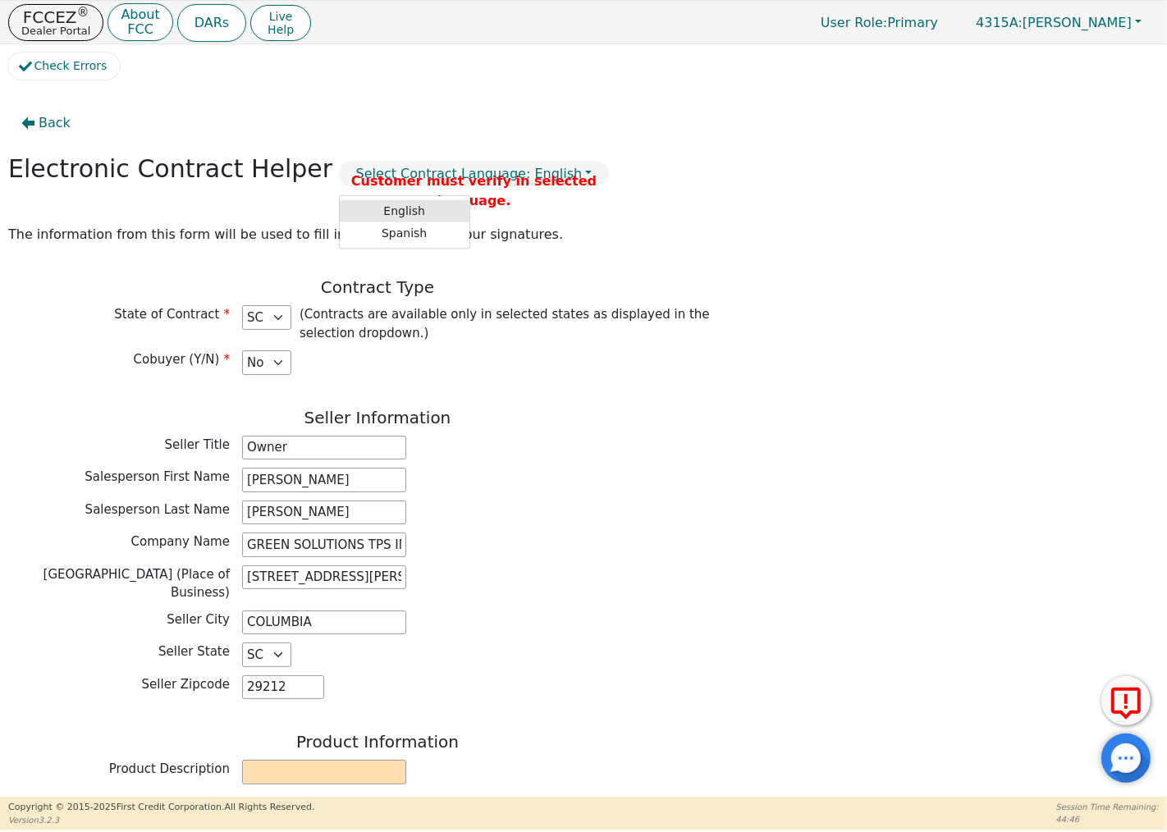
click at [377, 217] on link "English" at bounding box center [405, 210] width 130 height 22
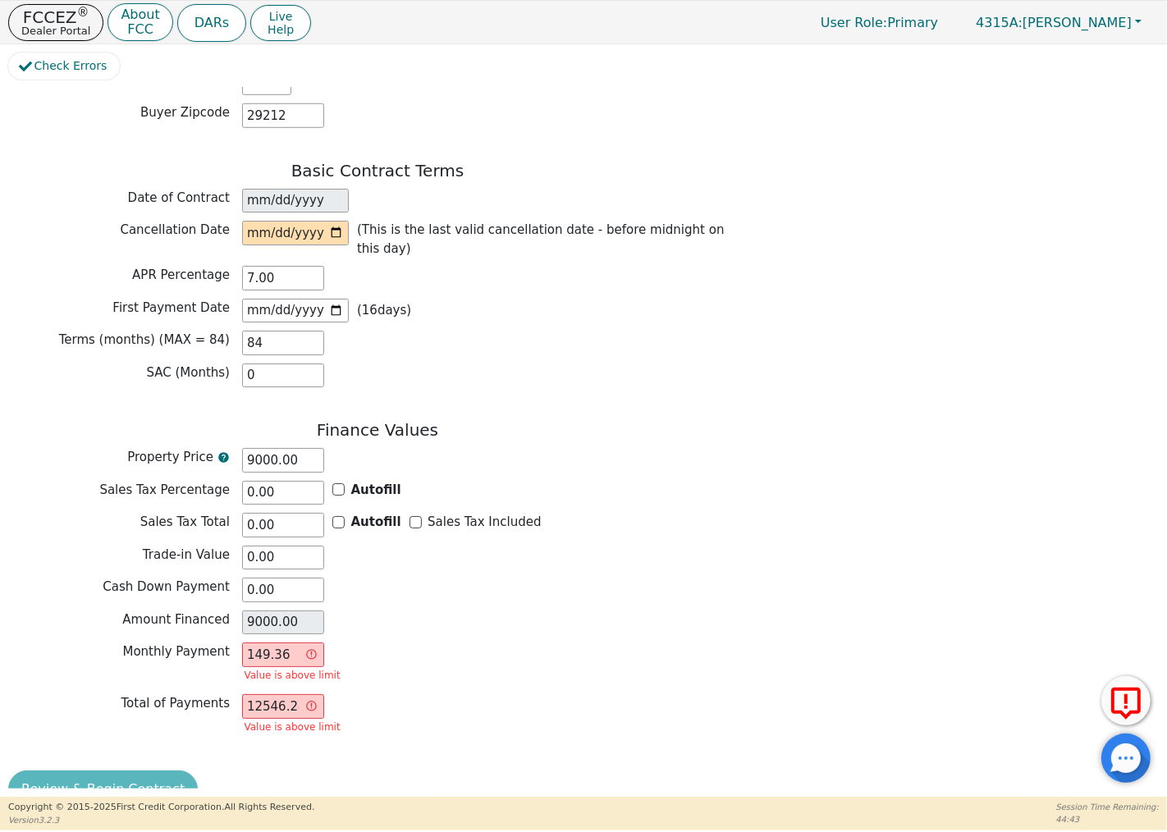
scroll to position [1108, 0]
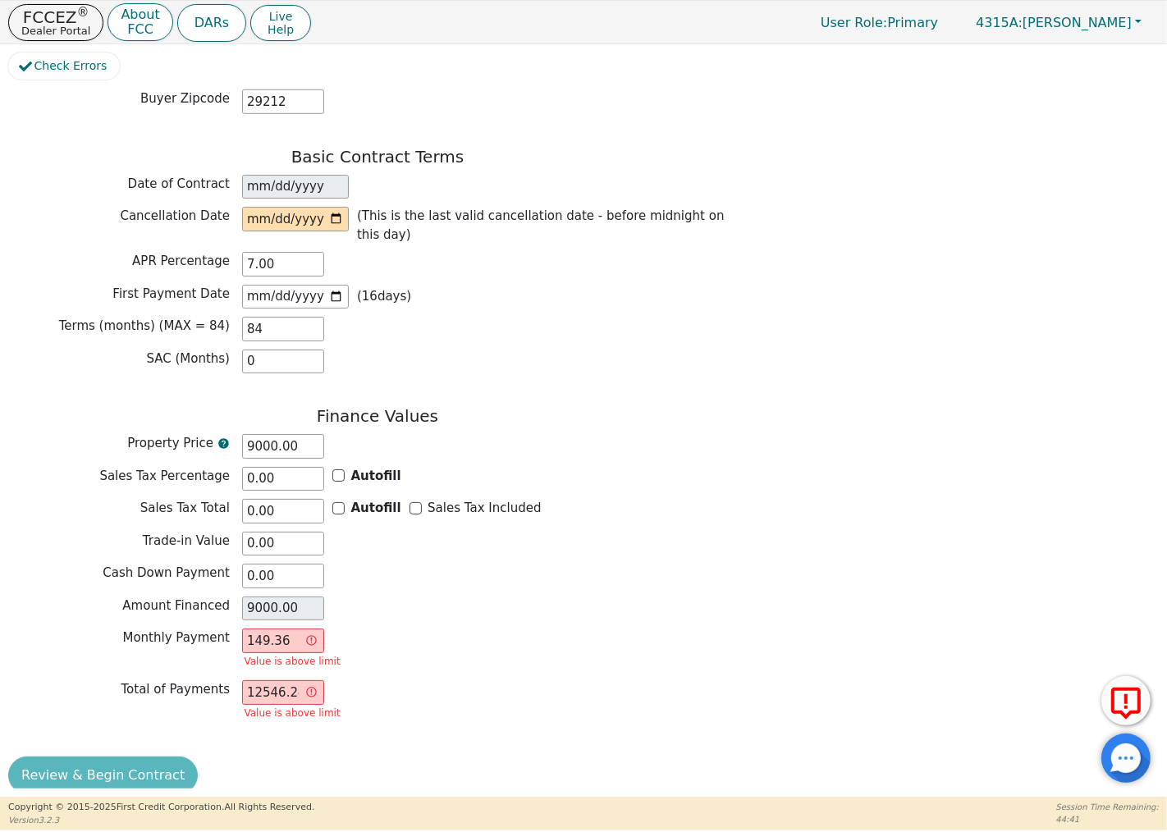
click at [310, 680] on input "12546.24" at bounding box center [283, 692] width 82 height 25
drag, startPoint x: 281, startPoint y: 626, endPoint x: 195, endPoint y: 614, distance: 87.0
click at [195, 629] on div "Monthly Payment 149.36 Value is above limit" at bounding box center [377, 650] width 739 height 43
type input "0.00"
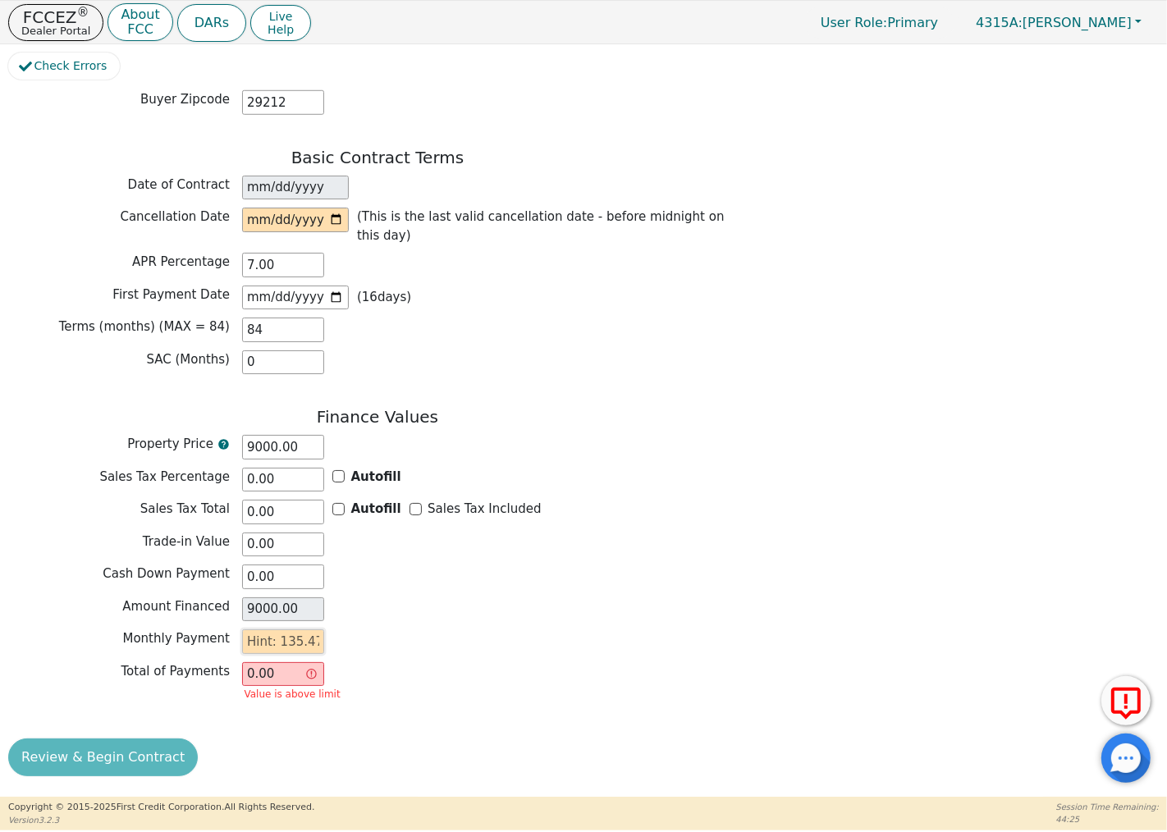
scroll to position [1088, 0]
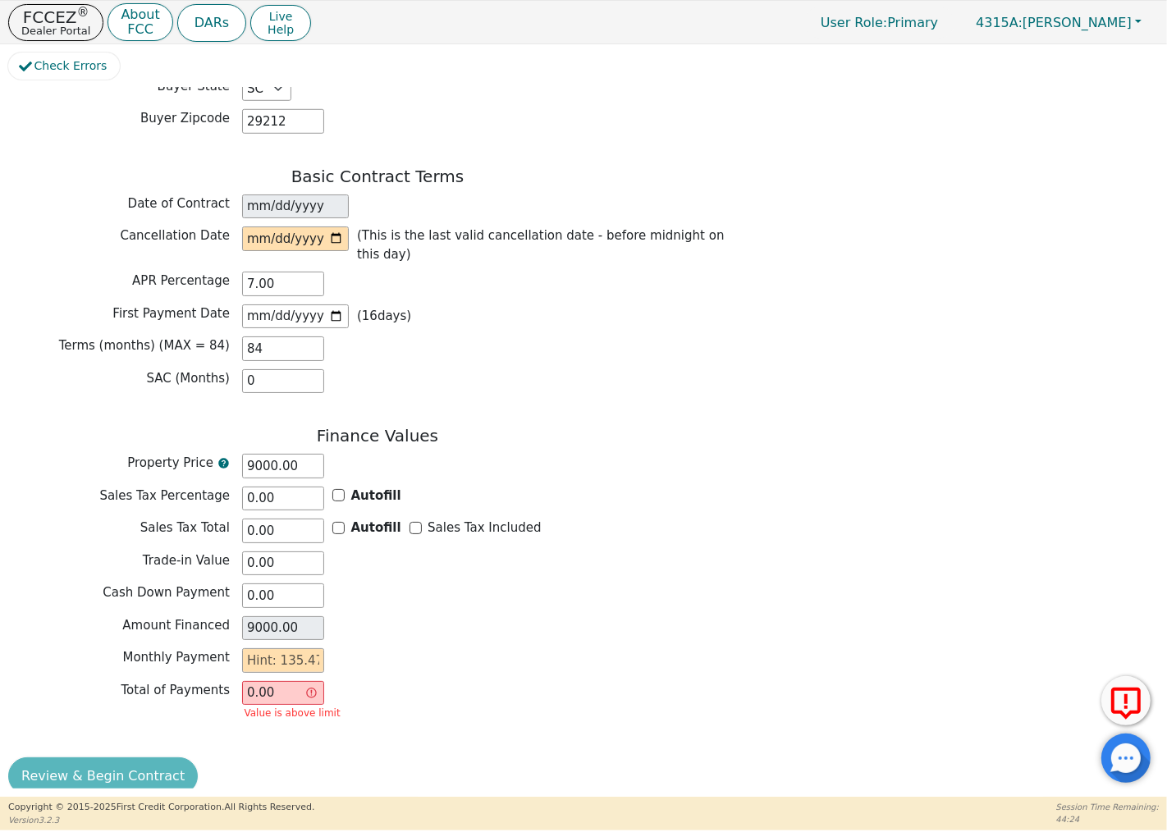
click at [350, 648] on div "Monthly Payment" at bounding box center [377, 660] width 739 height 25
click at [272, 648] on input "text" at bounding box center [283, 660] width 82 height 25
type input "1"
type input "84.00"
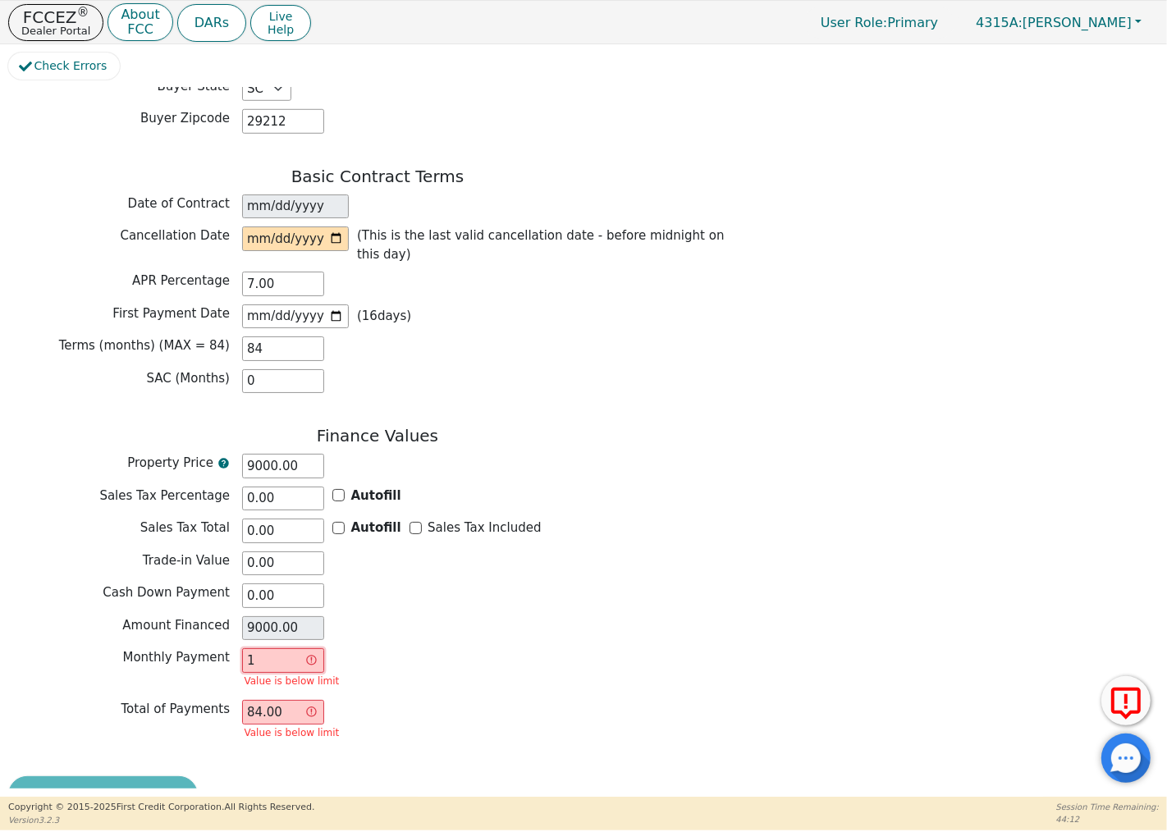
type input "13"
type input "1092.00"
type input "135"
type input "11340.00"
type input "135.4"
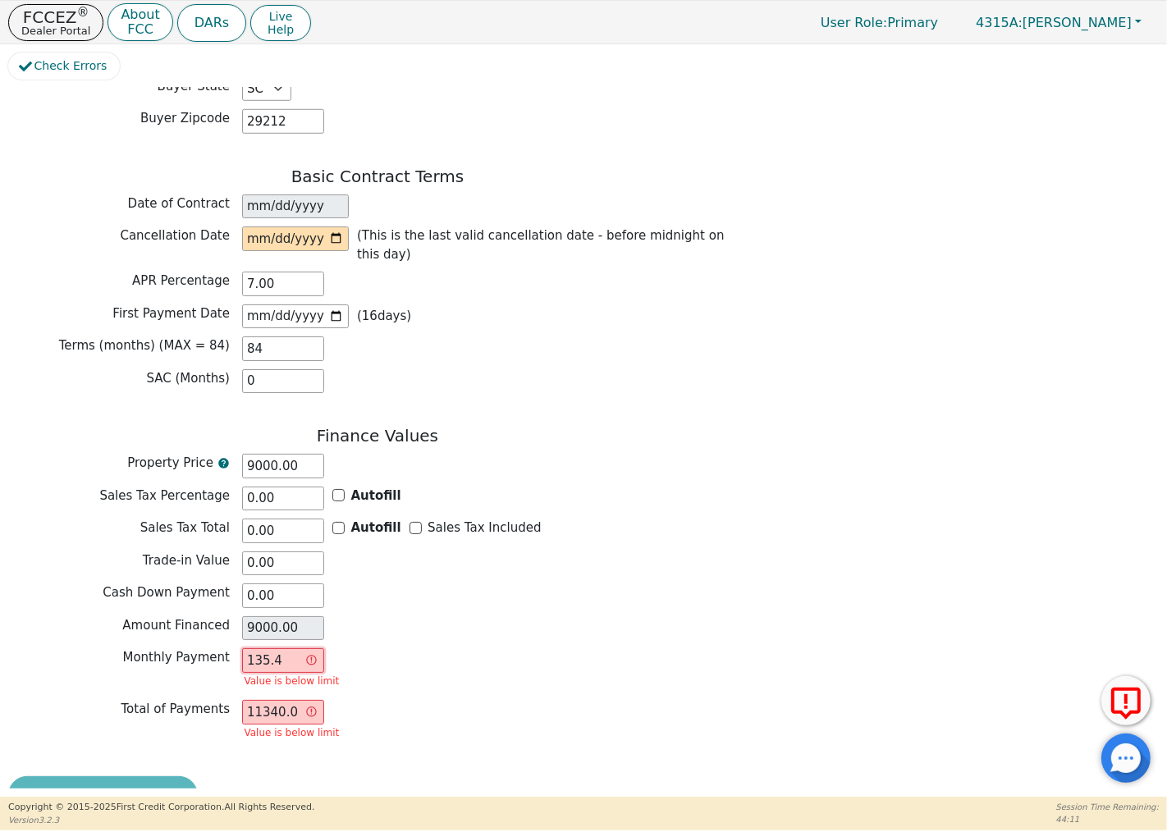
type input "11373.60"
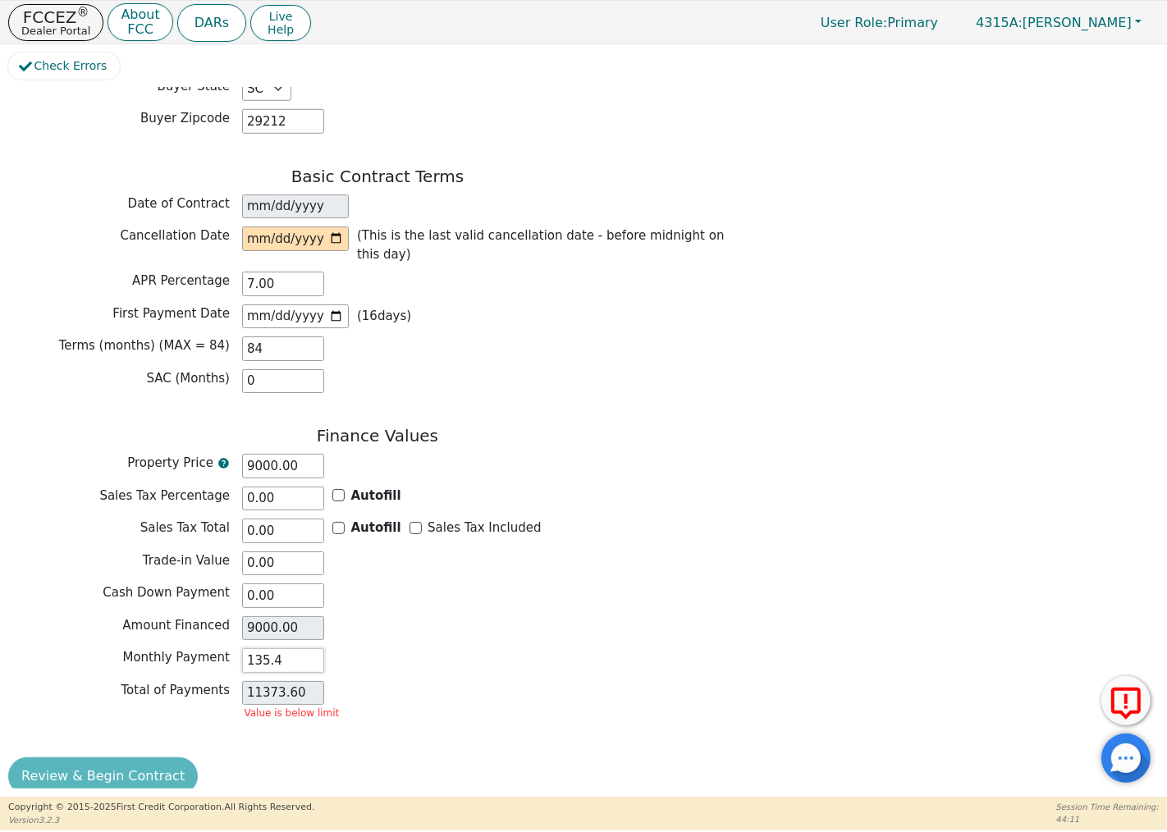
type input "135.47"
type input "11379.48"
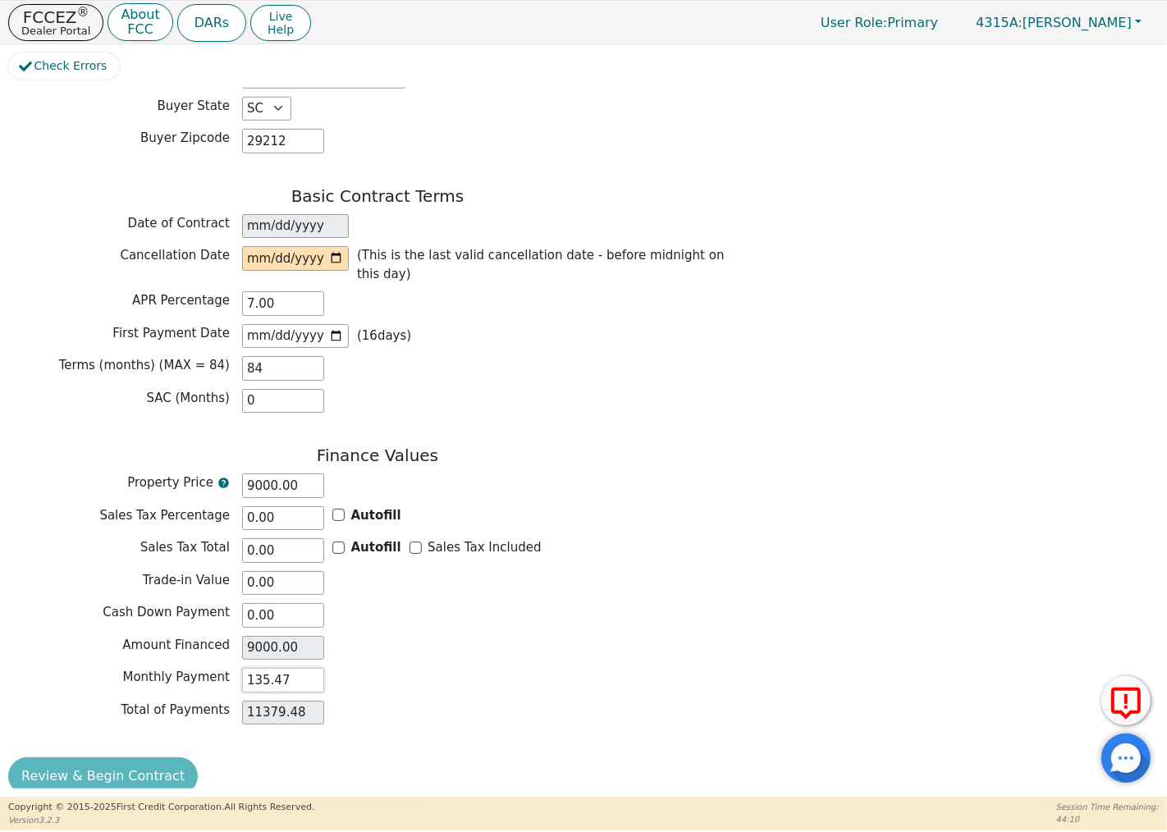
type input "135.47"
click at [413, 603] on div "Cash Down Payment 0.00" at bounding box center [377, 615] width 739 height 25
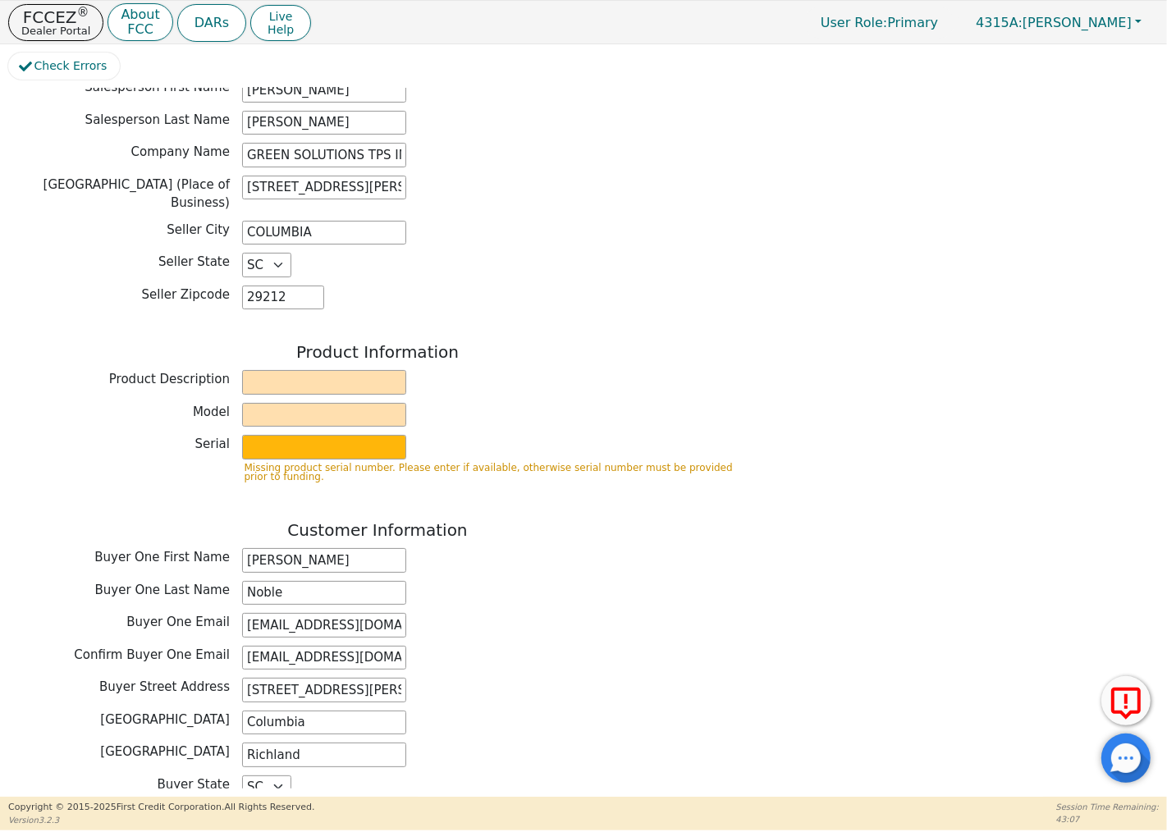
scroll to position [455, 0]
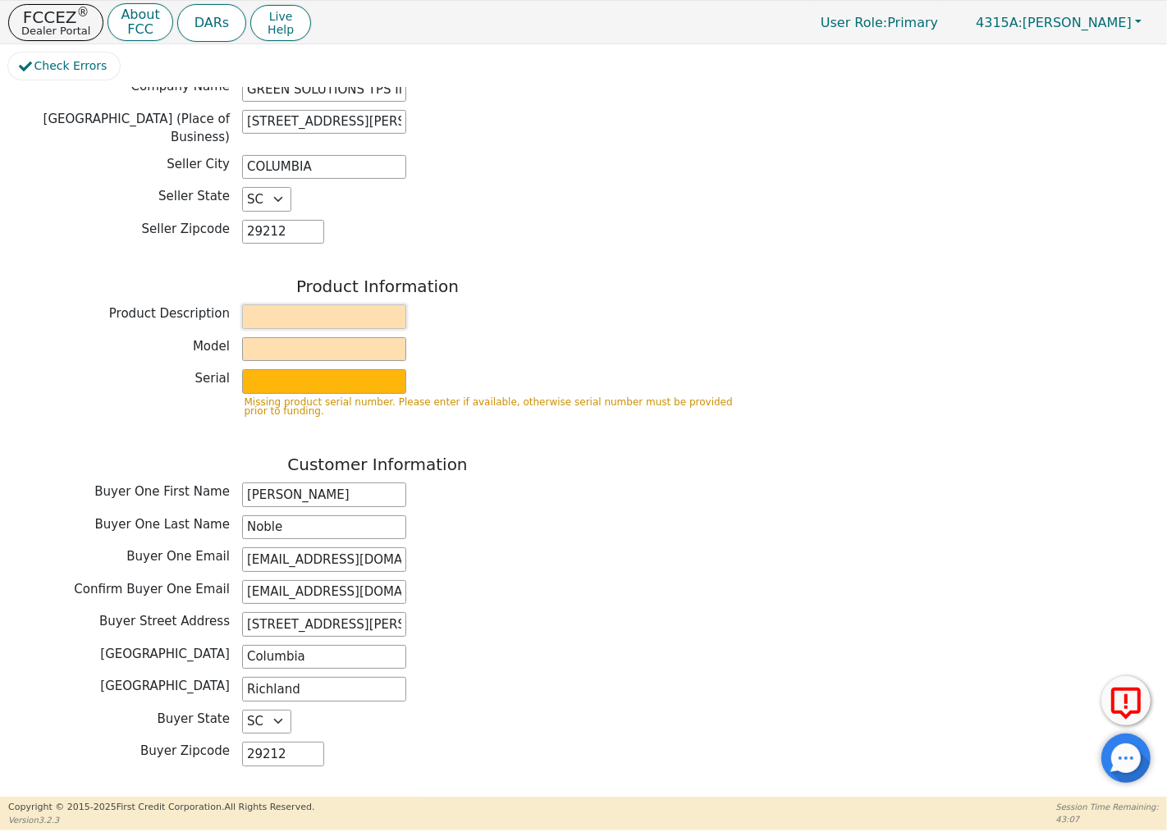
click at [348, 307] on input "text" at bounding box center [324, 316] width 164 height 25
type input "Water Softener System"
click at [332, 337] on input "text" at bounding box center [324, 349] width 164 height 25
type input "2154498"
click at [291, 369] on input "text" at bounding box center [324, 381] width 164 height 25
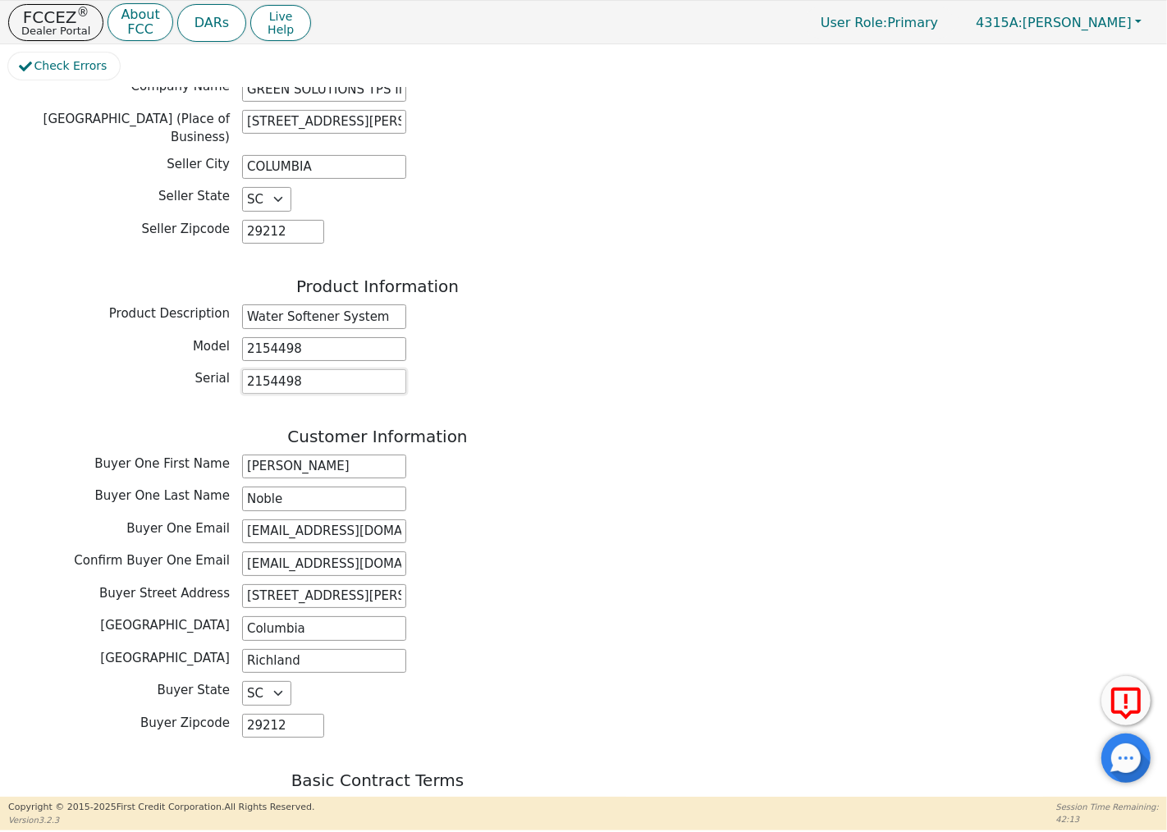
type input "2154498"
drag, startPoint x: 313, startPoint y: 332, endPoint x: 193, endPoint y: 332, distance: 120.6
click at [193, 337] on div "Model 2154498" at bounding box center [377, 349] width 739 height 25
click at [308, 342] on input "Water Softner System" at bounding box center [324, 349] width 164 height 25
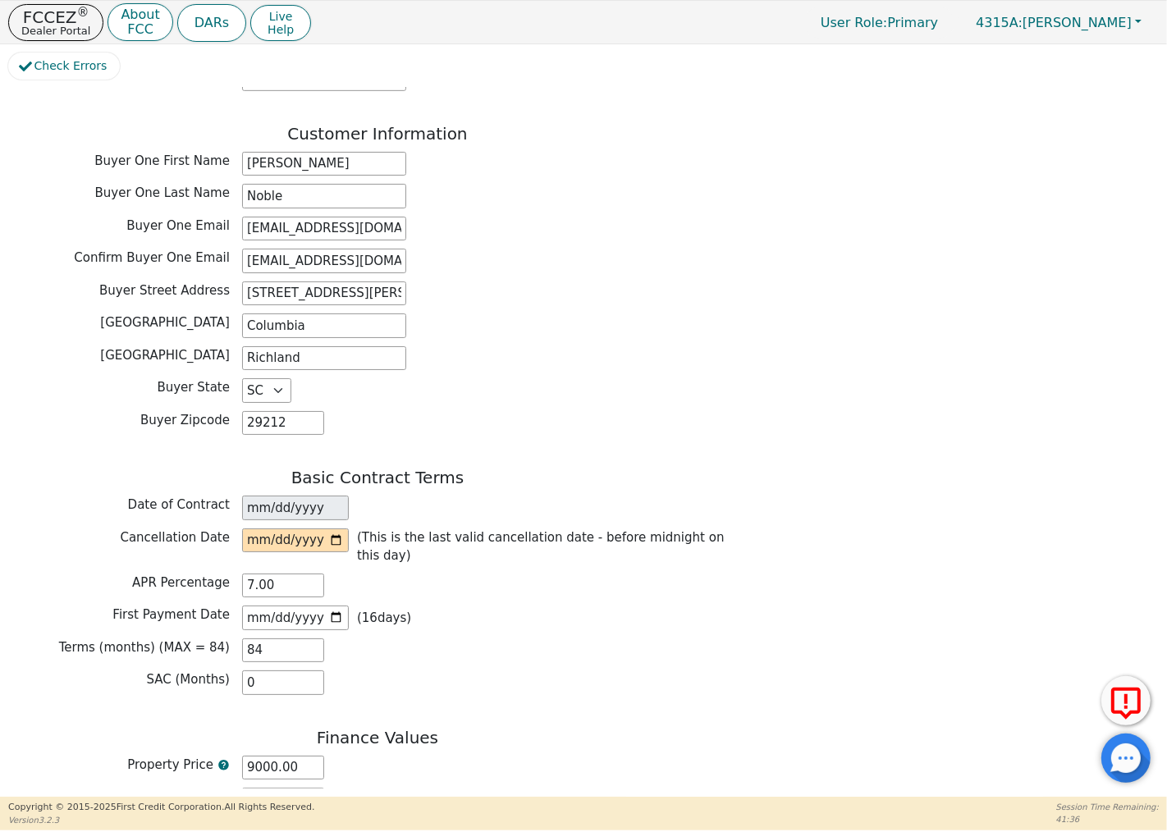
scroll to position [1003, 0]
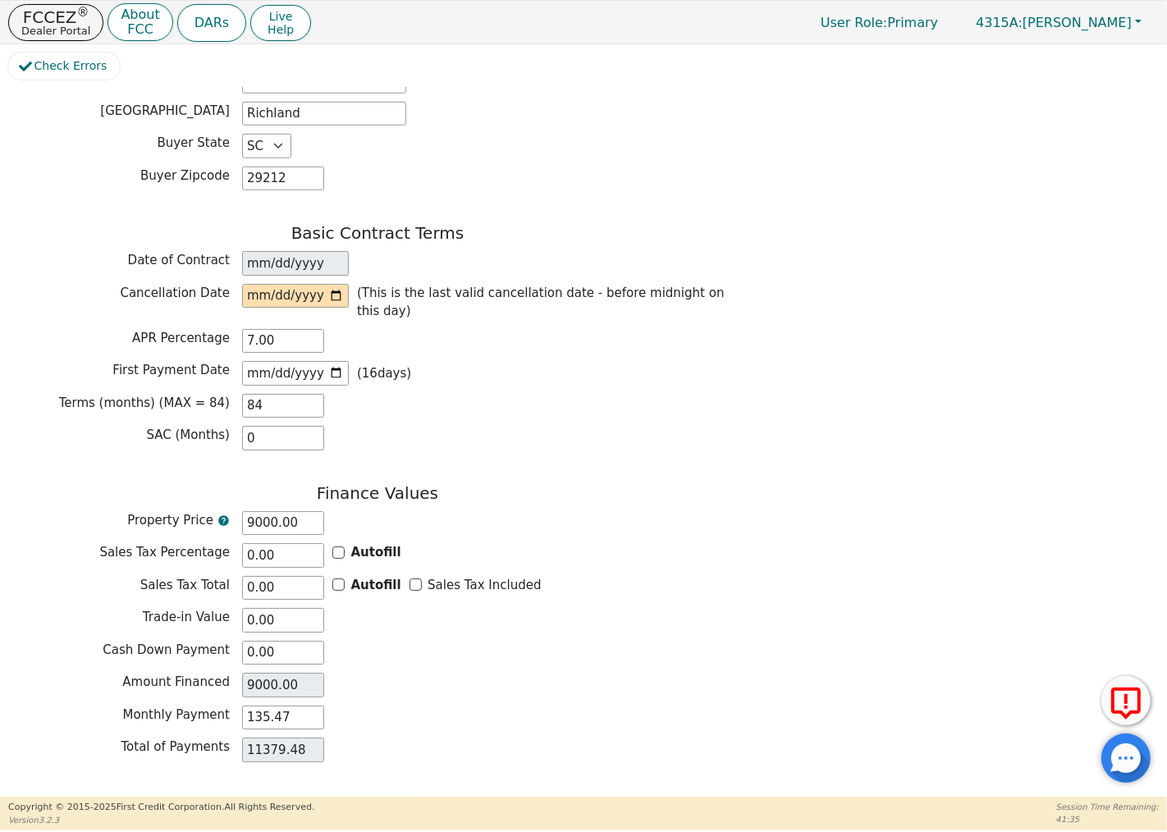
type input "Water Softener System"
click at [289, 284] on input "date" at bounding box center [295, 296] width 107 height 25
click at [312, 290] on input "date" at bounding box center [295, 296] width 107 height 25
click at [337, 286] on input "date" at bounding box center [295, 296] width 107 height 25
click at [339, 284] on input "[DATE]" at bounding box center [295, 296] width 107 height 25
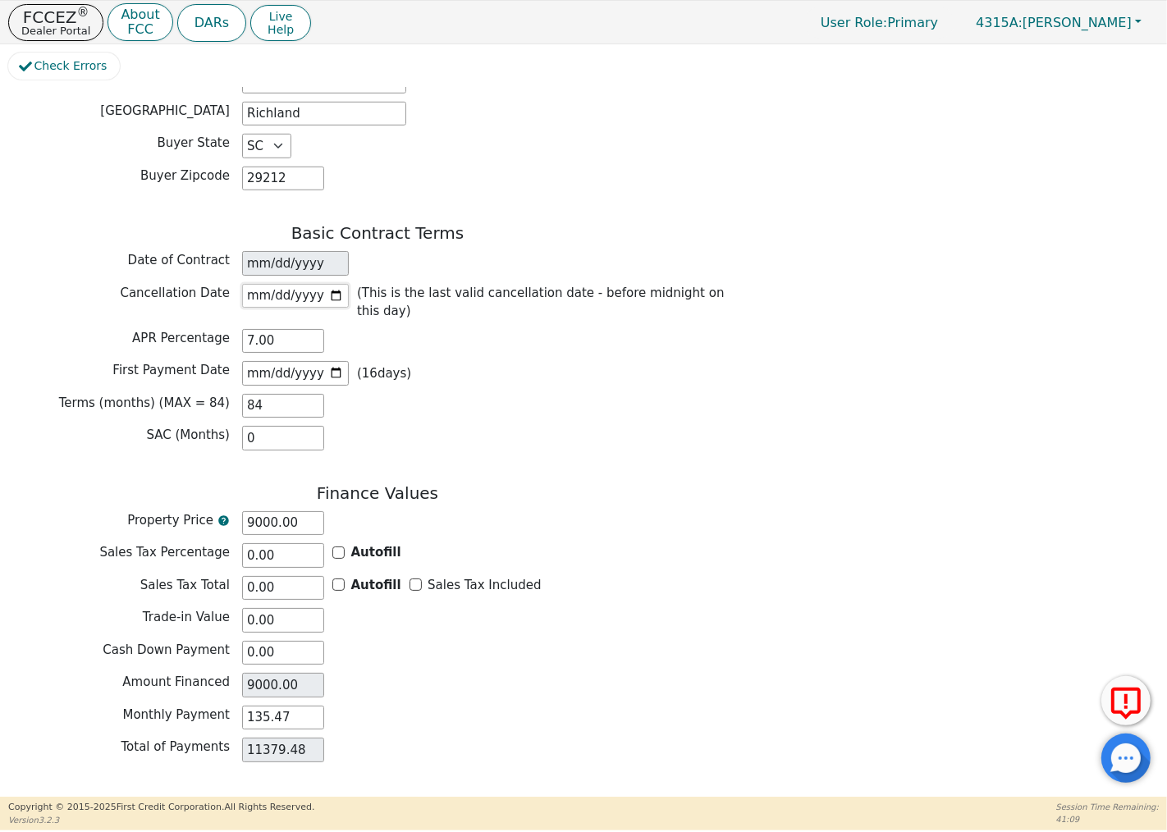
type input "[DATE]"
click at [335, 288] on input "[DATE]" at bounding box center [295, 296] width 107 height 25
click at [478, 394] on div "Terms (months) (MAX = 84) 84" at bounding box center [377, 406] width 739 height 25
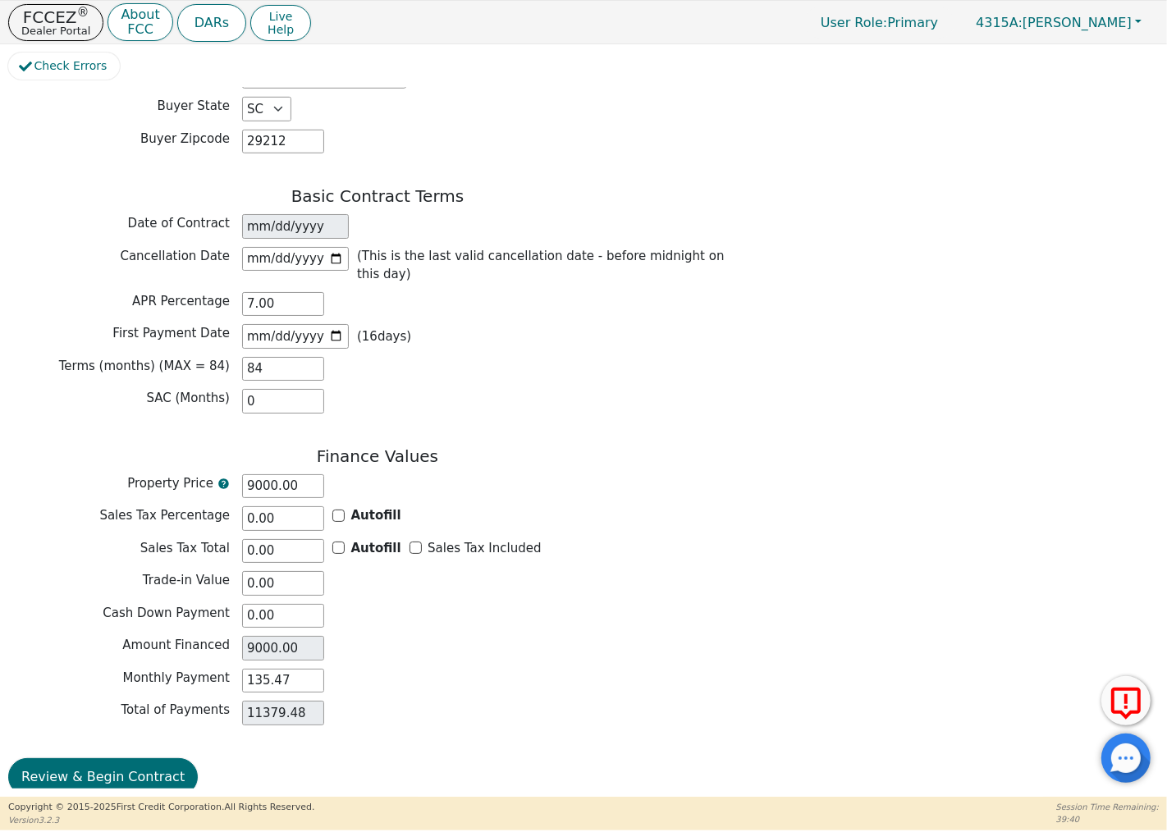
click at [82, 446] on h3 "Finance Values" at bounding box center [377, 456] width 739 height 20
click at [74, 474] on span "Property Price" at bounding box center [119, 483] width 222 height 19
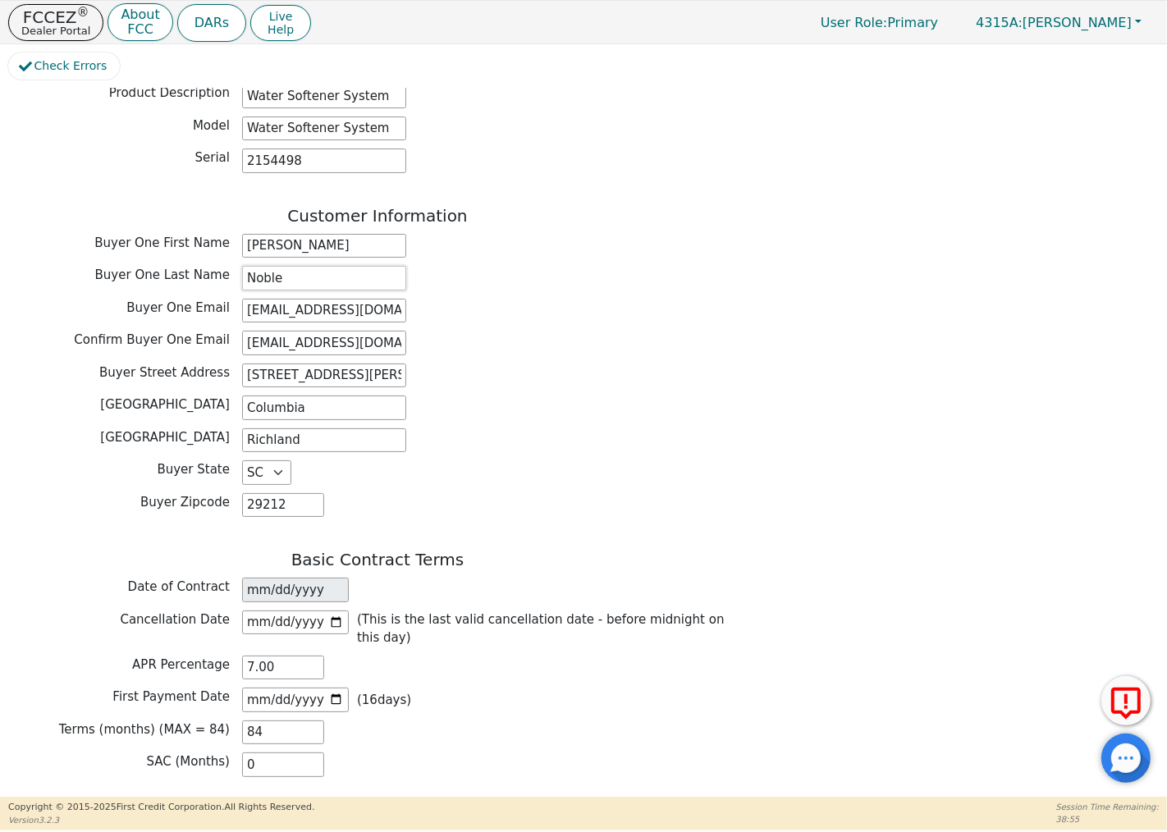
click at [342, 274] on input "Noble" at bounding box center [324, 278] width 164 height 25
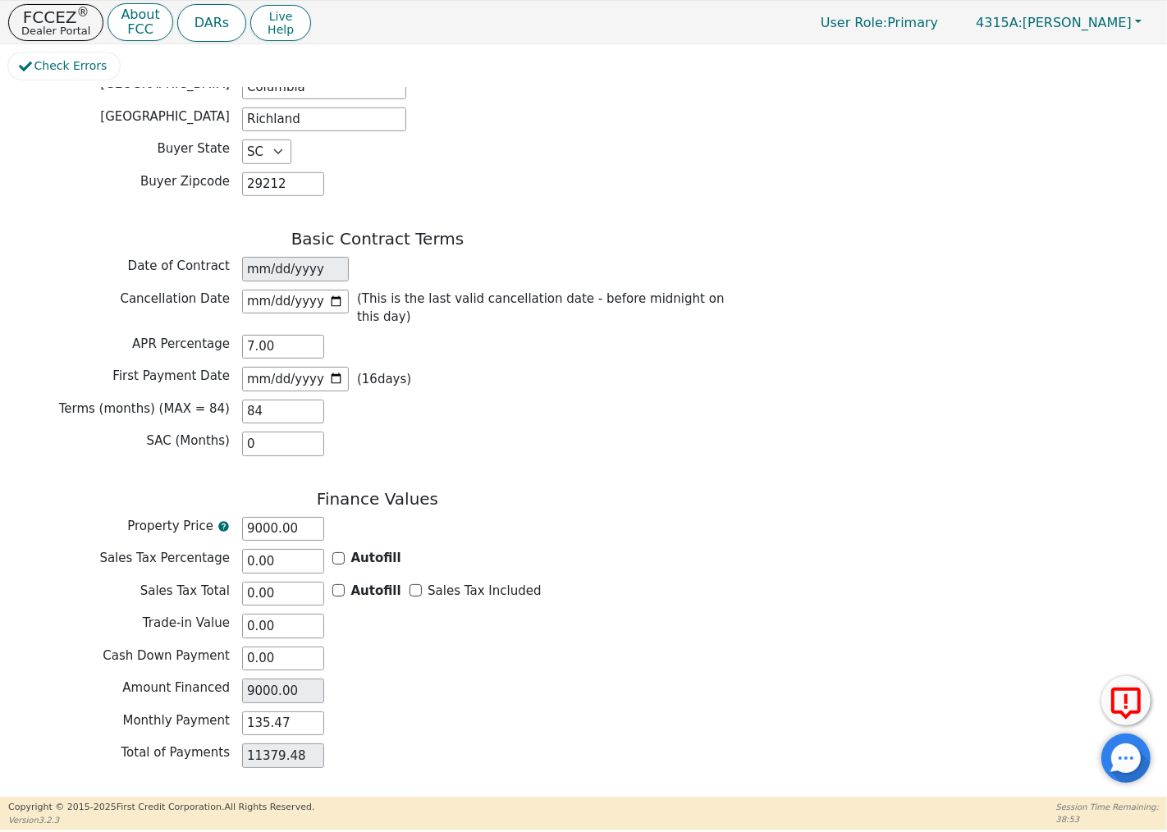
scroll to position [1040, 0]
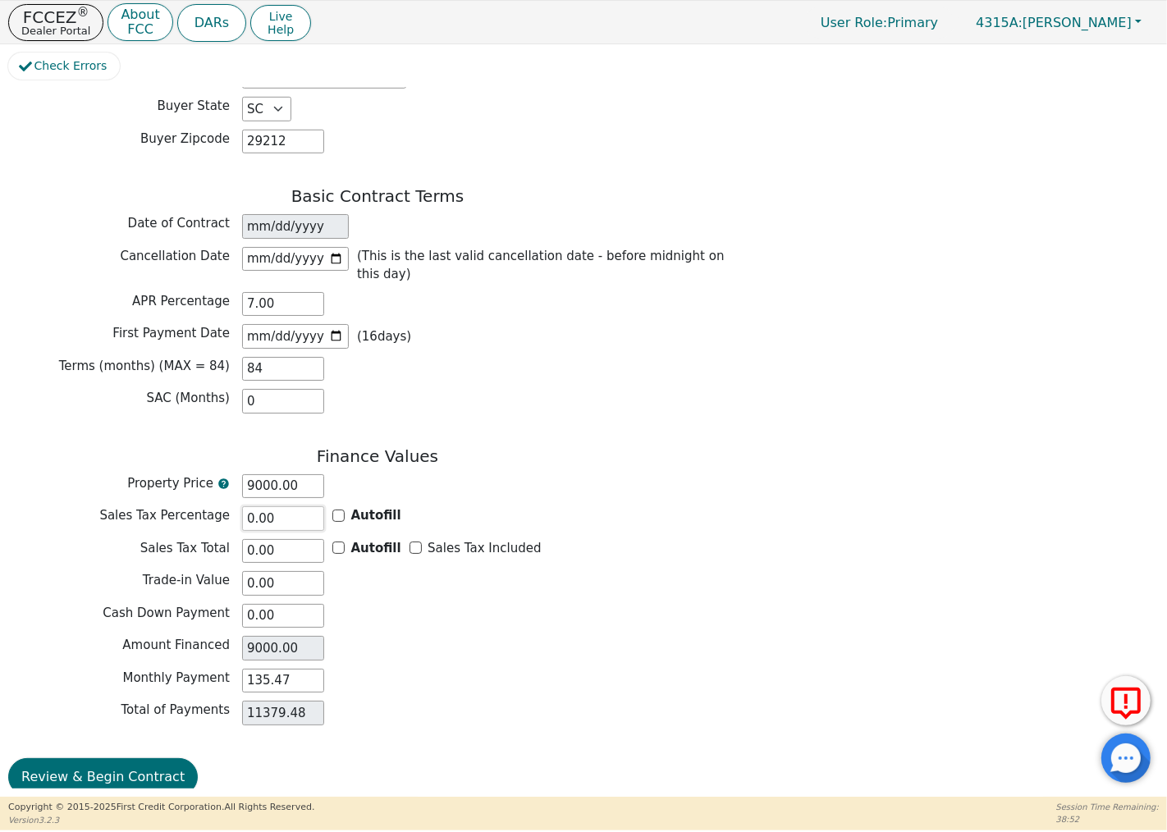
click at [271, 506] on input "0.00" at bounding box center [283, 518] width 82 height 25
click at [414, 364] on div "Basic Contract Terms Date of Contract [DATE] Cancellation Date [DATE] (This is …" at bounding box center [377, 304] width 739 height 236
click at [293, 292] on input "7.00" at bounding box center [283, 304] width 82 height 25
drag, startPoint x: 273, startPoint y: 281, endPoint x: 226, endPoint y: 281, distance: 47.6
click at [225, 292] on div "APR Percentage 7.00" at bounding box center [377, 304] width 739 height 25
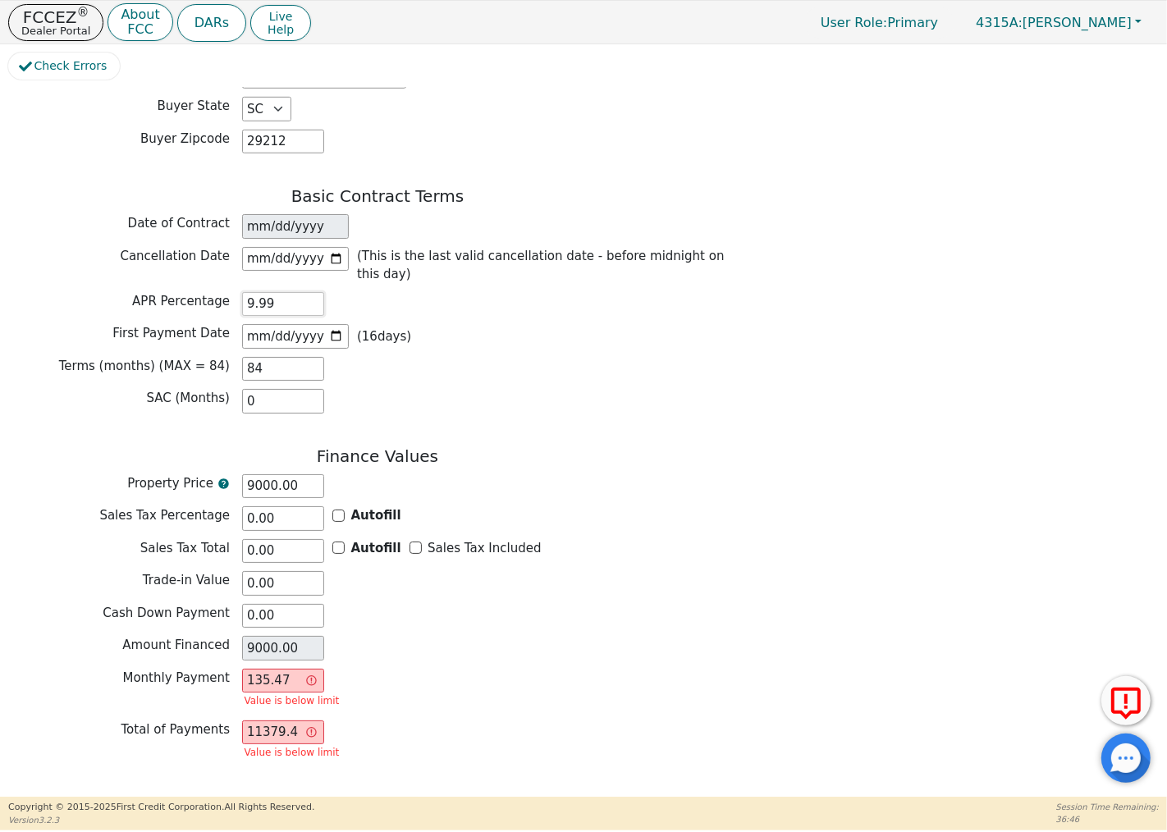
type input "9.99"
click at [534, 357] on div "Terms (months) (MAX = 84) 84" at bounding box center [377, 369] width 739 height 25
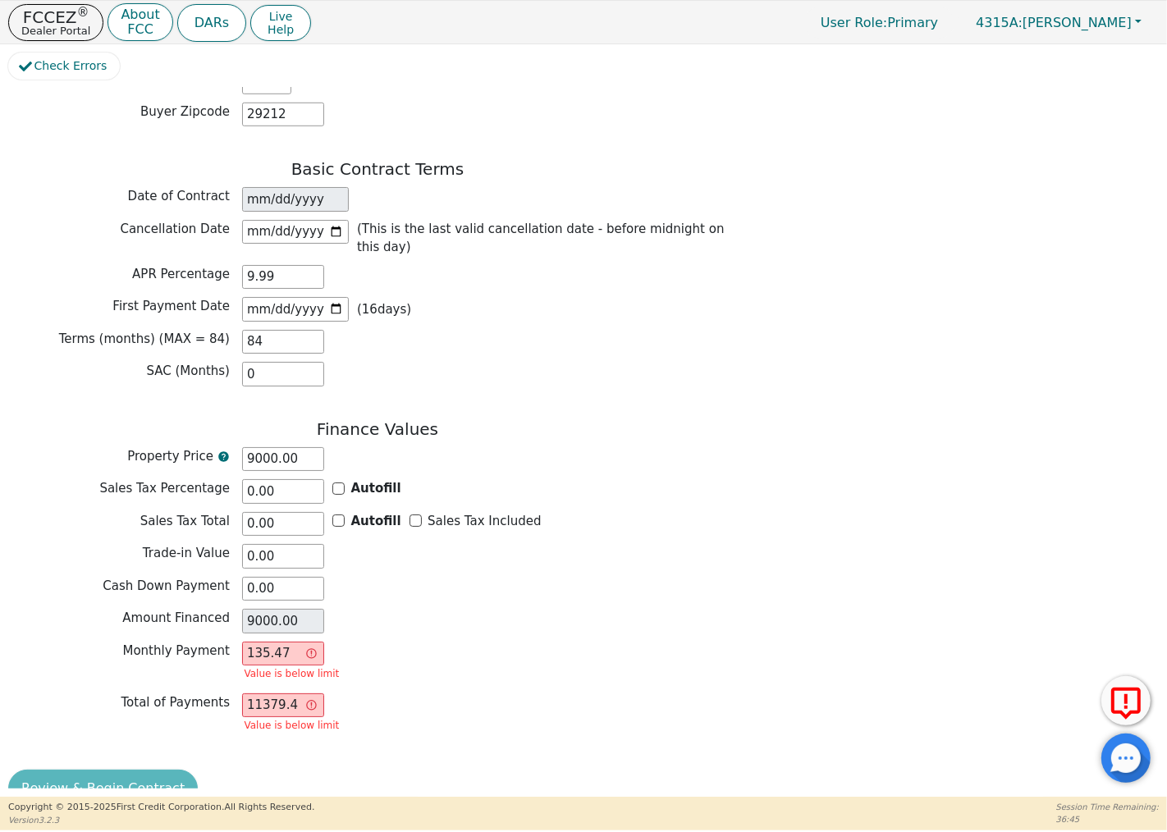
scroll to position [1079, 0]
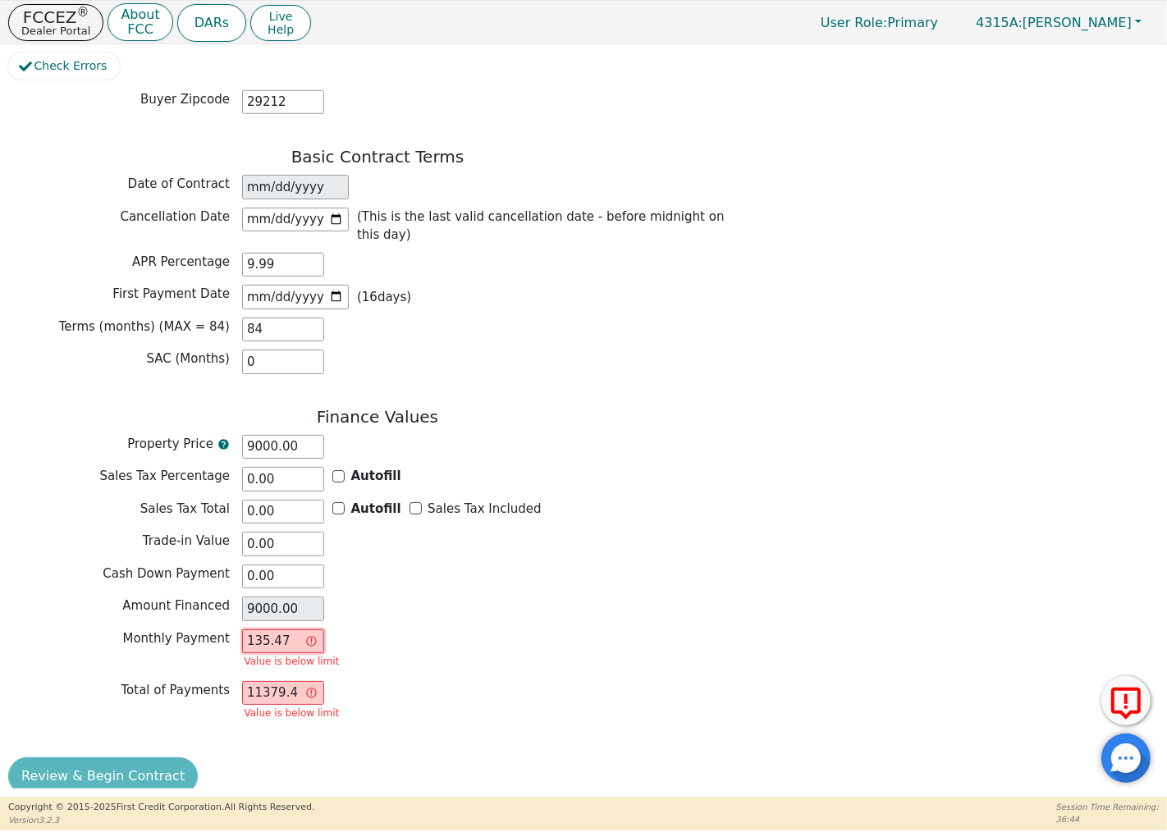
drag, startPoint x: 294, startPoint y: 624, endPoint x: 219, endPoint y: 624, distance: 74.7
click at [217, 629] on div "Monthly Payment 135.47 Value is below limit" at bounding box center [377, 650] width 739 height 43
type input "0.00"
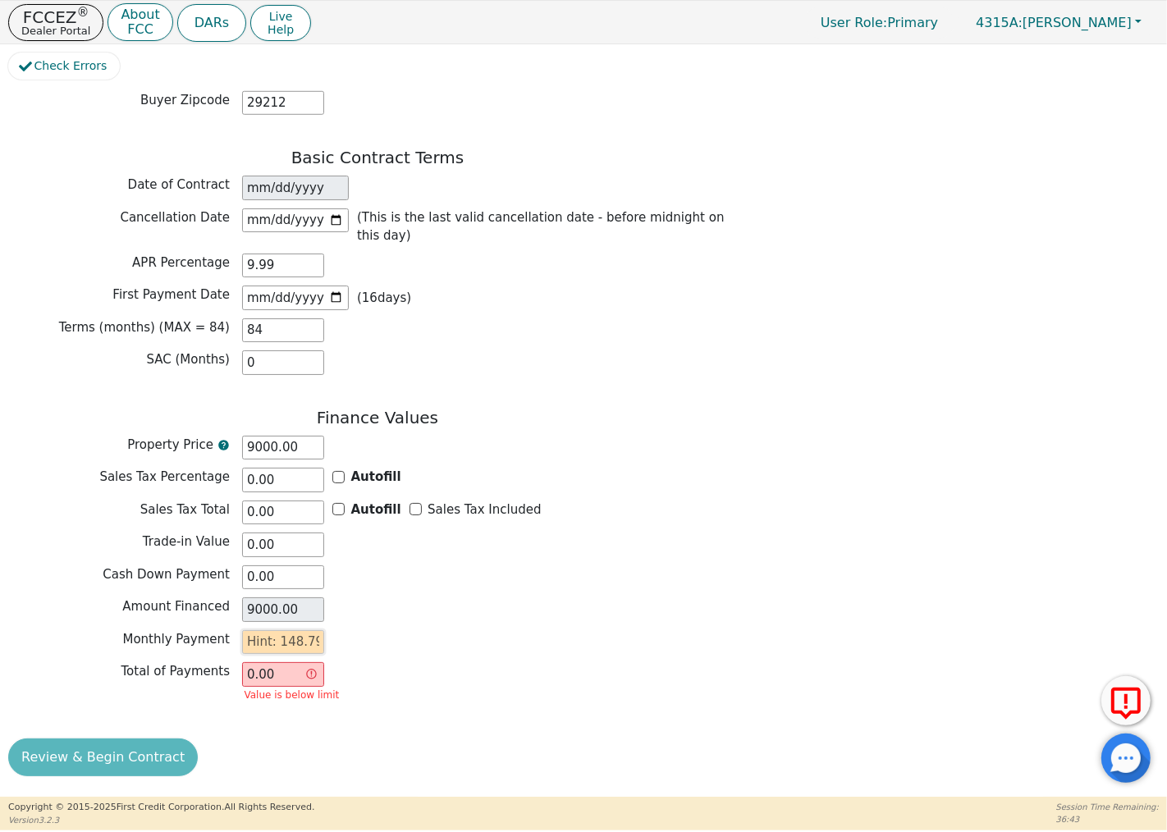
scroll to position [1060, 0]
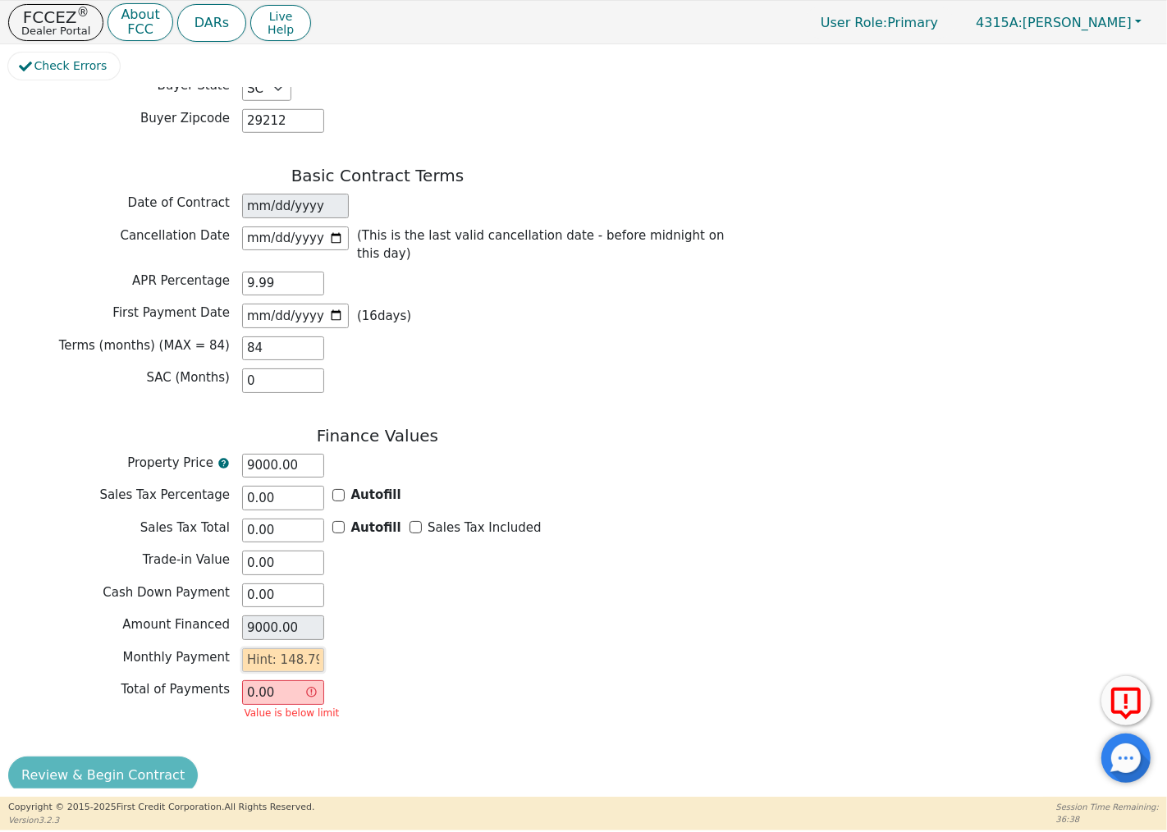
type input "1"
type input "84.00"
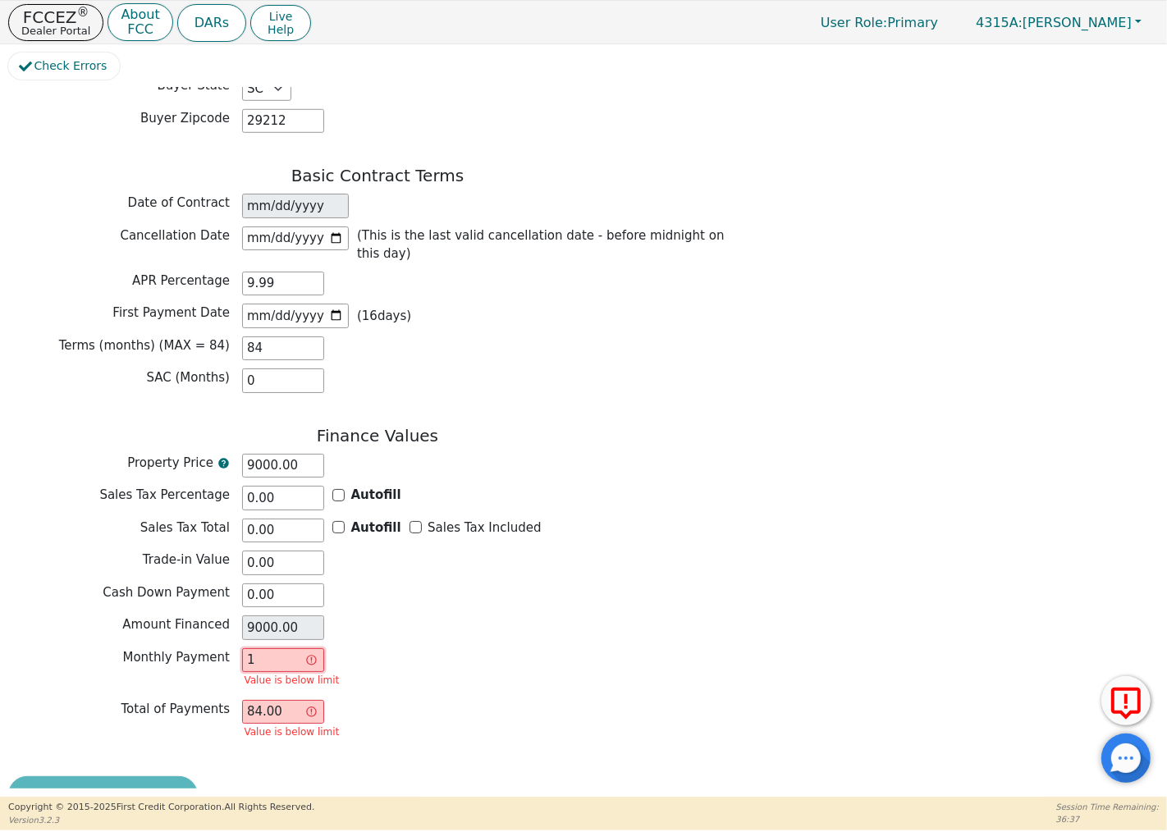
scroll to position [1079, 0]
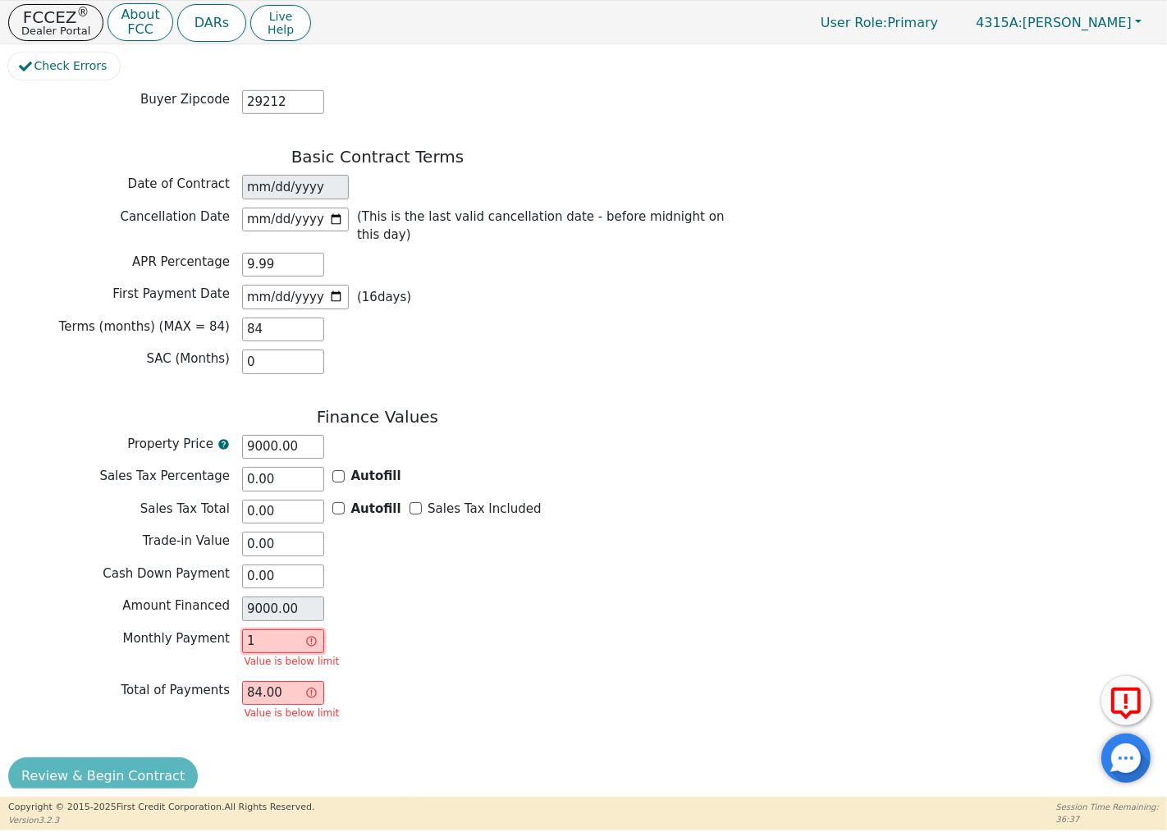
type input "17"
type input "1428.00"
type input "175"
type input "14700.00"
type input "175.00"
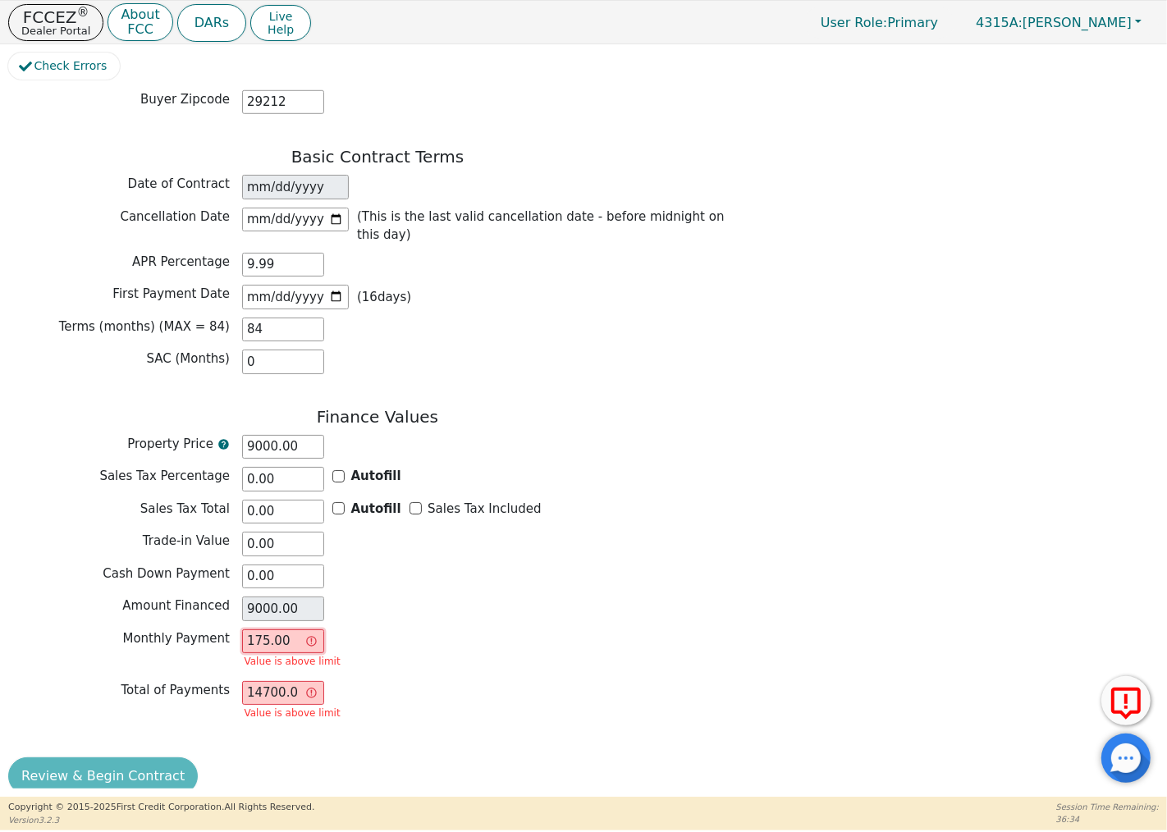
drag, startPoint x: 302, startPoint y: 625, endPoint x: 217, endPoint y: 625, distance: 85.3
click at [217, 629] on div "Monthly Payment 175.00 Value is above limit" at bounding box center [377, 650] width 739 height 43
type input "0.00"
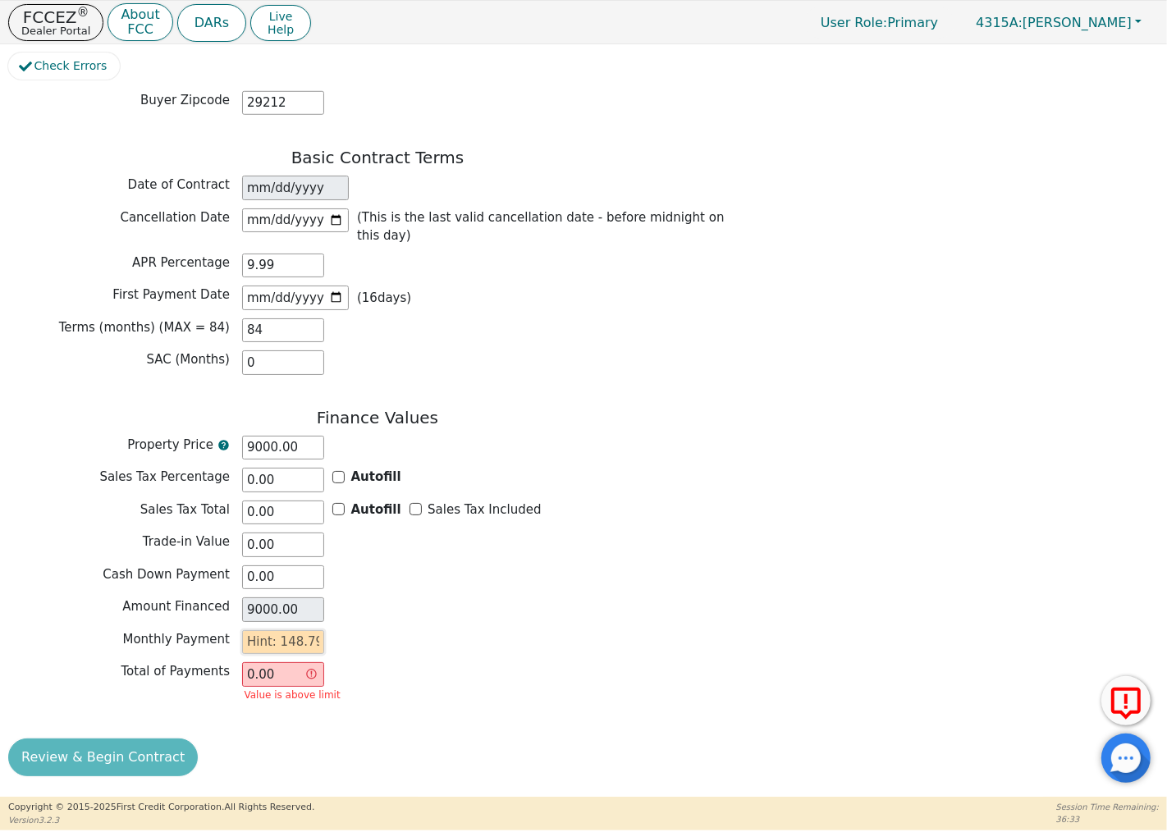
scroll to position [1060, 0]
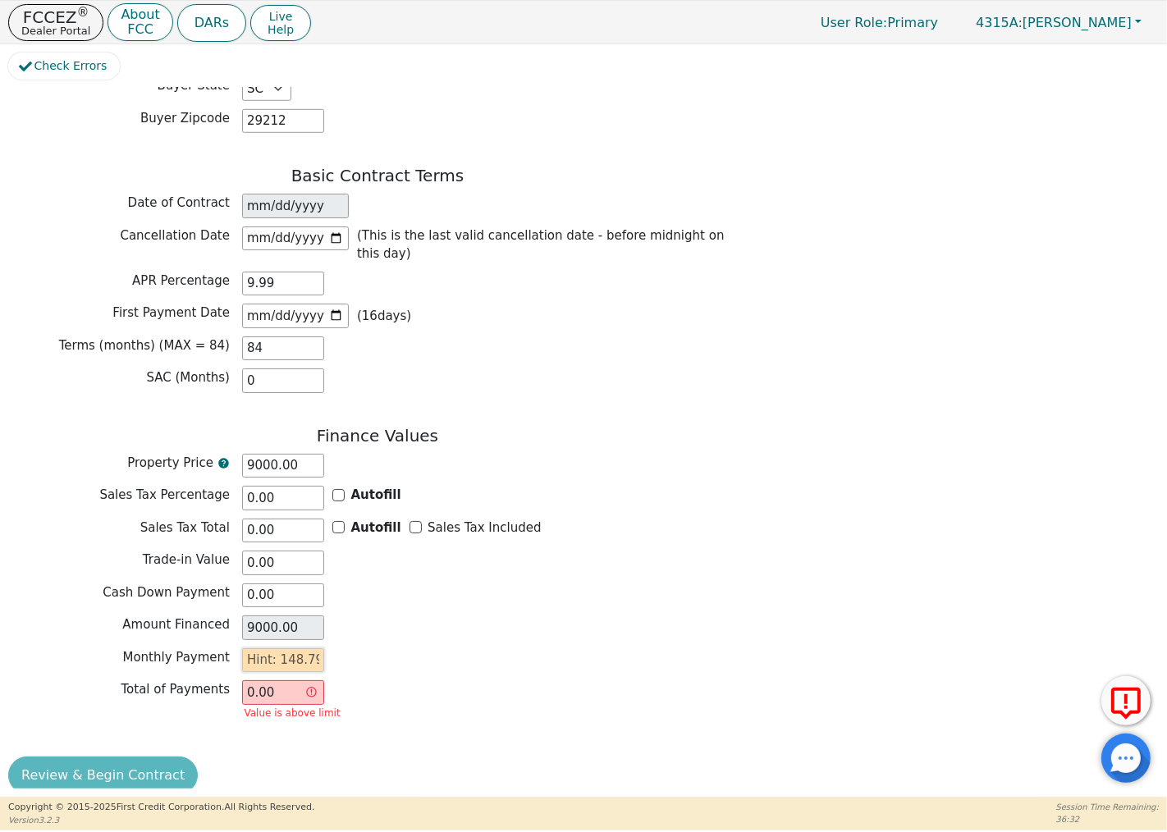
type input "1"
type input "84.00"
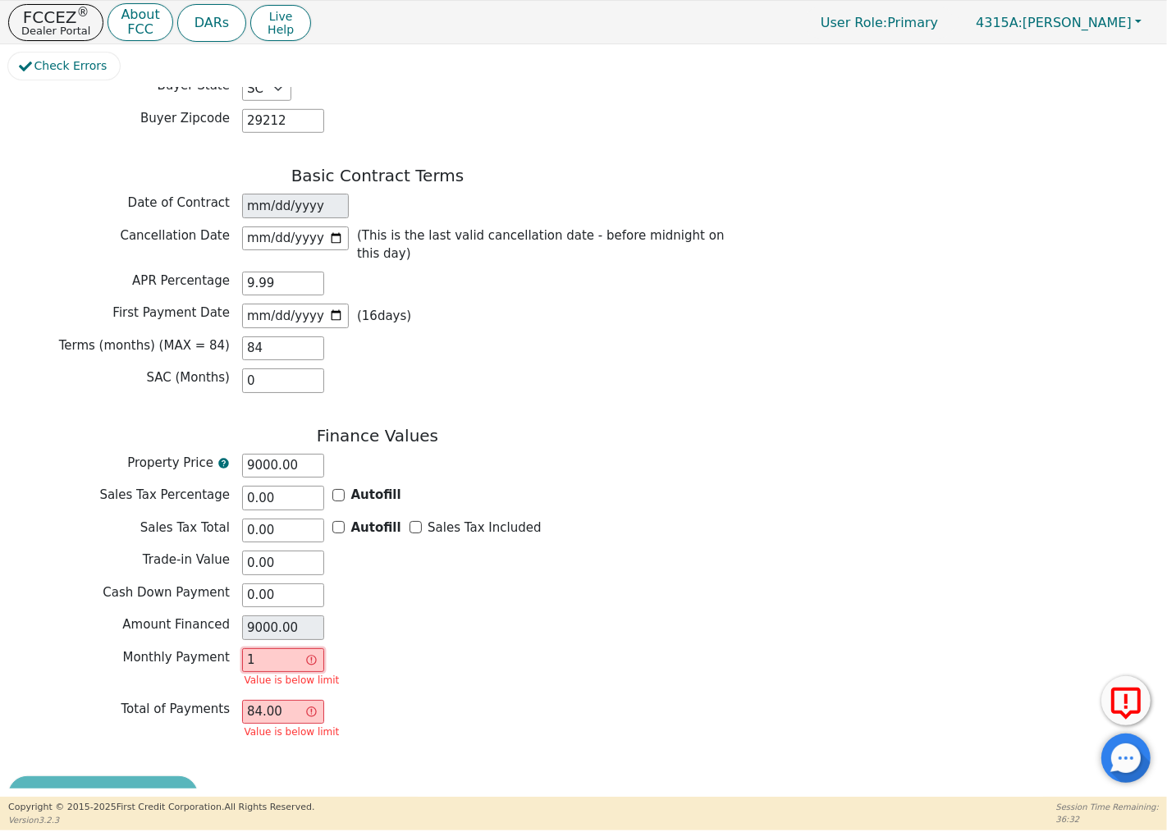
type input "14"
type input "1176.00"
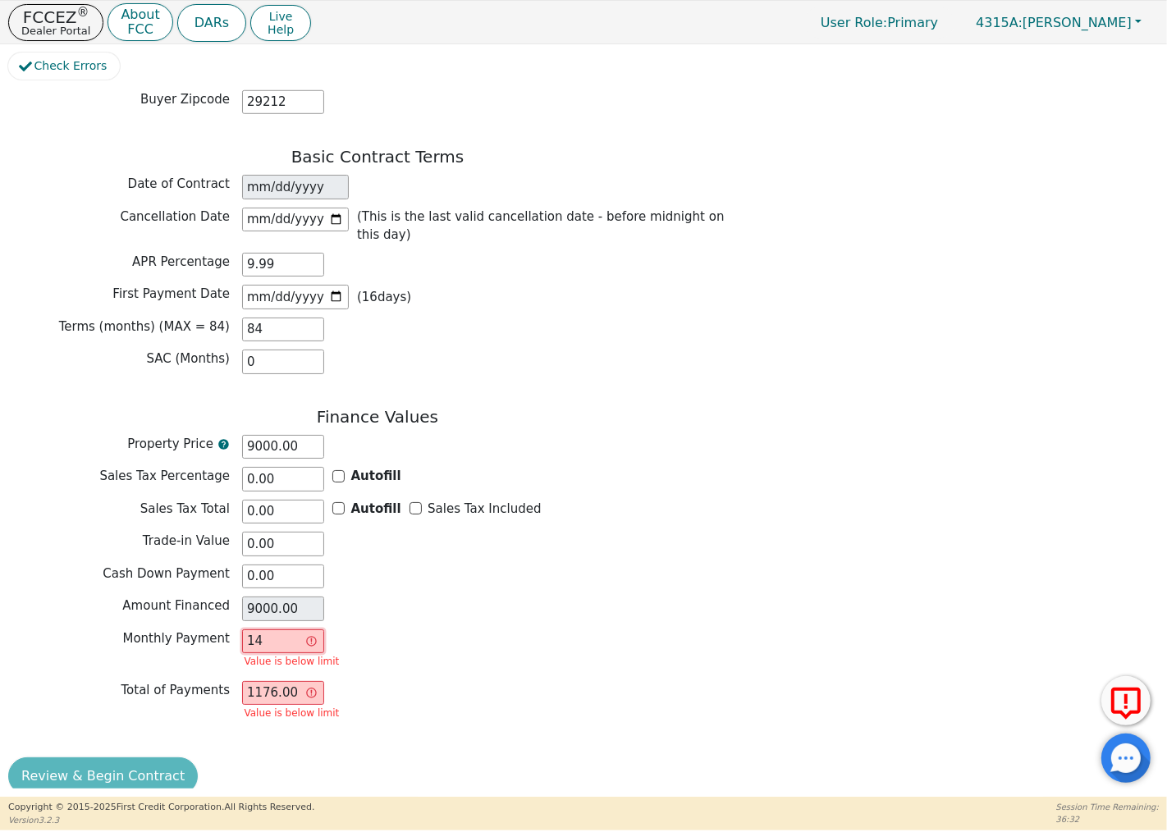
type input "148"
type input "12432.00"
type input "14"
type input "1176.00"
type input "1"
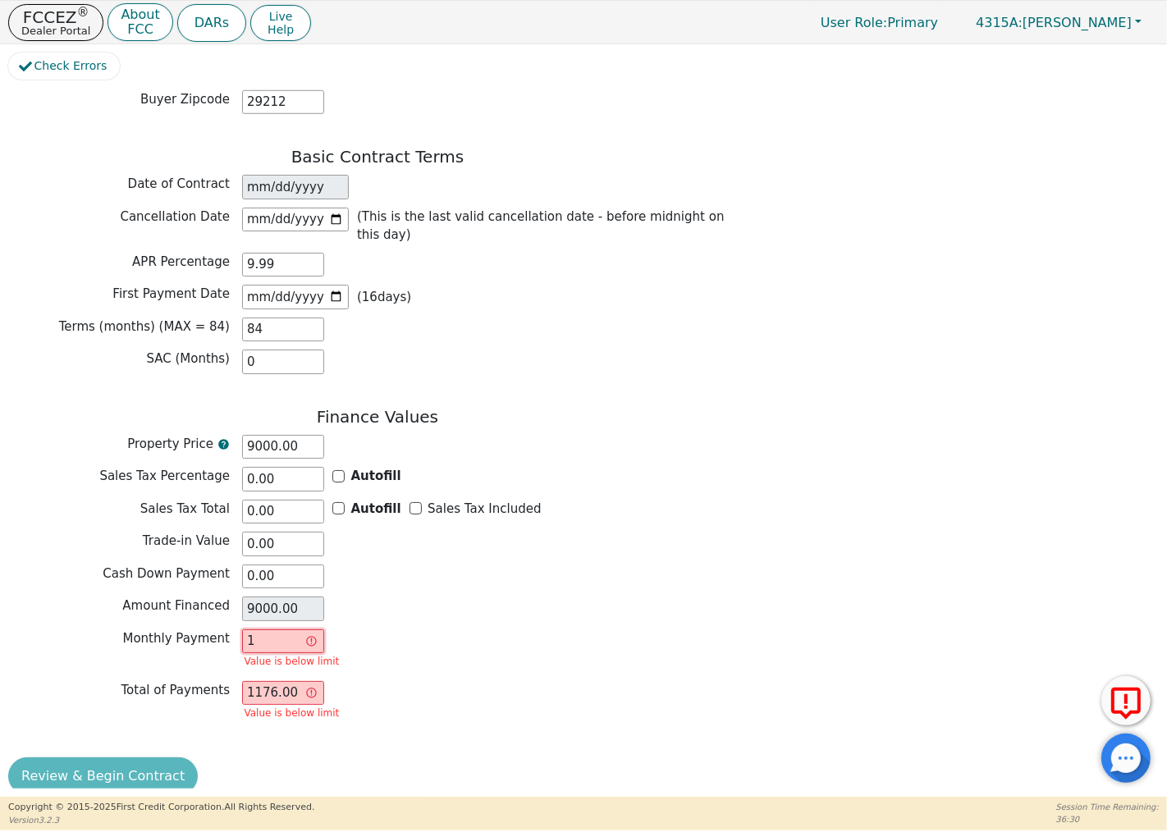
type input "84.00"
type input "0.00"
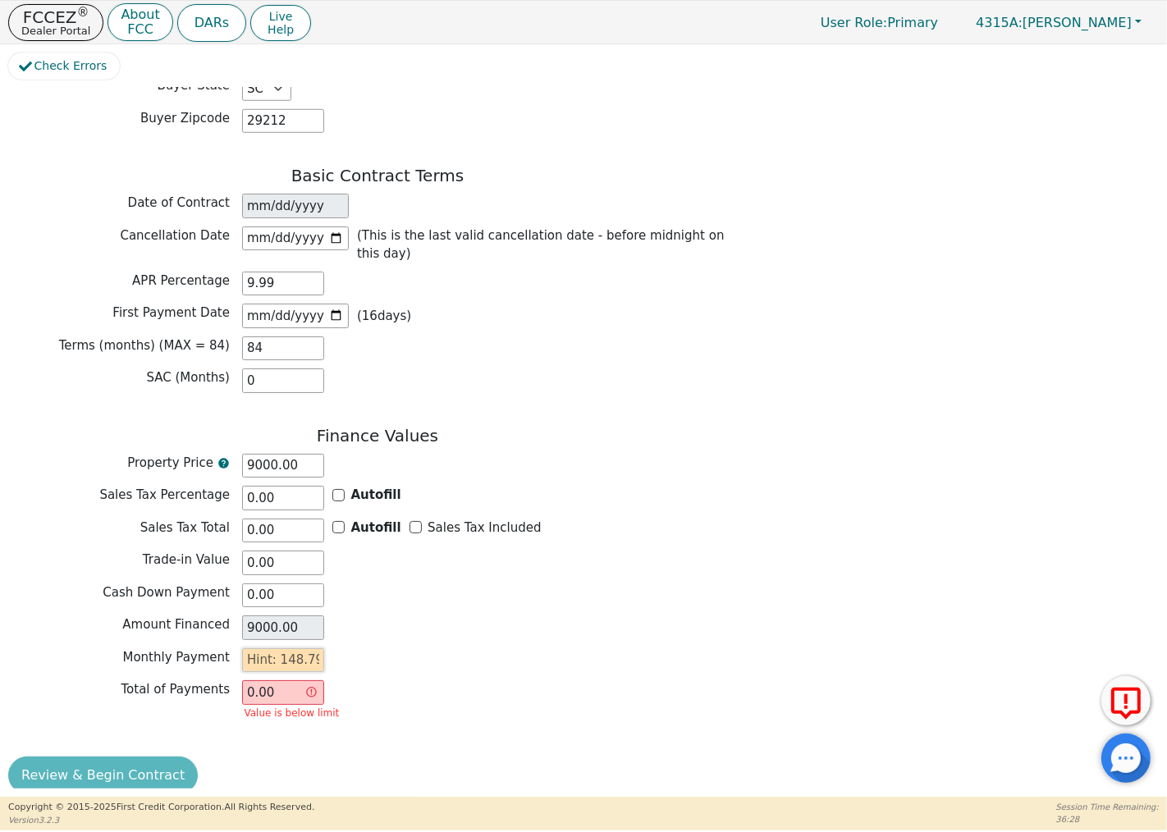
type input "1"
type input "84.00"
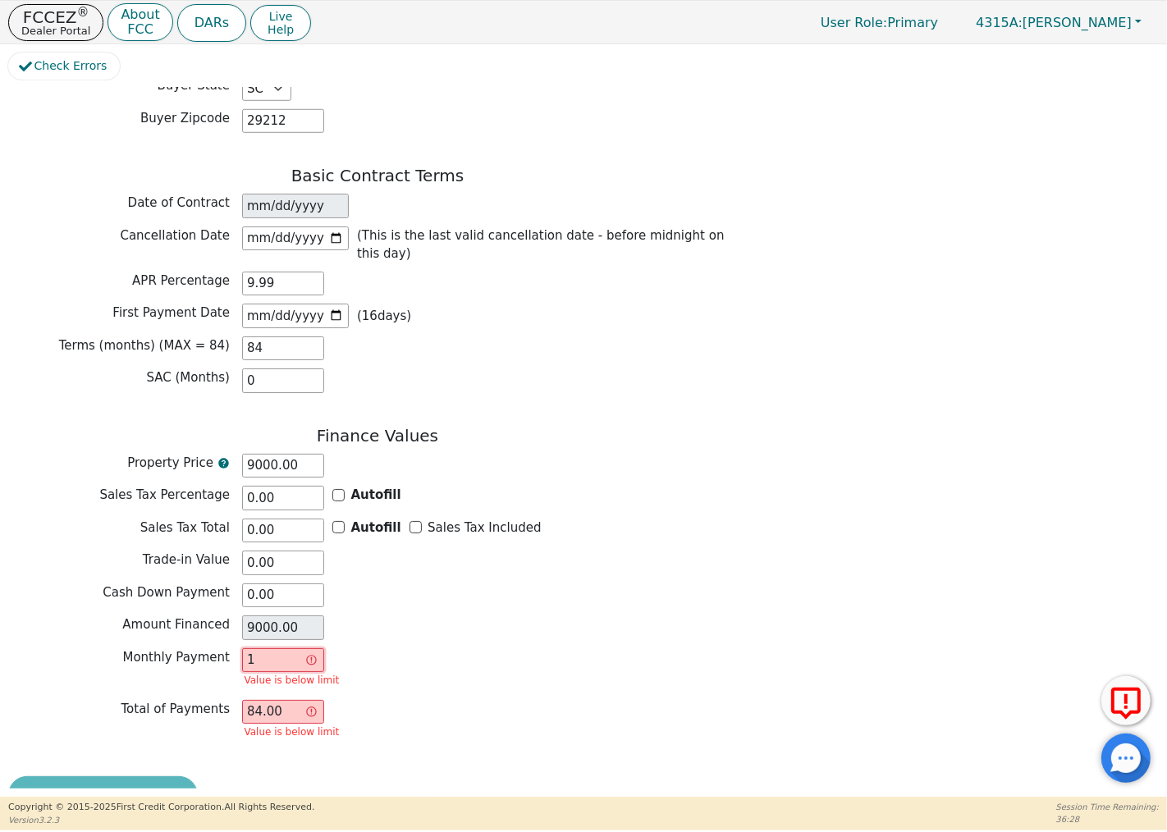
scroll to position [1079, 0]
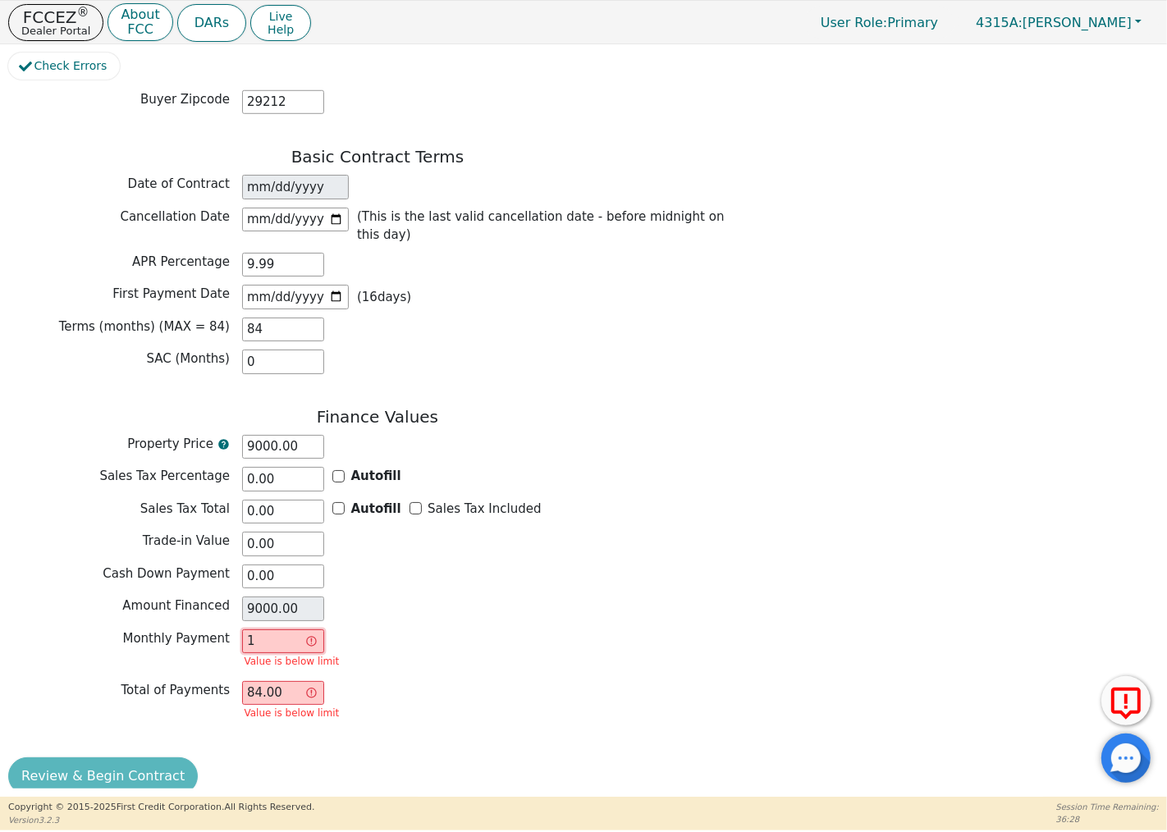
type input "14"
type input "1176.00"
type input "148"
type input "12432.00"
type input "148.79"
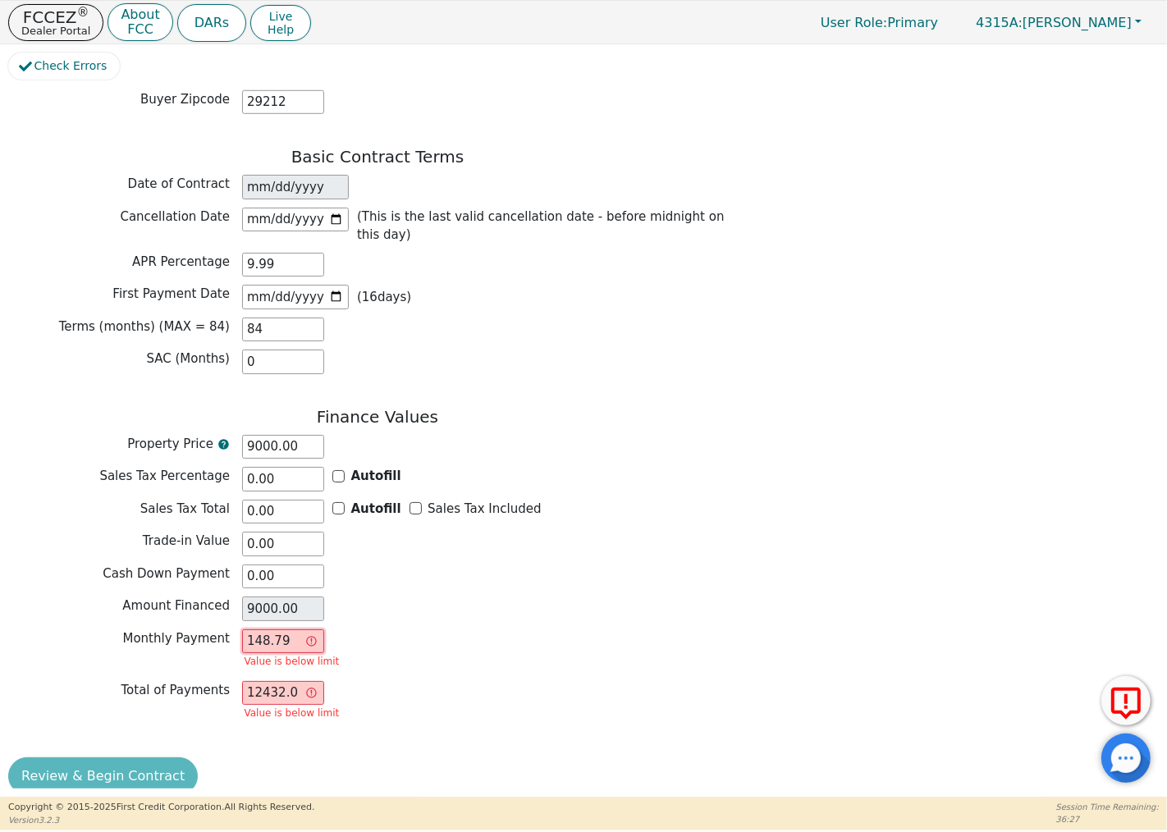
type input "12498.36"
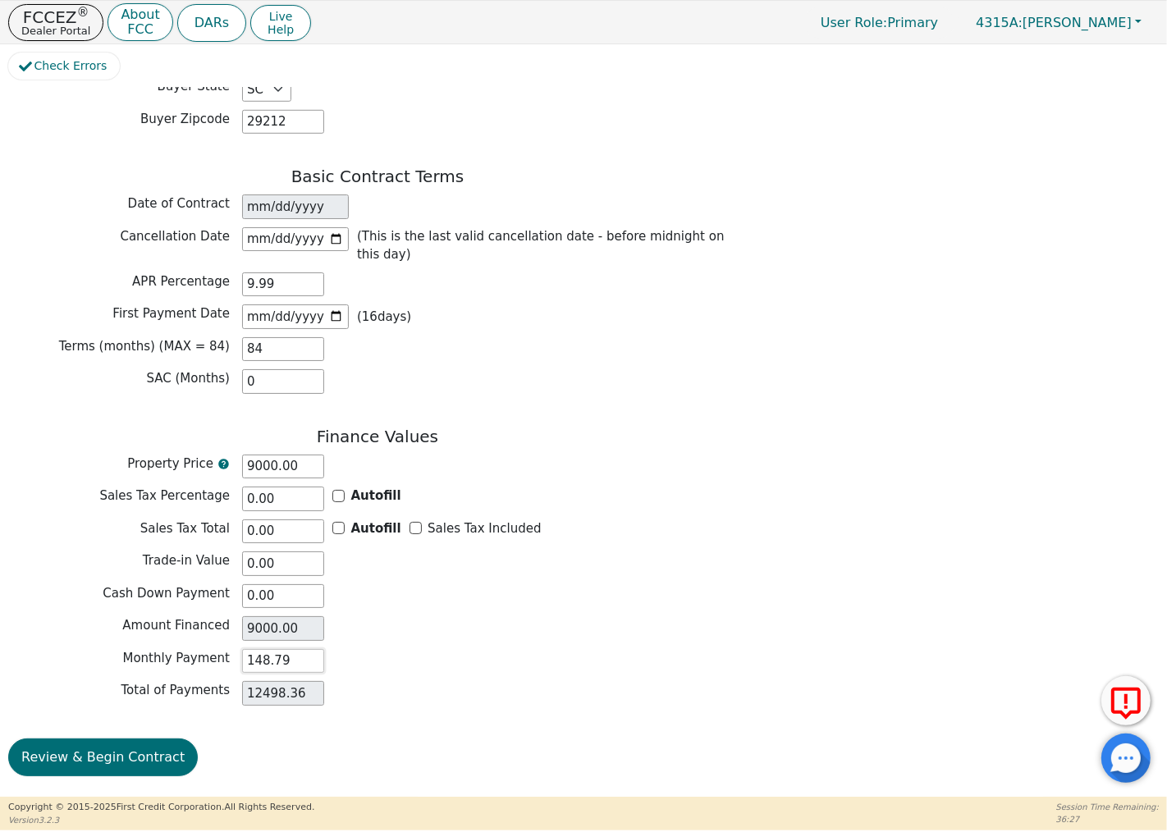
scroll to position [1040, 0]
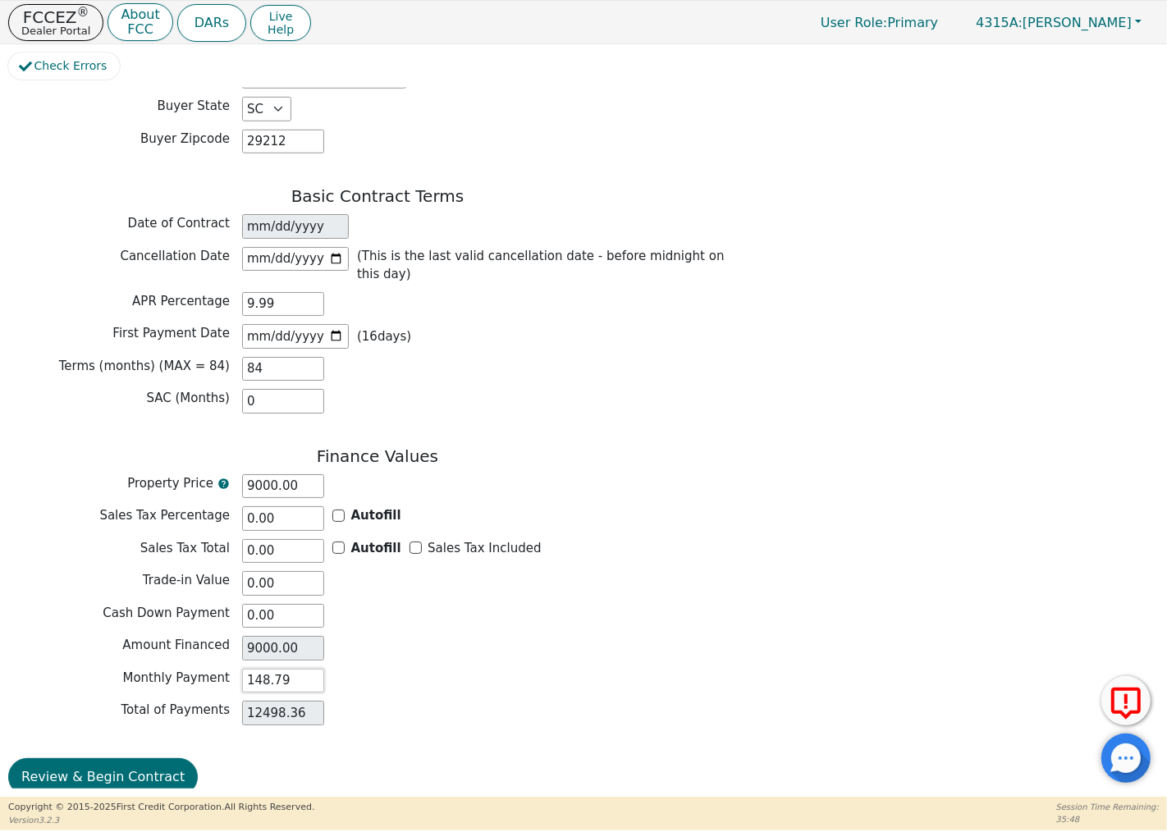
type input "148.79"
click at [416, 614] on div "Finance Values Property Price 9000.00 Sales Tax Percentage 0.00 Autofill Sales …" at bounding box center [377, 589] width 739 height 287
drag, startPoint x: 276, startPoint y: 277, endPoint x: 212, endPoint y: 291, distance: 65.7
click at [212, 292] on div "APR Percentage 9.99" at bounding box center [377, 304] width 739 height 25
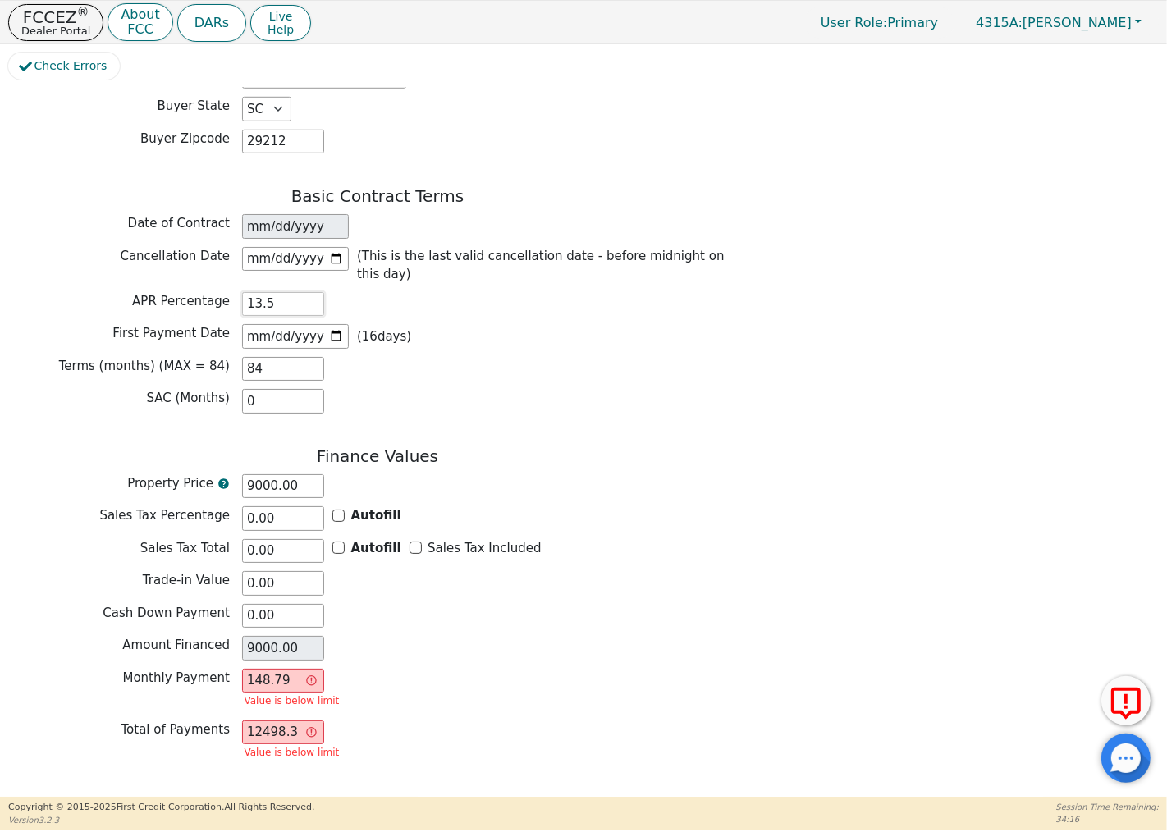
type input "13.50"
drag, startPoint x: 281, startPoint y: 658, endPoint x: 197, endPoint y: 661, distance: 84.6
click at [197, 669] on div "Monthly Payment 148.79 Value is below limit" at bounding box center [377, 690] width 739 height 43
type input "0.00"
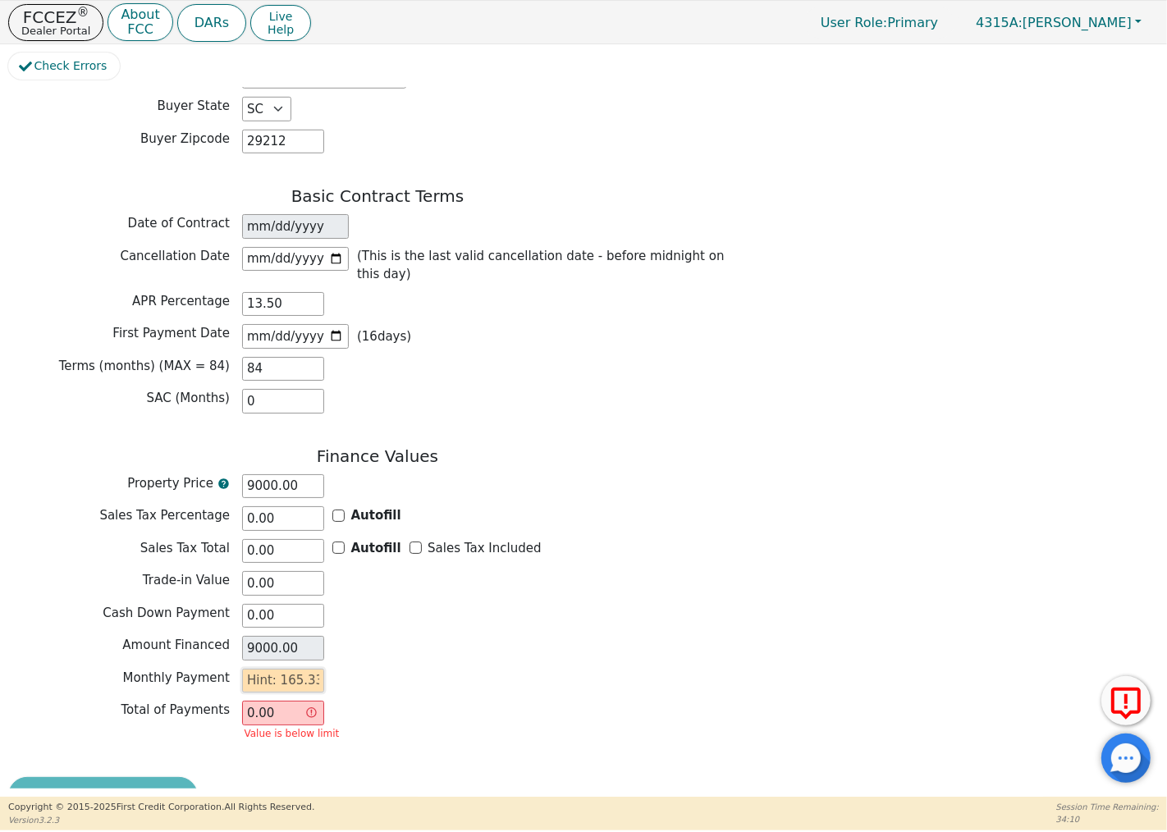
type input "1"
type input "84.00"
type input "16"
type input "1344.00"
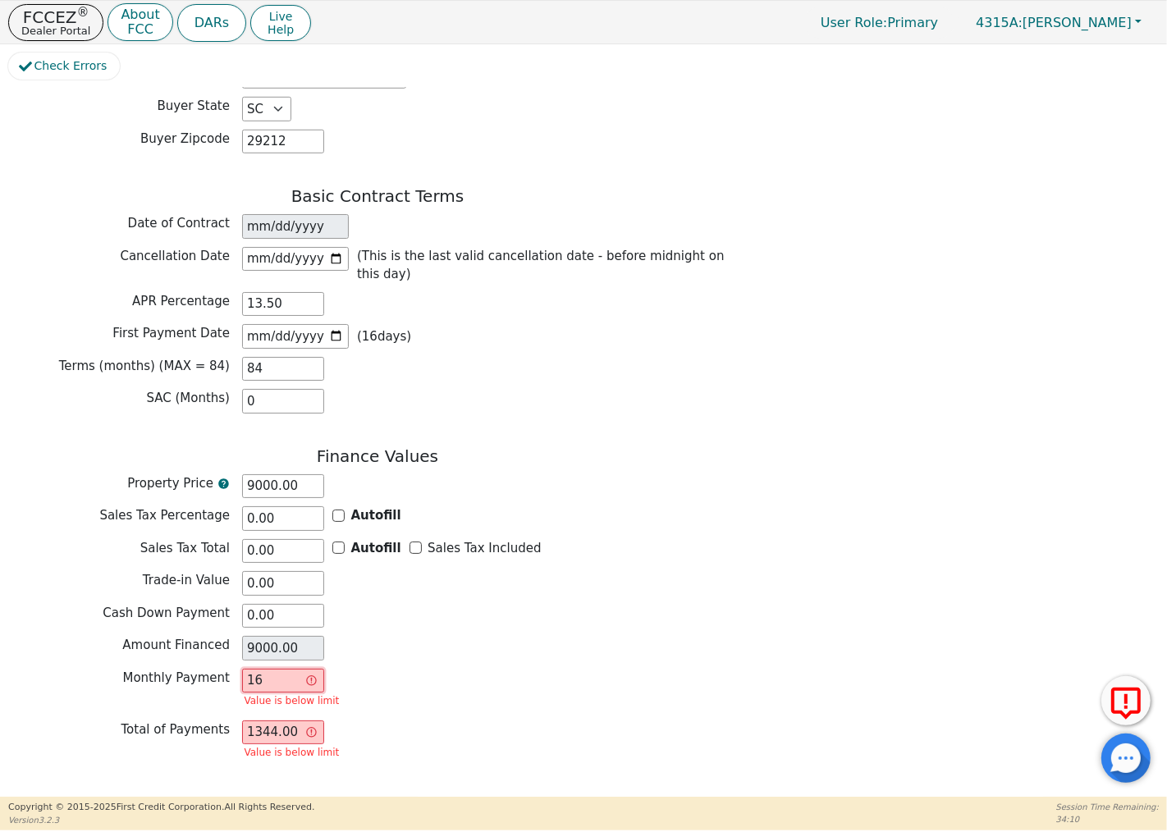
type input "165"
type input "13860.00"
type input "165.3"
type input "13885.20"
type input "165.33"
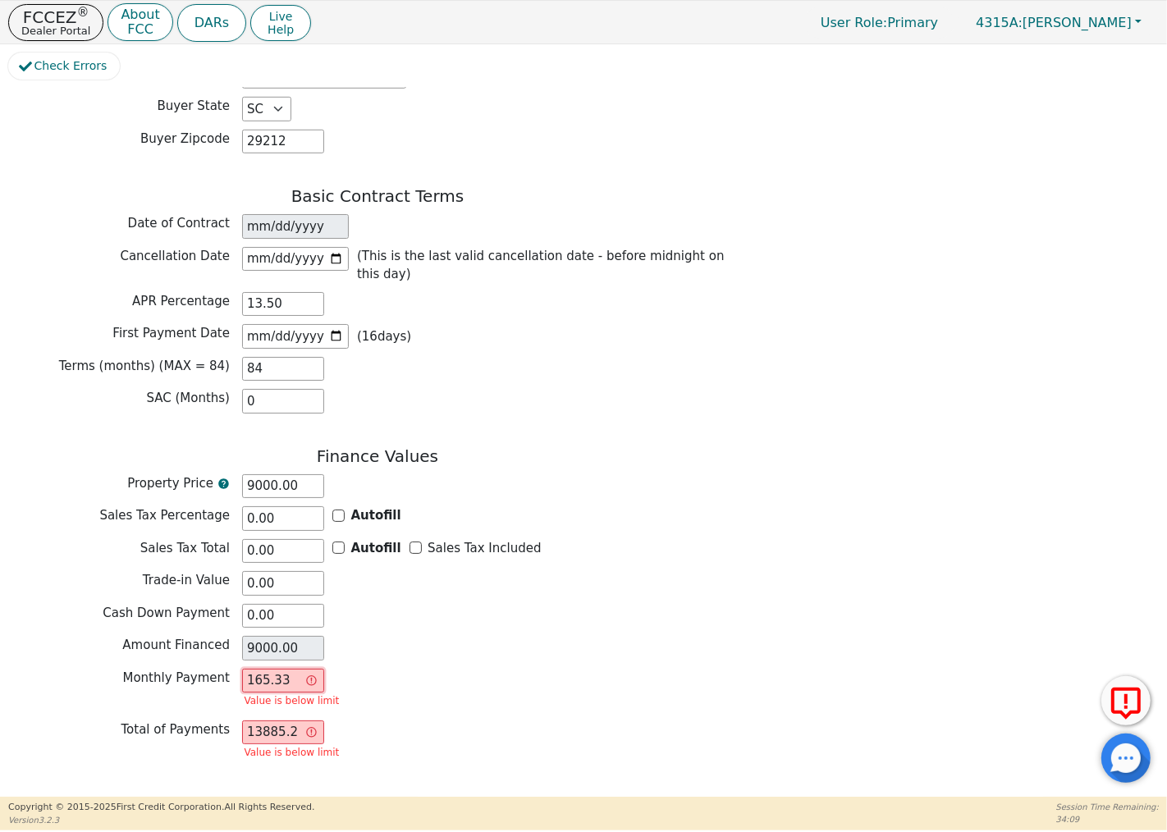
type input "13887.72"
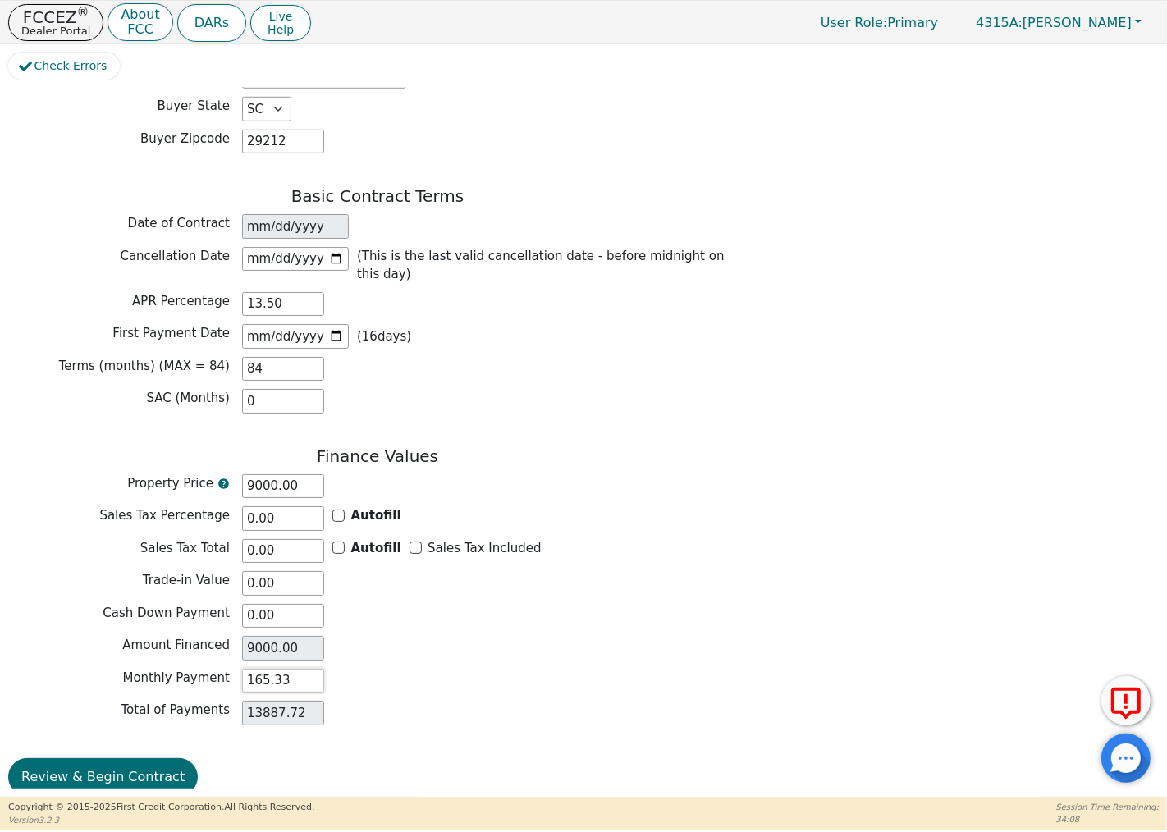
type input "165.33"
click at [378, 604] on div "Cash Down Payment 0.00" at bounding box center [377, 616] width 739 height 25
click at [83, 758] on button "Review & Begin Contract" at bounding box center [103, 777] width 190 height 38
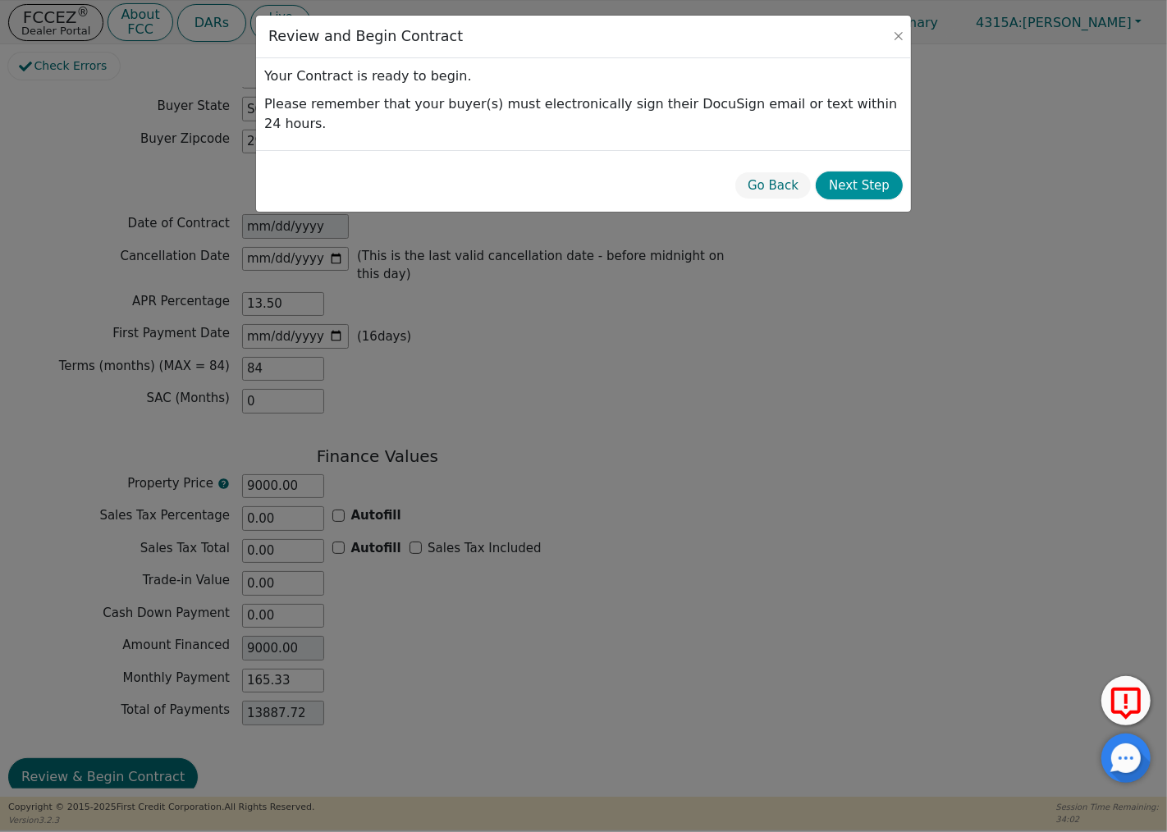
click at [867, 171] on button "Next Step" at bounding box center [859, 185] width 87 height 29
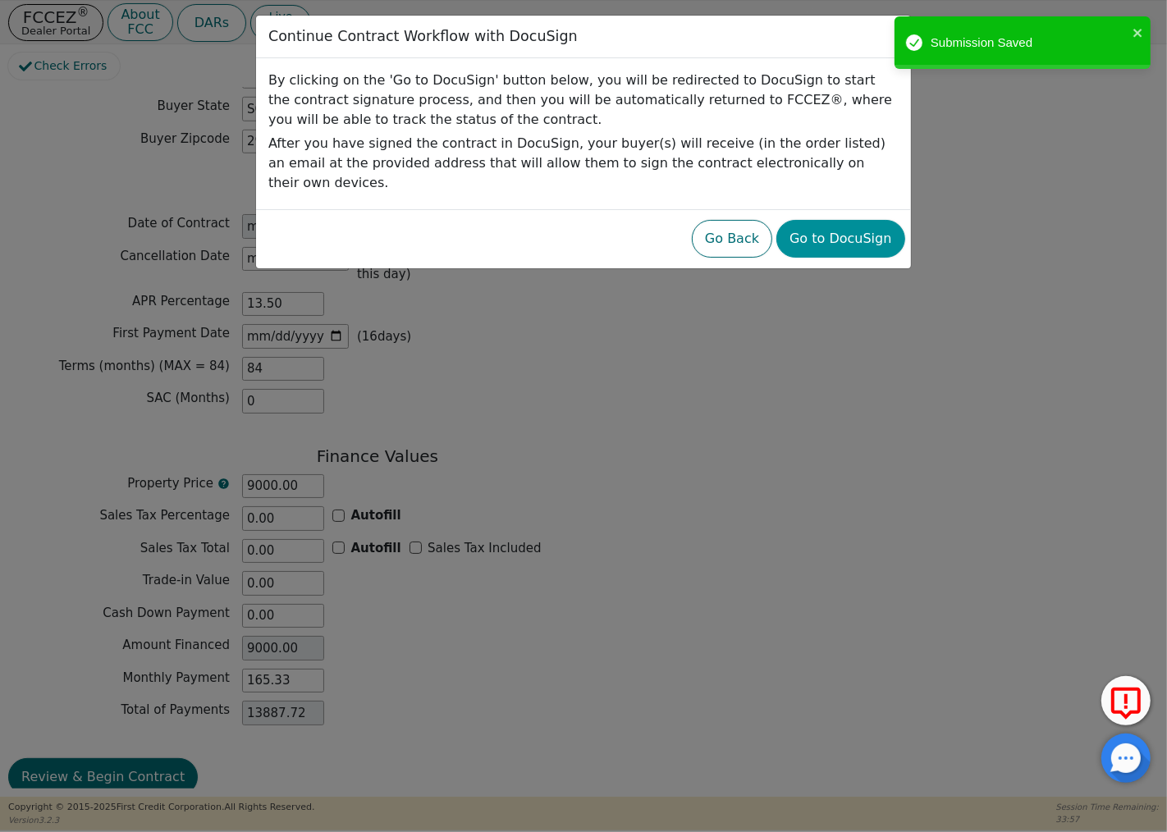
click at [830, 220] on button "Go to DocuSign" at bounding box center [840, 239] width 128 height 38
